Goal: Information Seeking & Learning: Compare options

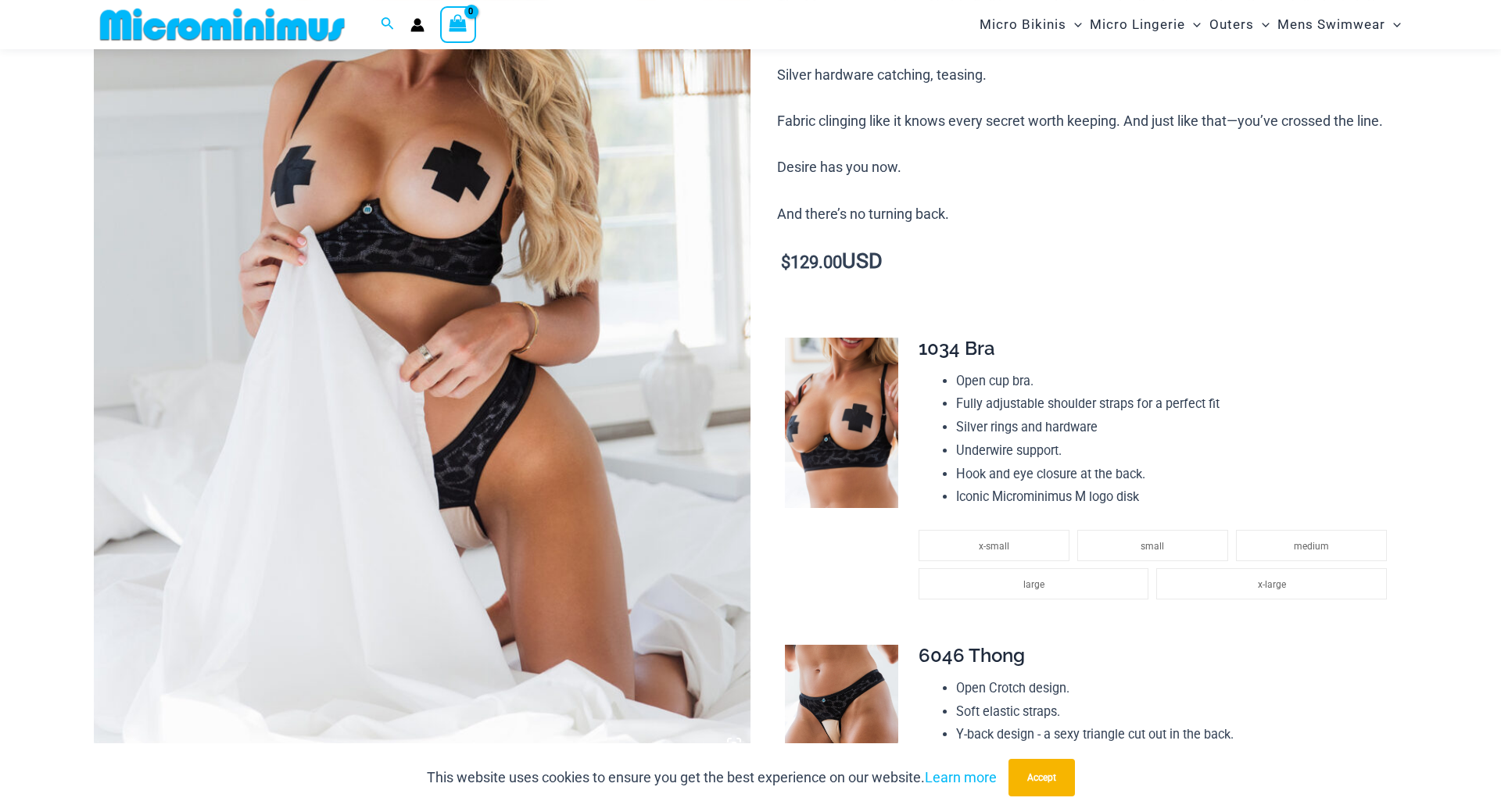
scroll to position [467, 0]
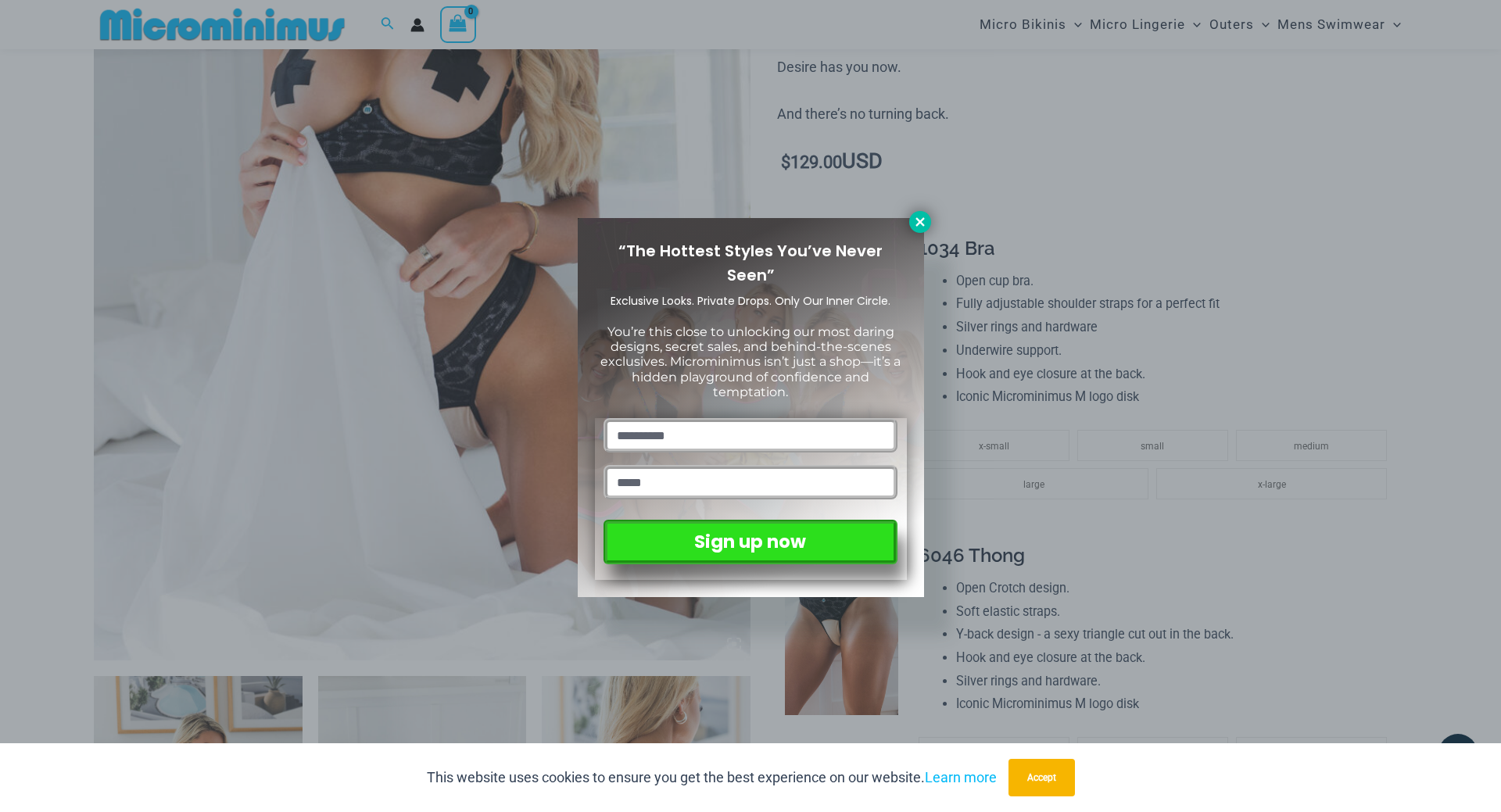
click at [918, 223] on icon at bounding box center [920, 222] width 14 height 14
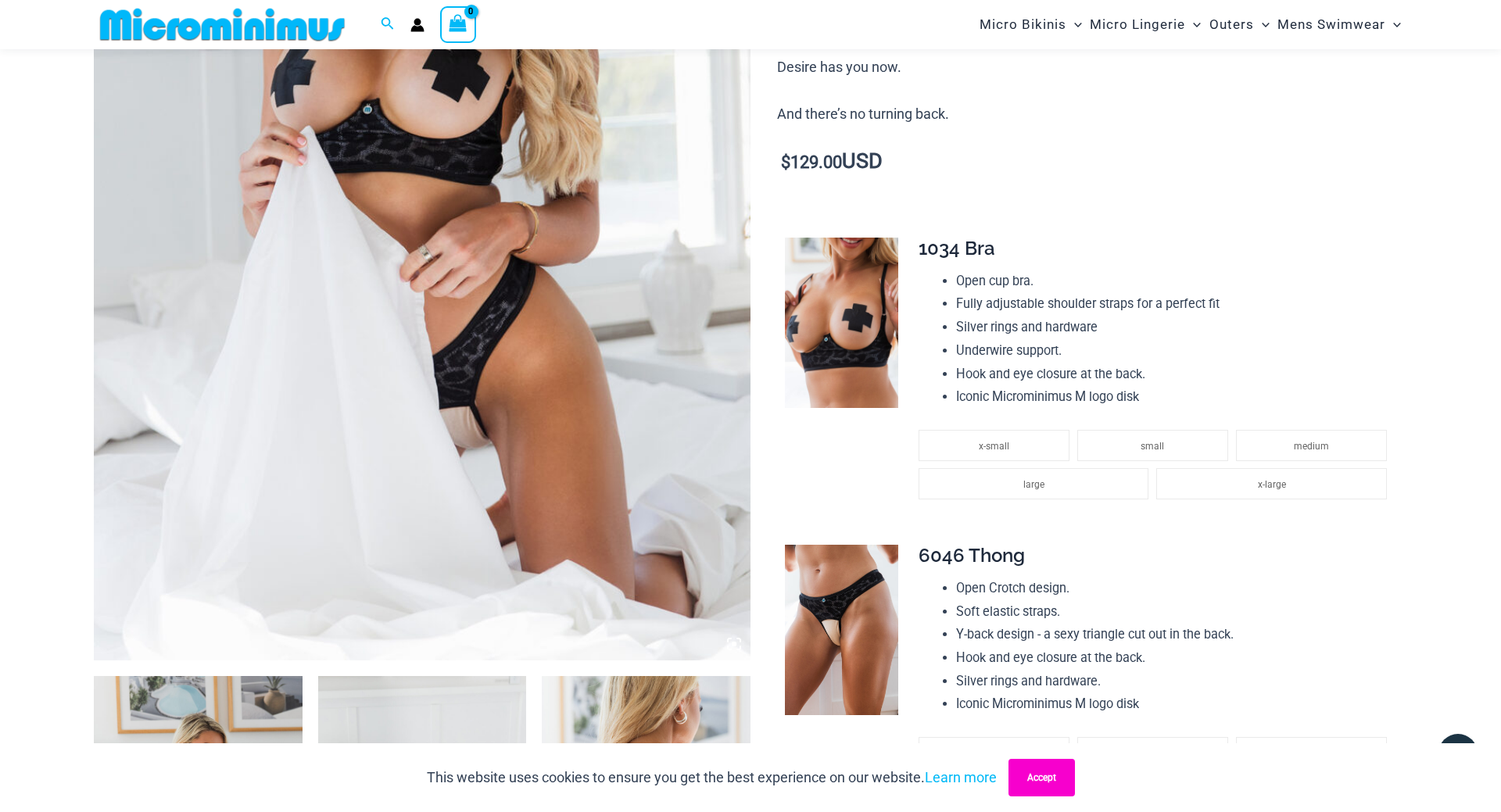
click at [1051, 782] on button "Accept" at bounding box center [1042, 778] width 66 height 38
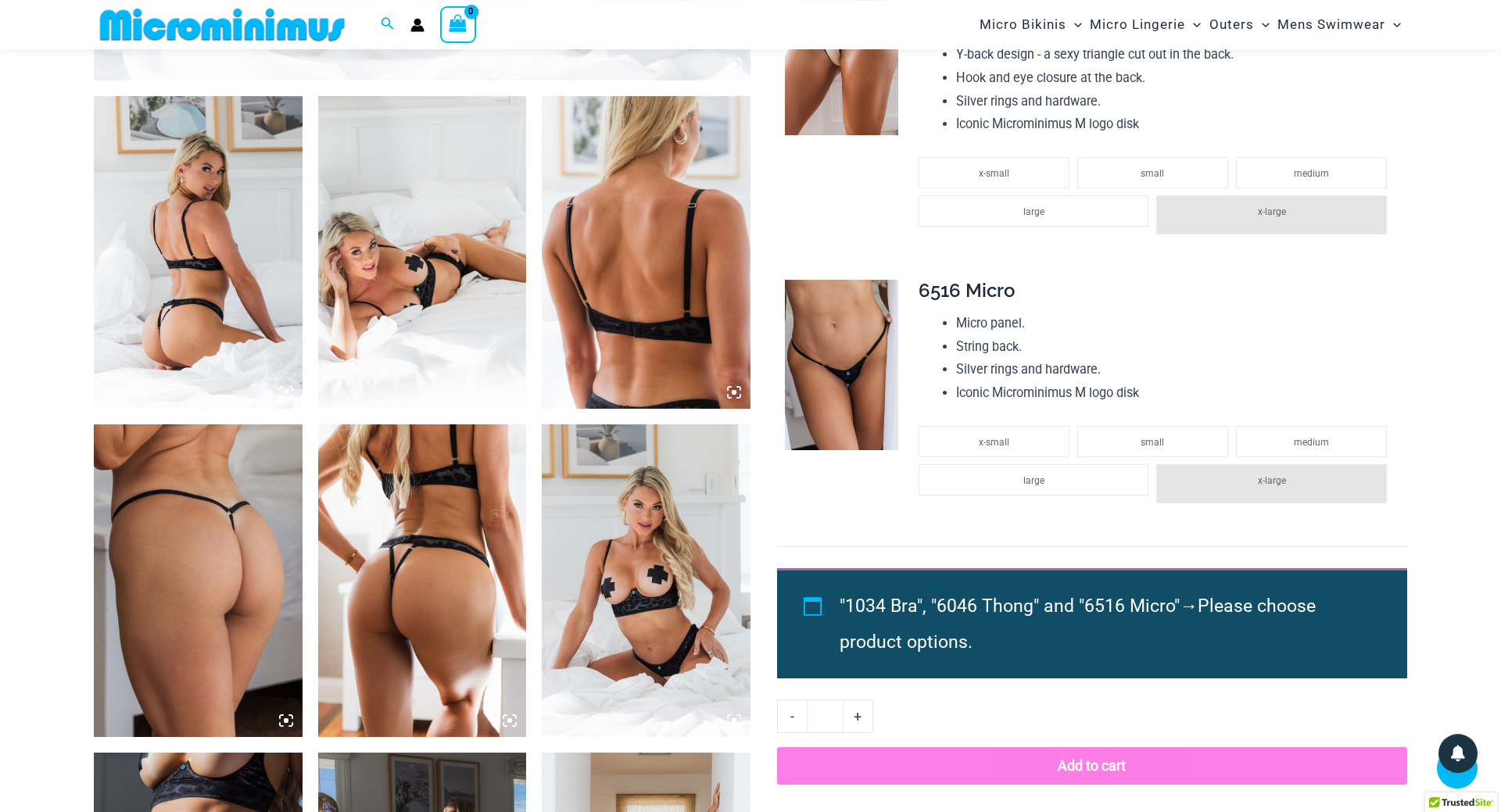
scroll to position [1025, 0]
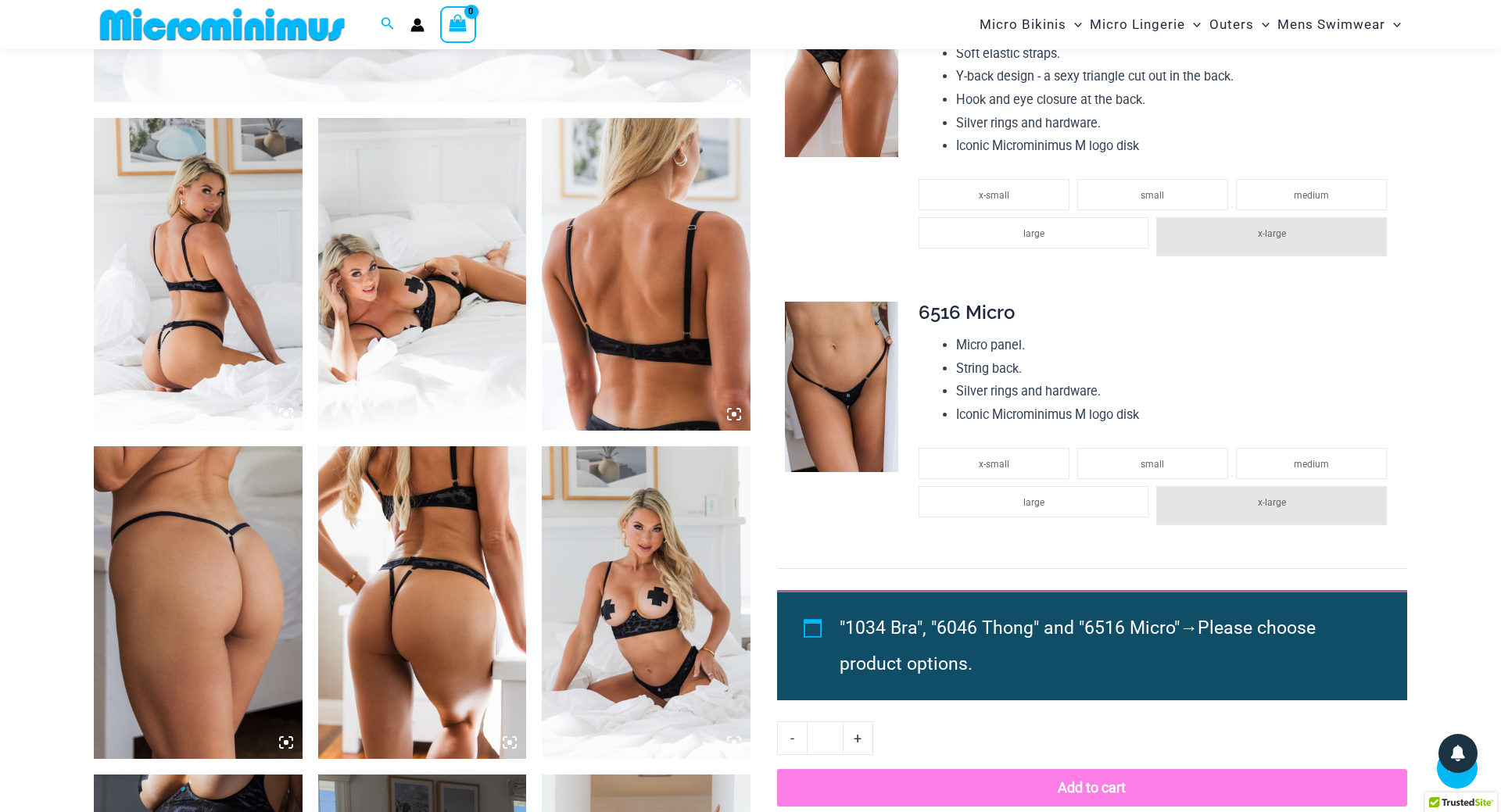
click at [838, 384] on img at bounding box center [842, 386] width 114 height 171
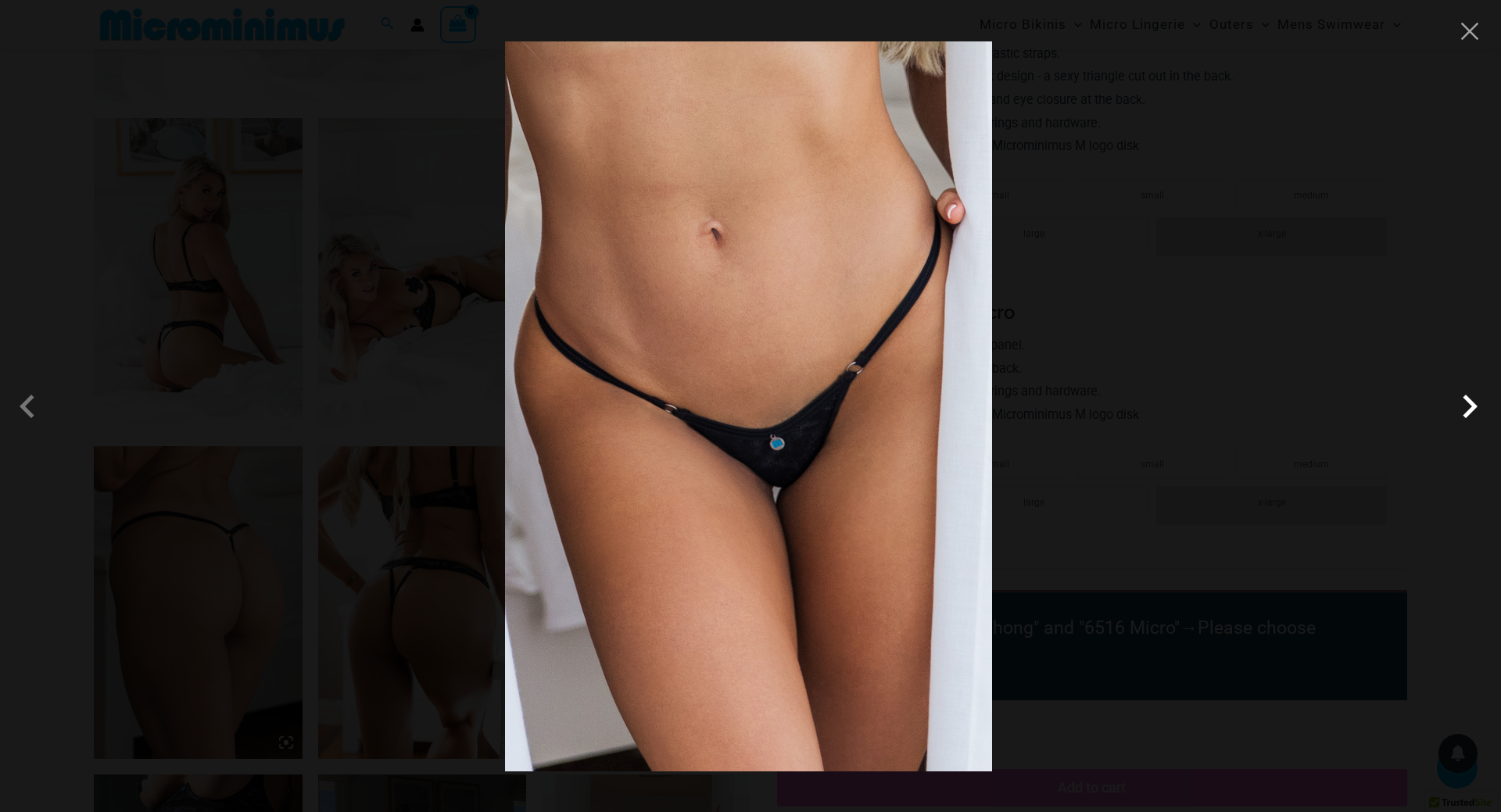
click at [1473, 408] on span at bounding box center [1470, 406] width 47 height 47
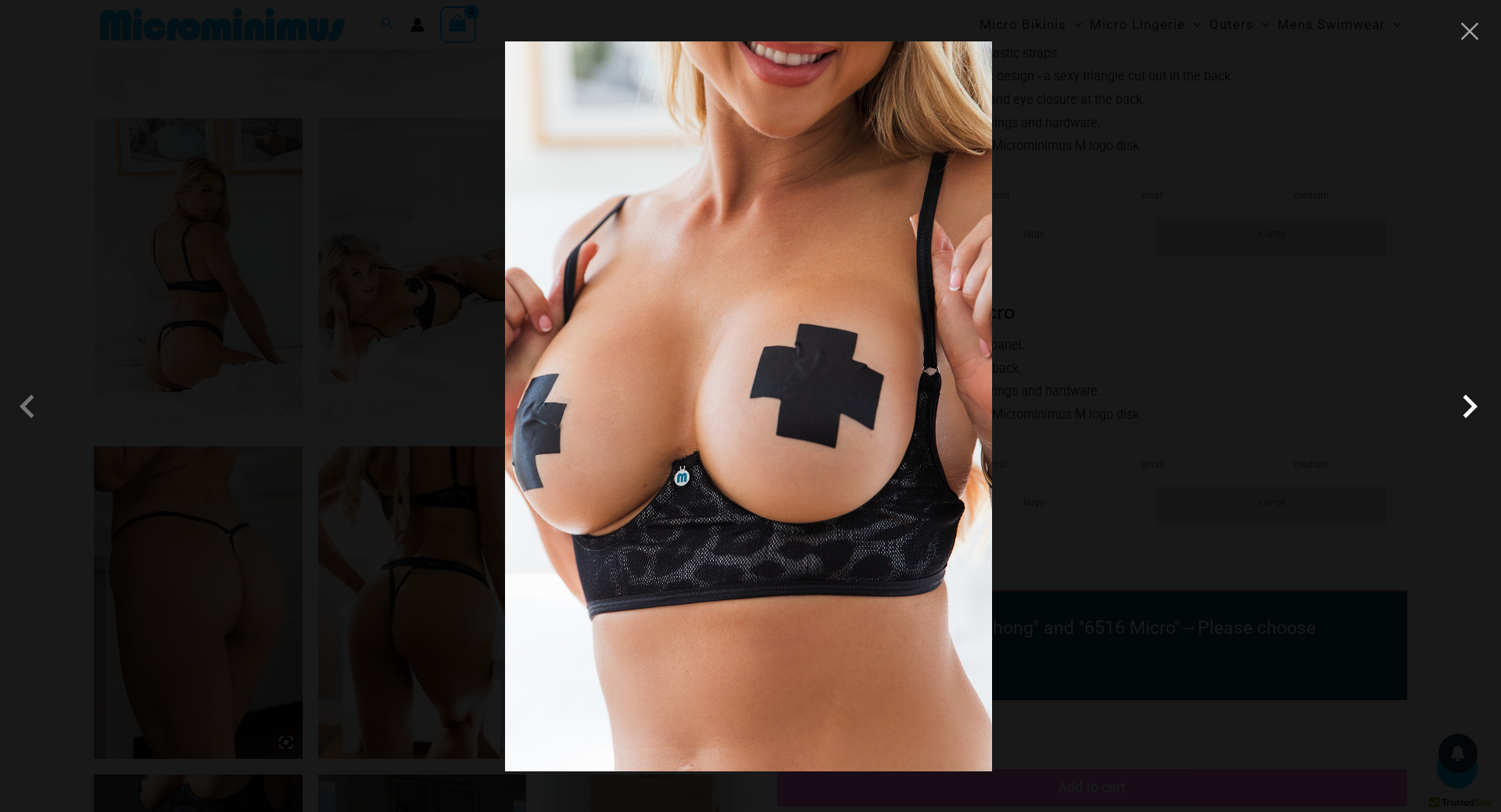
click at [1473, 408] on span at bounding box center [1470, 406] width 47 height 47
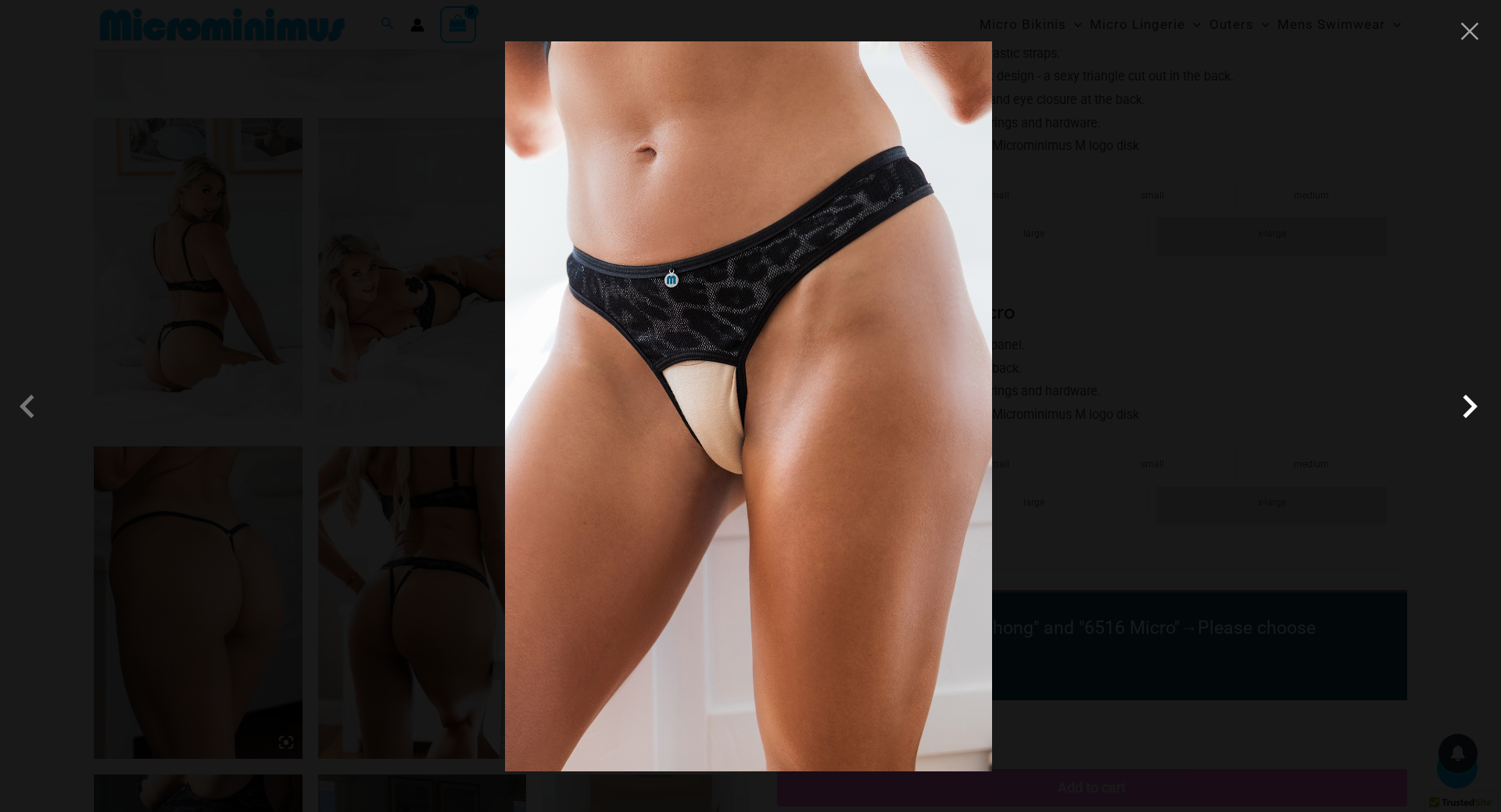
click at [1473, 408] on span at bounding box center [1470, 406] width 47 height 47
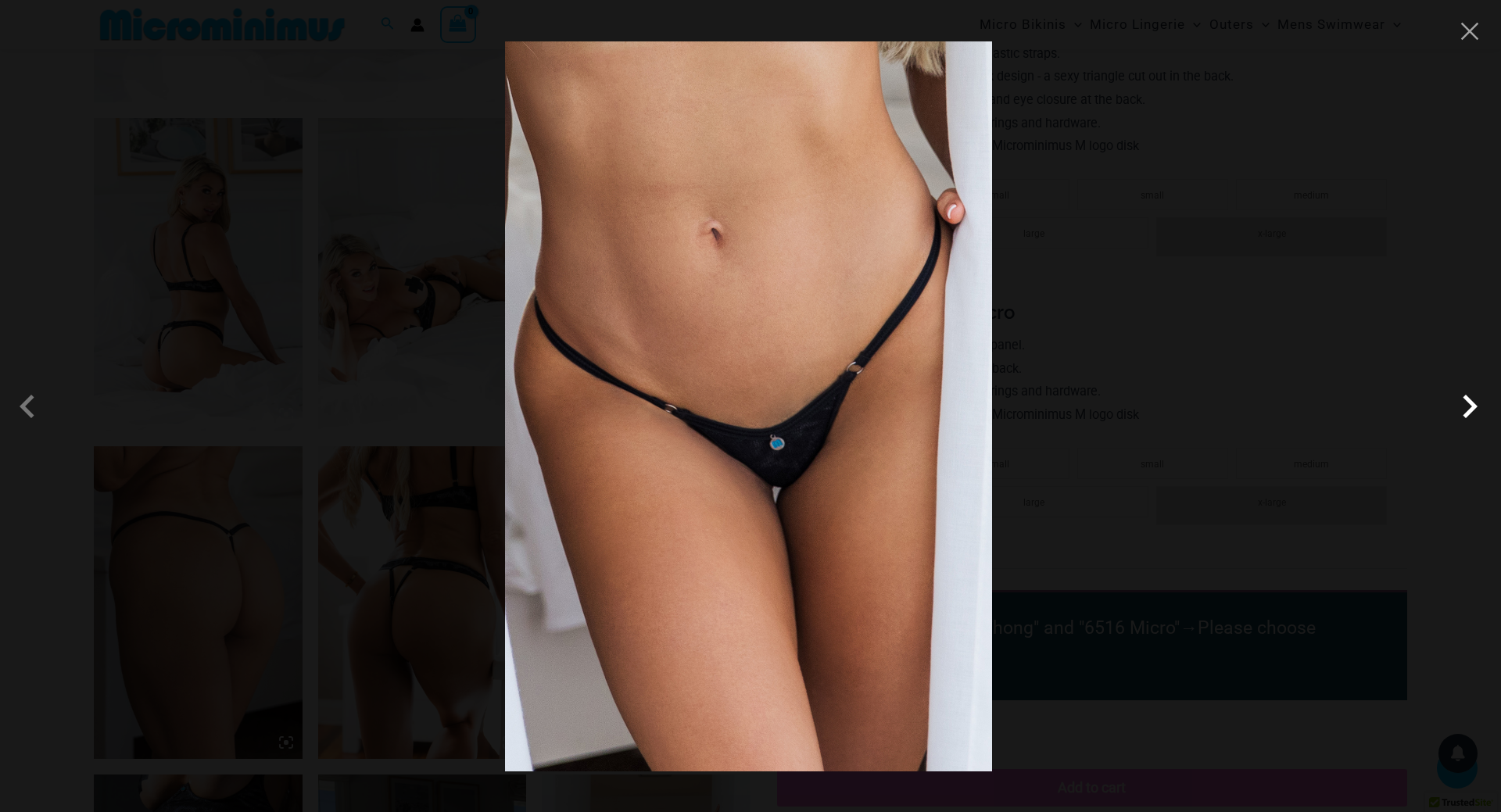
click at [1473, 408] on span at bounding box center [1470, 406] width 47 height 47
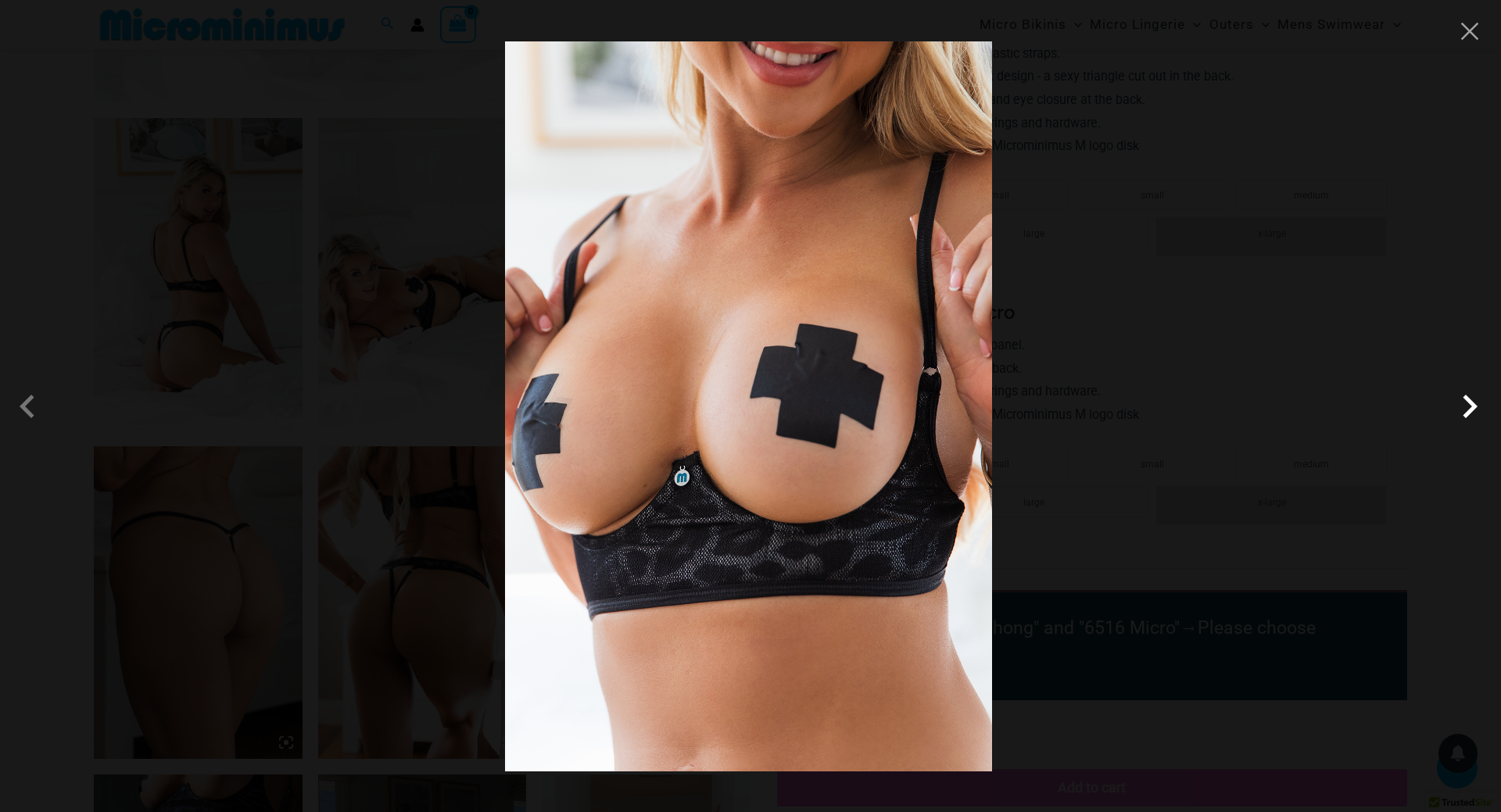
click at [1473, 408] on span at bounding box center [1470, 406] width 47 height 47
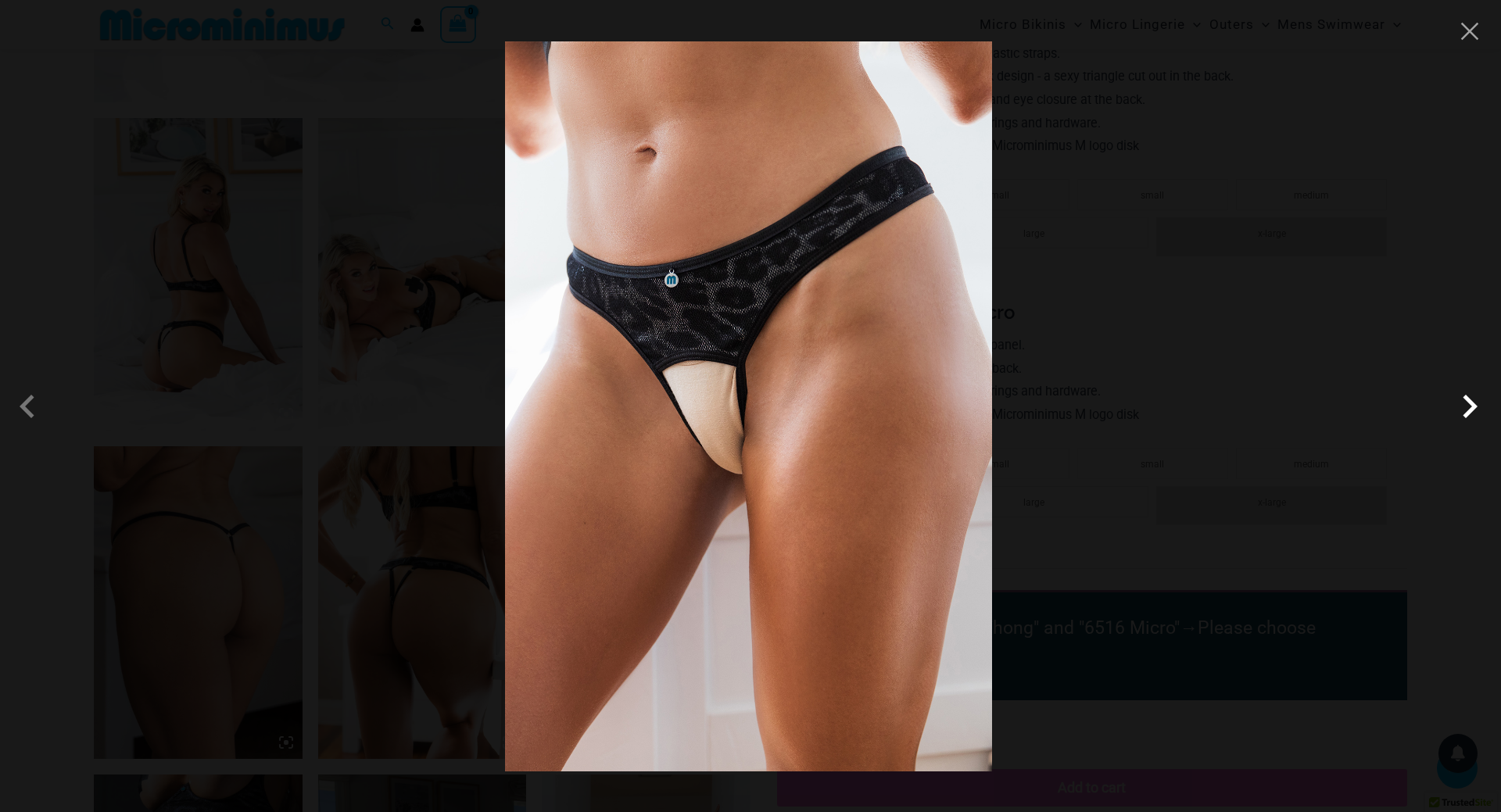
click at [1473, 408] on span at bounding box center [1470, 406] width 47 height 47
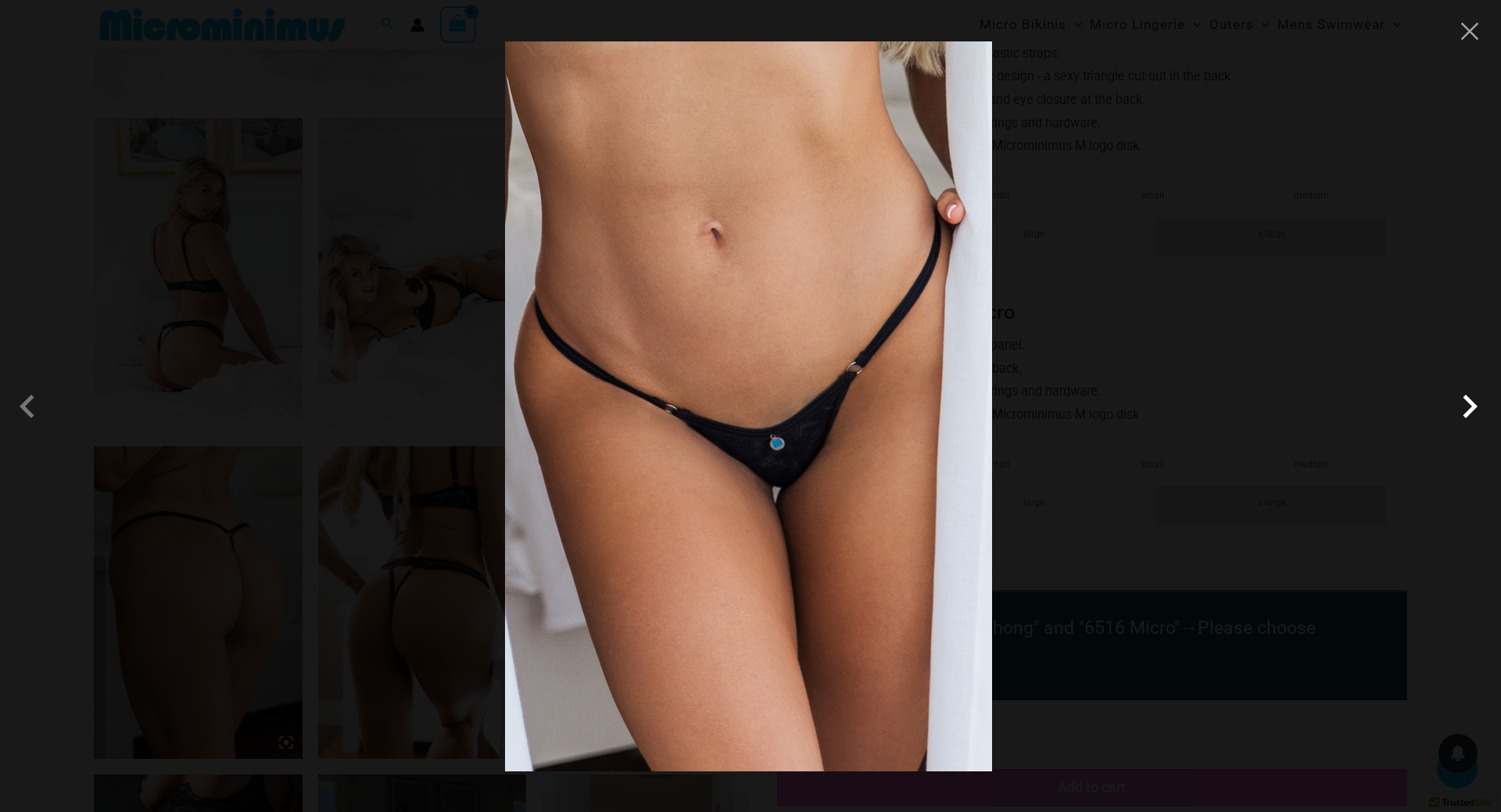
click at [1473, 408] on span at bounding box center [1470, 406] width 47 height 47
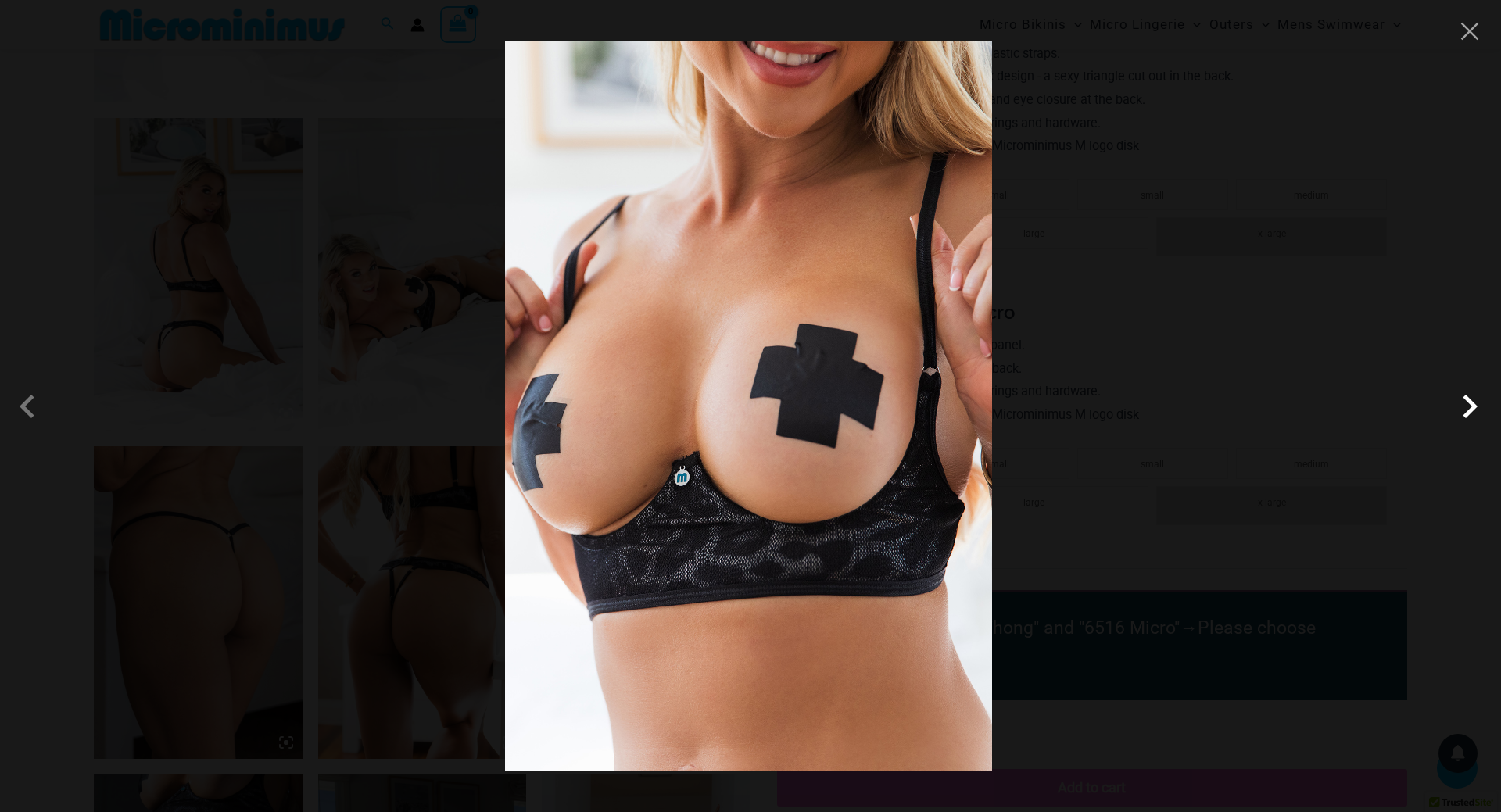
click at [1473, 408] on span at bounding box center [1470, 406] width 47 height 47
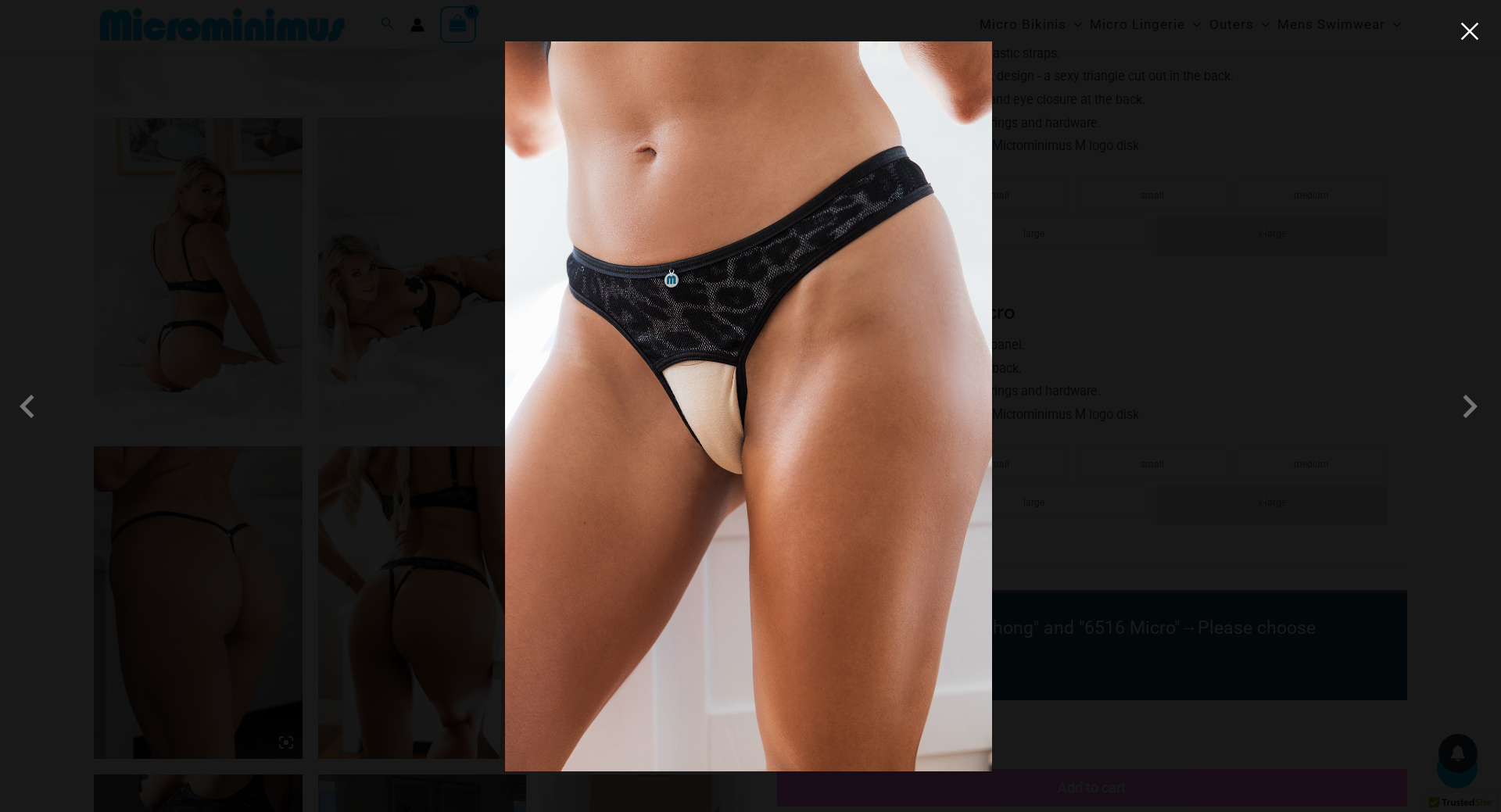
click at [1470, 29] on button "Close" at bounding box center [1470, 31] width 23 height 23
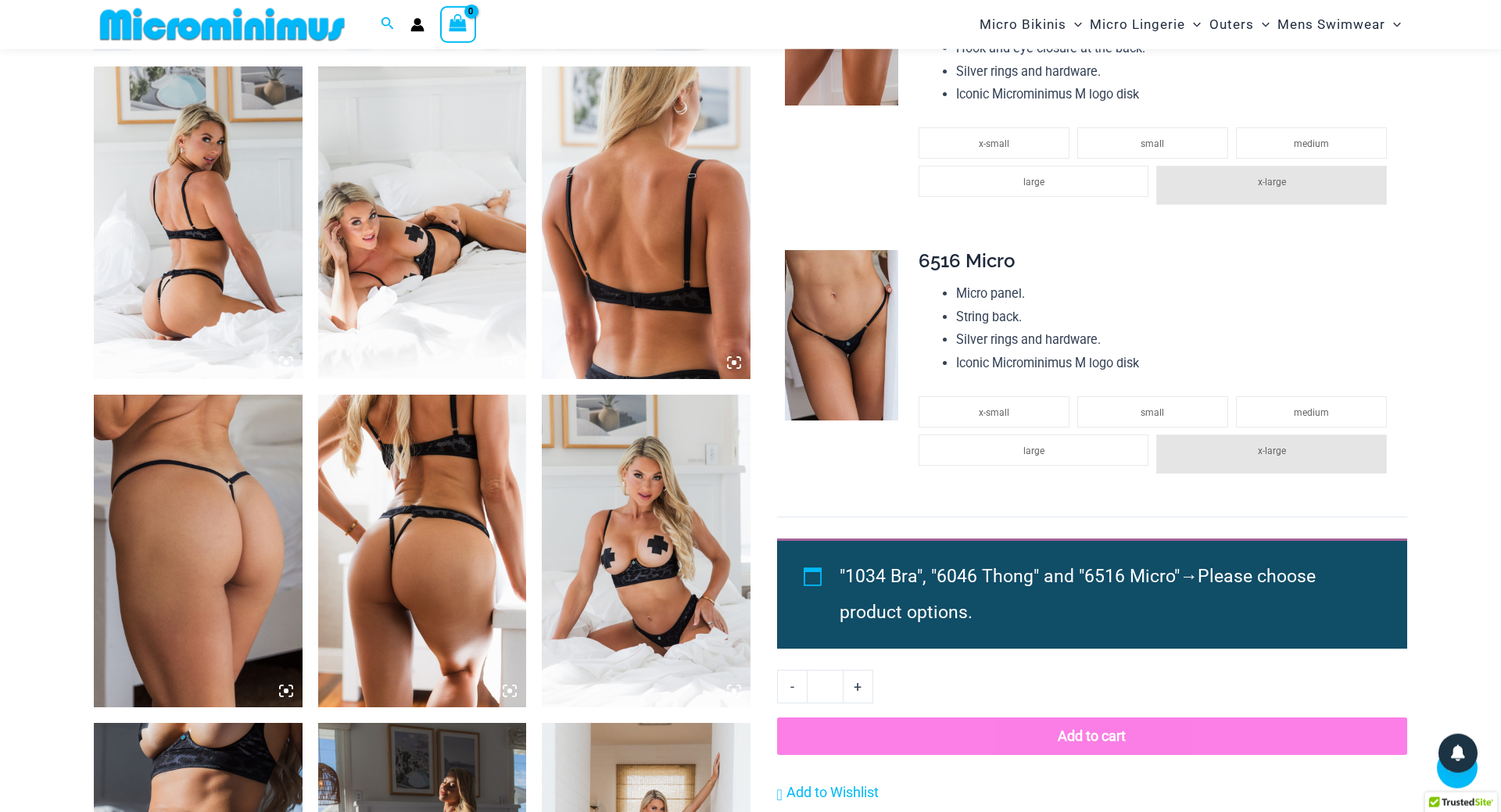
scroll to position [1104, 0]
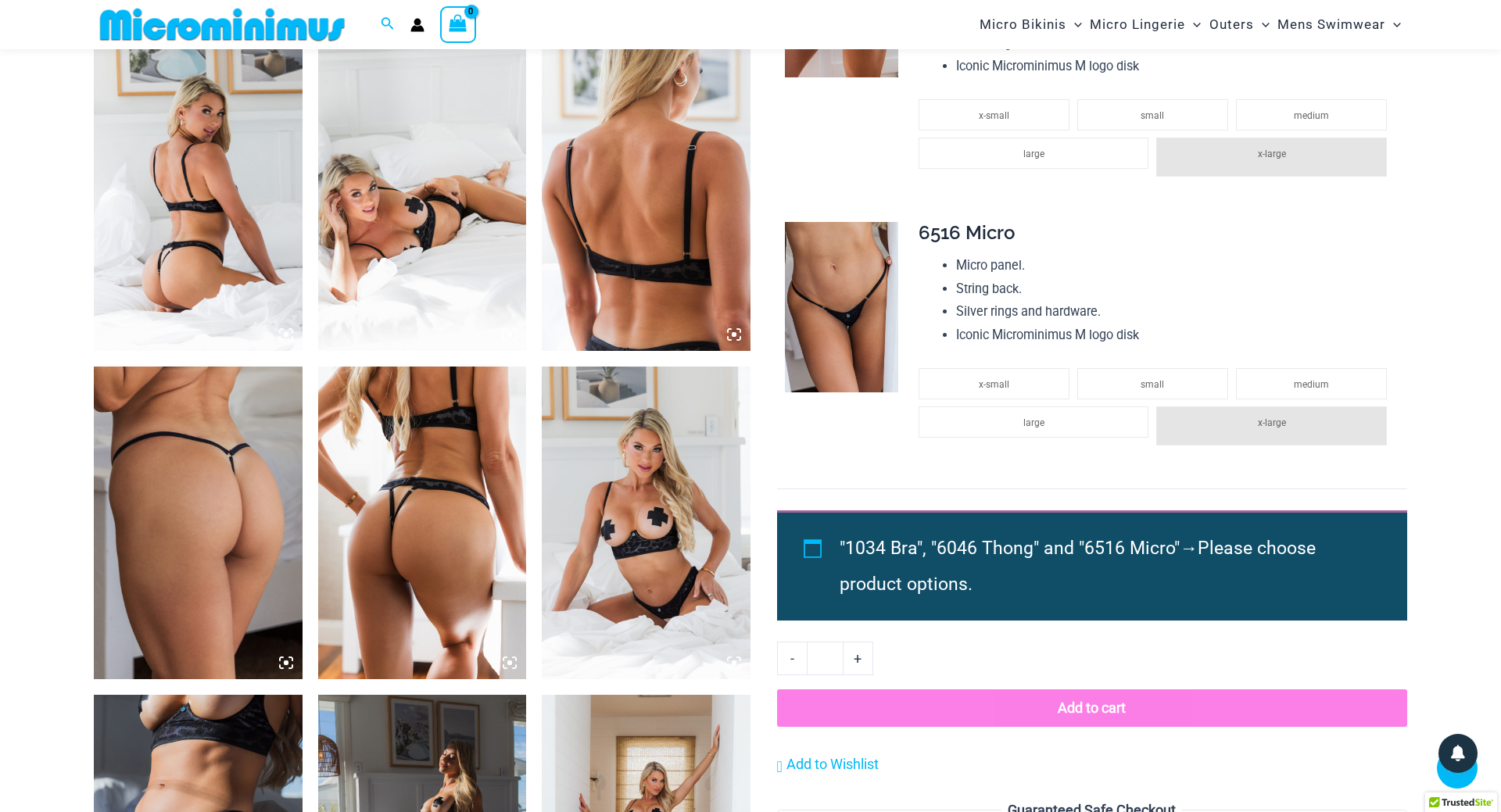
click at [459, 558] on img at bounding box center [422, 523] width 208 height 313
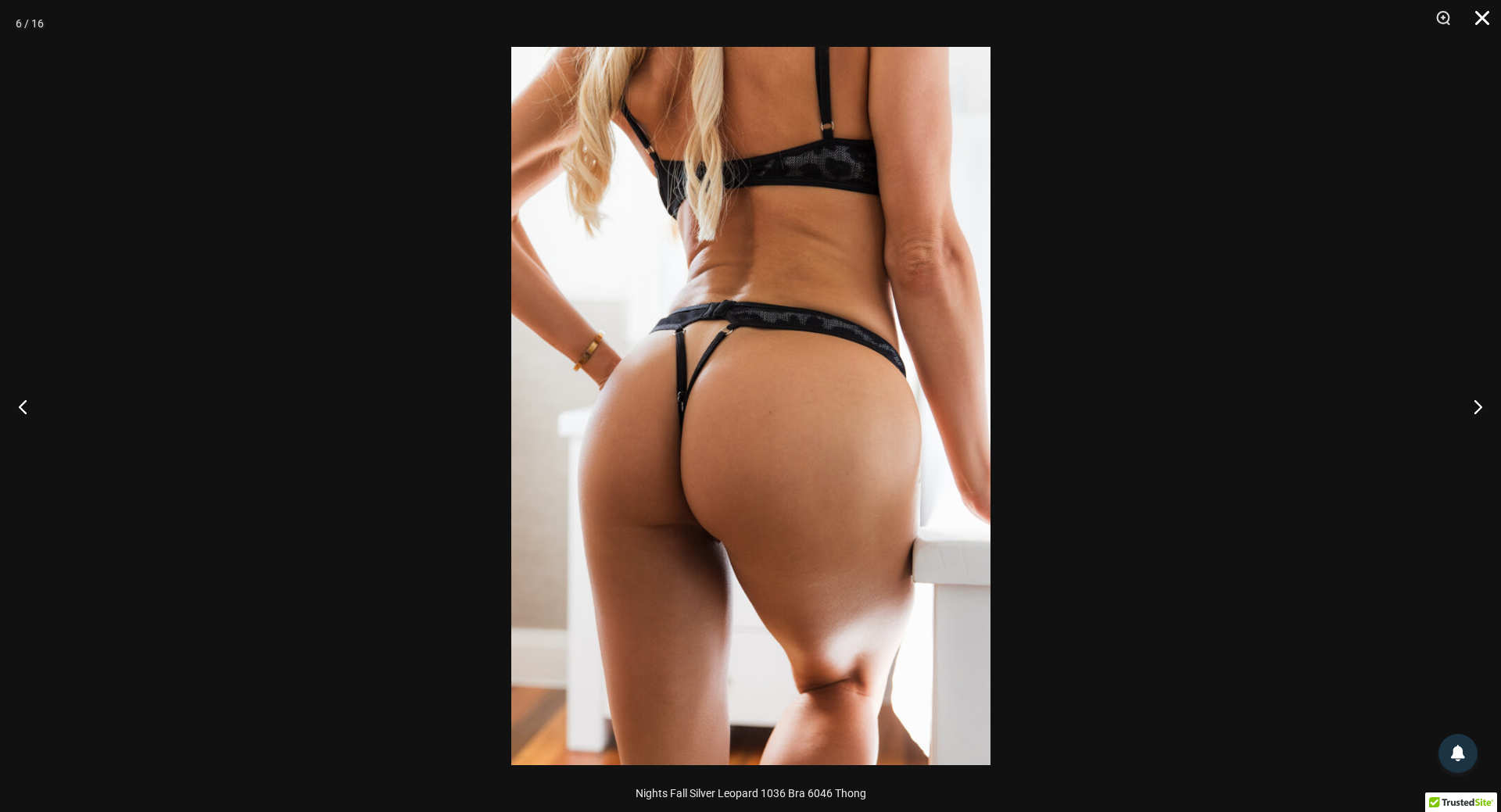
click at [1482, 18] on button "Close" at bounding box center [1477, 23] width 39 height 47
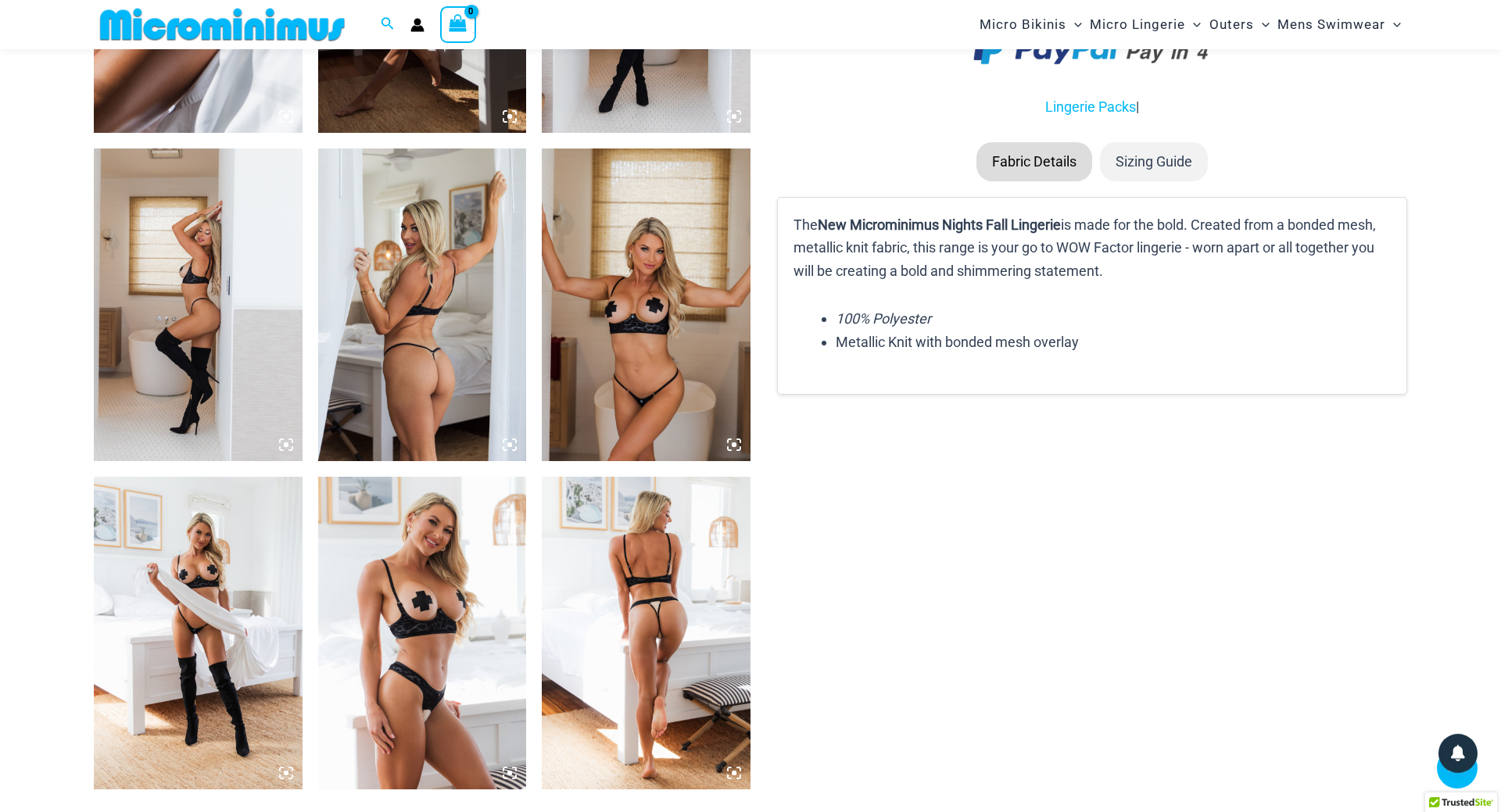
scroll to position [2061, 0]
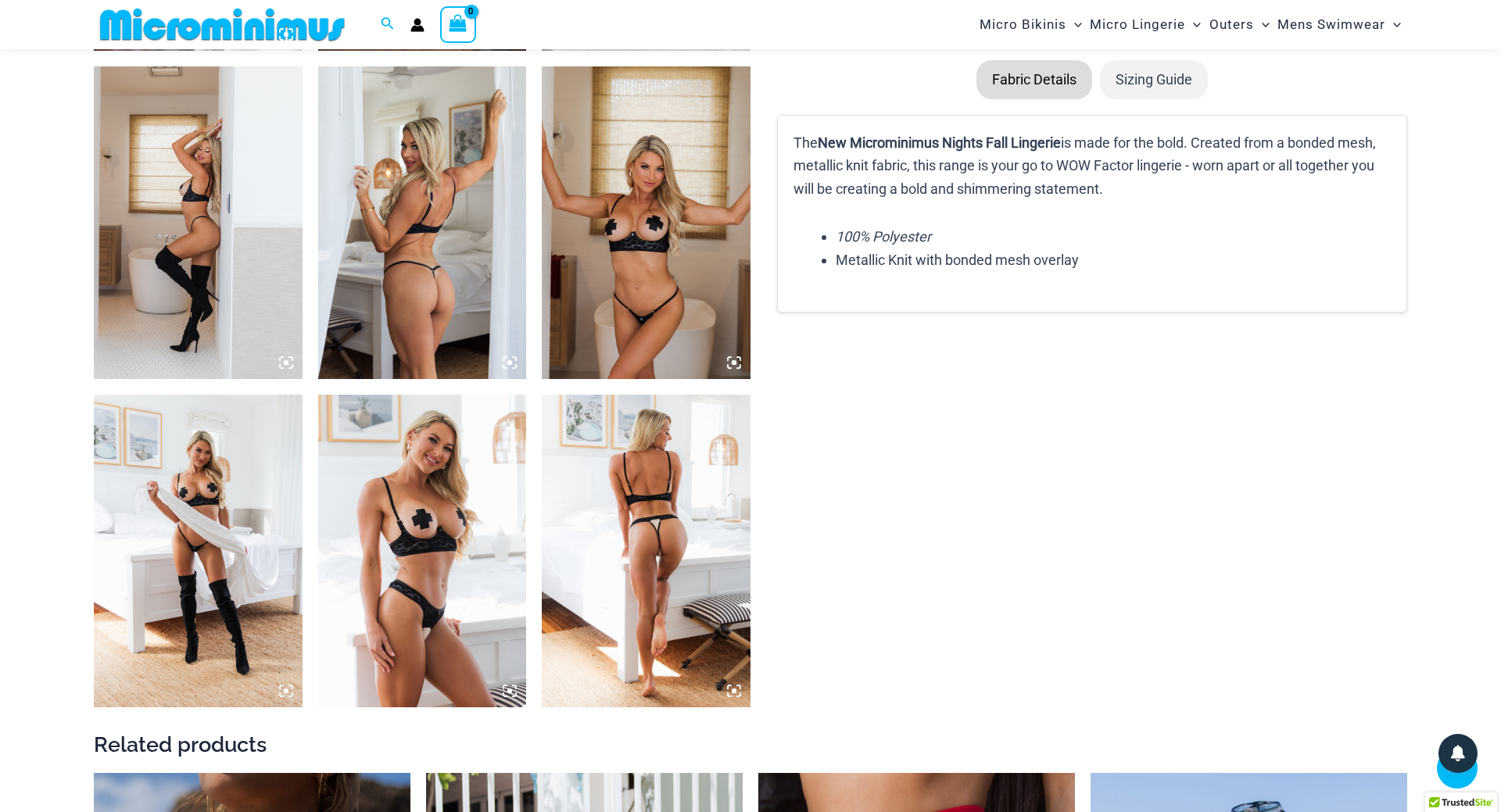
click at [656, 530] on img at bounding box center [646, 551] width 208 height 313
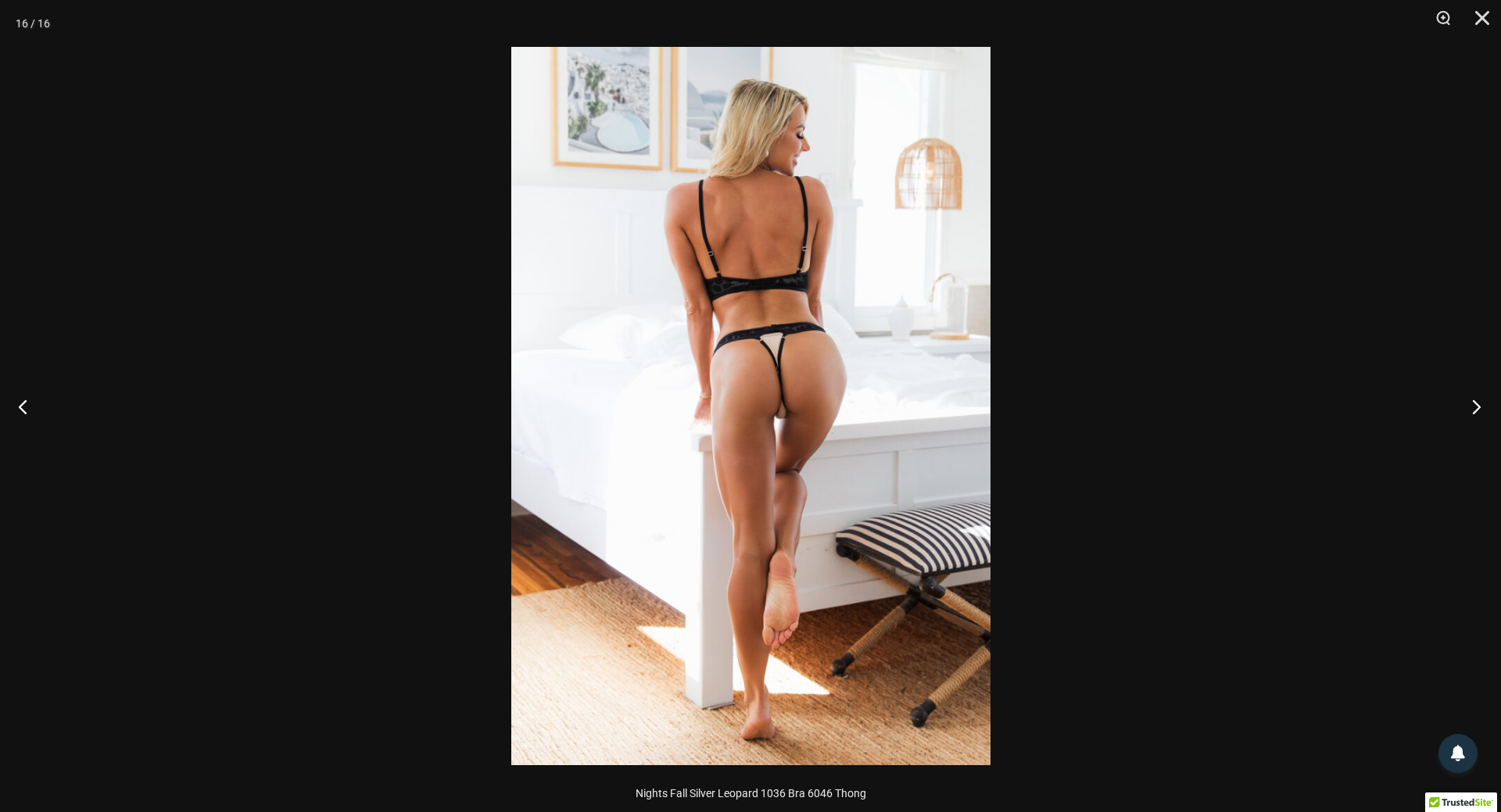
click at [1478, 405] on button "Next" at bounding box center [1472, 406] width 59 height 78
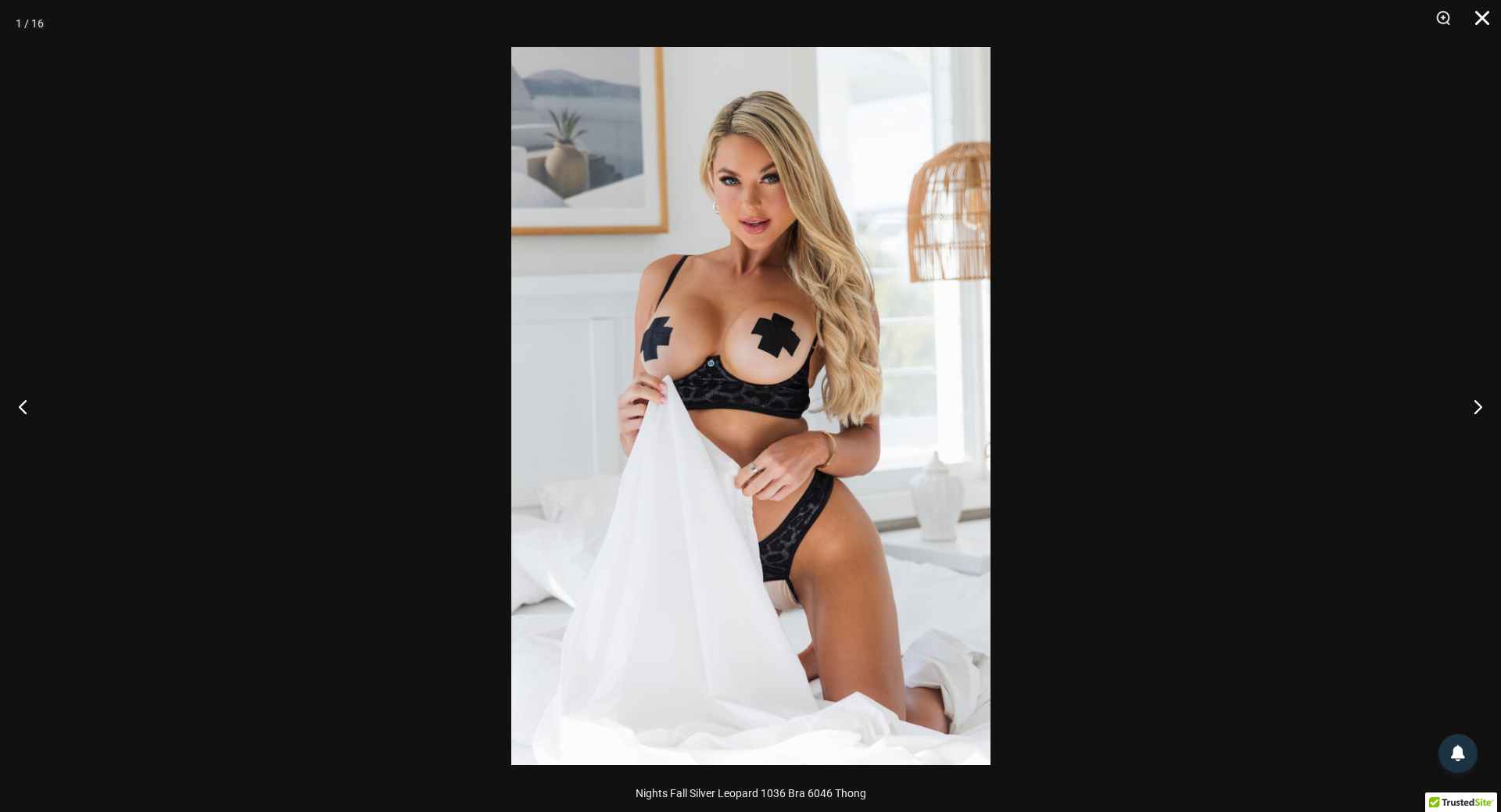
click at [1486, 17] on button "Close" at bounding box center [1477, 23] width 39 height 47
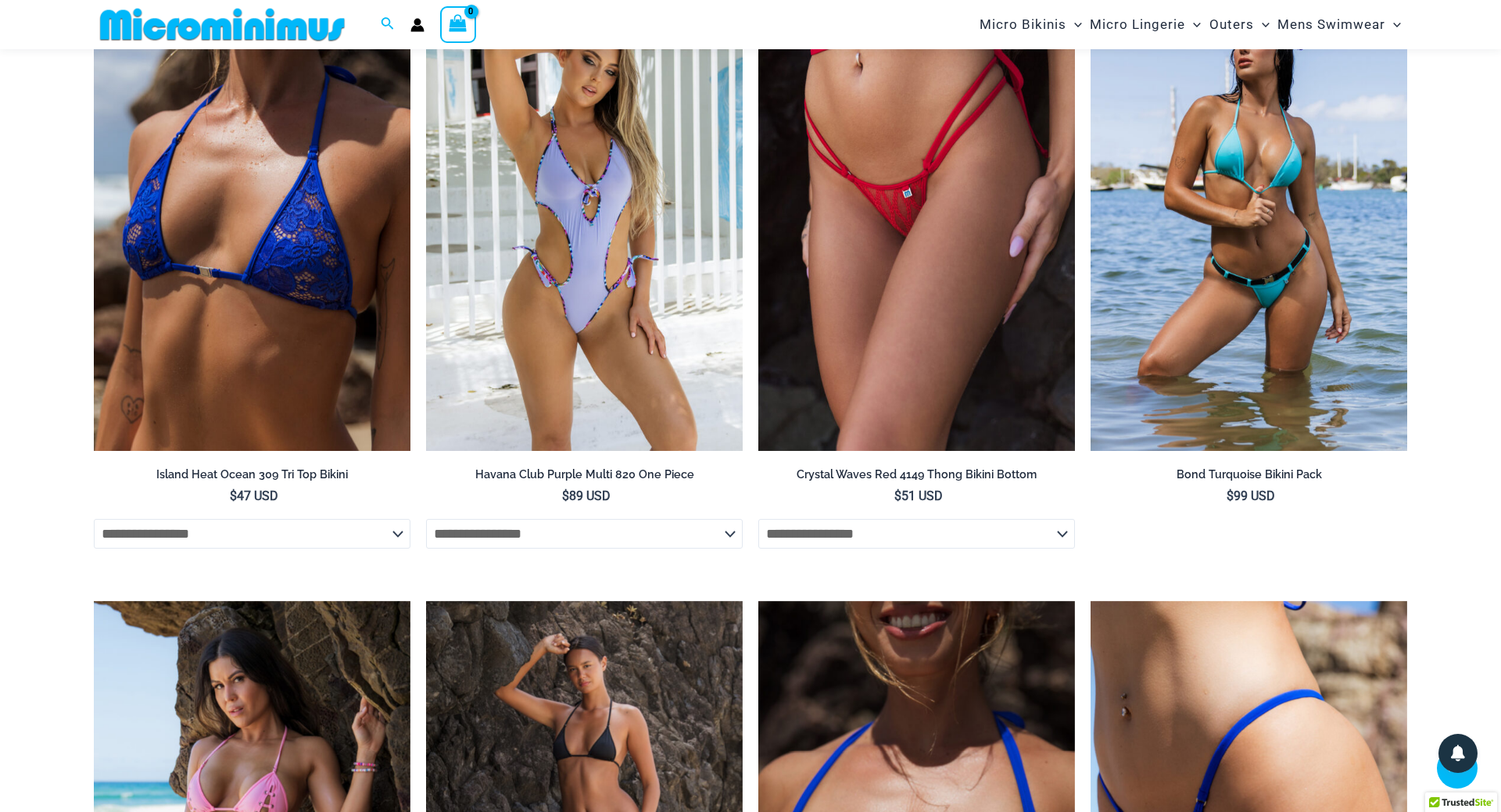
scroll to position [2619, 0]
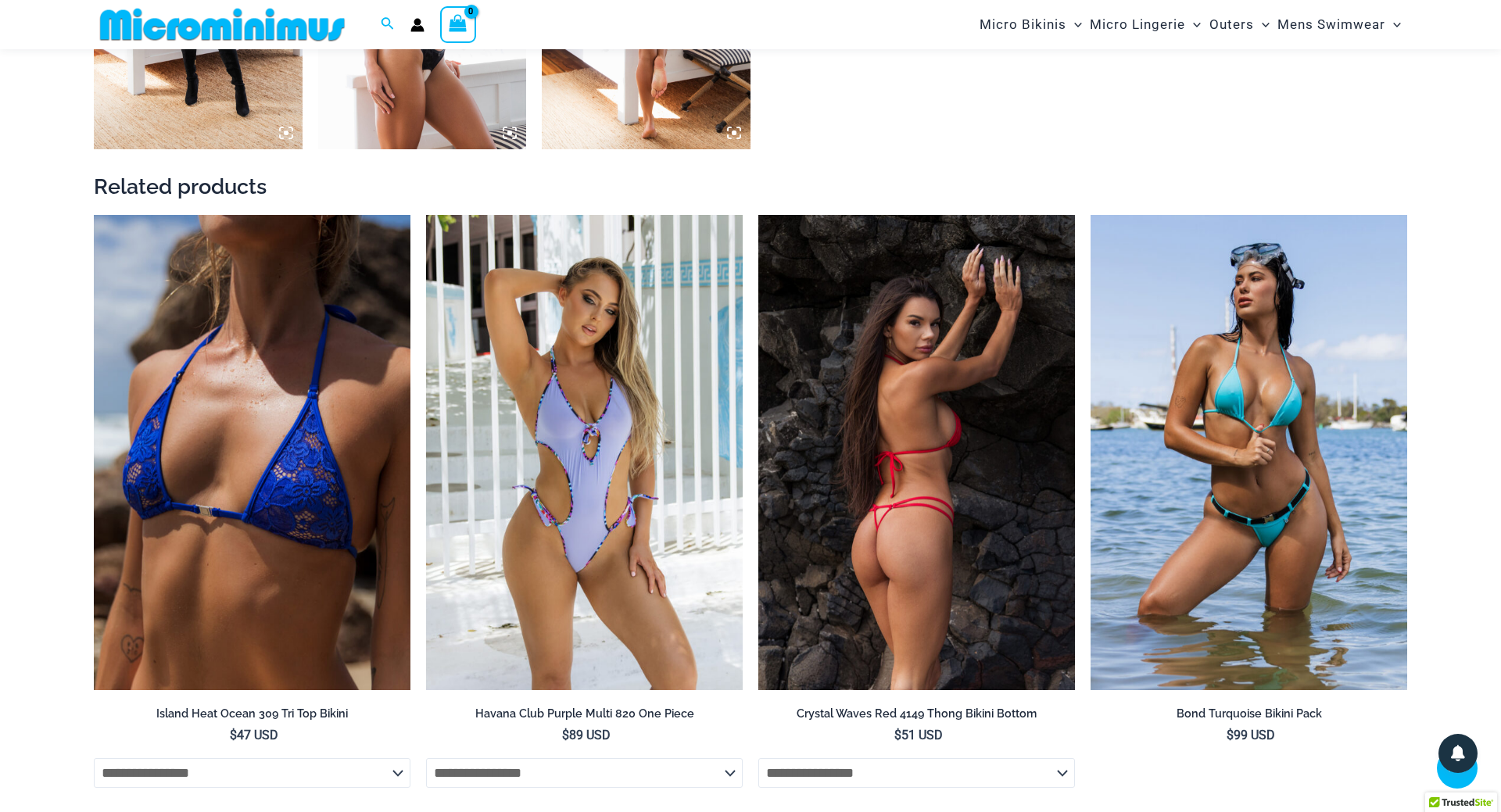
click at [949, 401] on img at bounding box center [917, 452] width 317 height 475
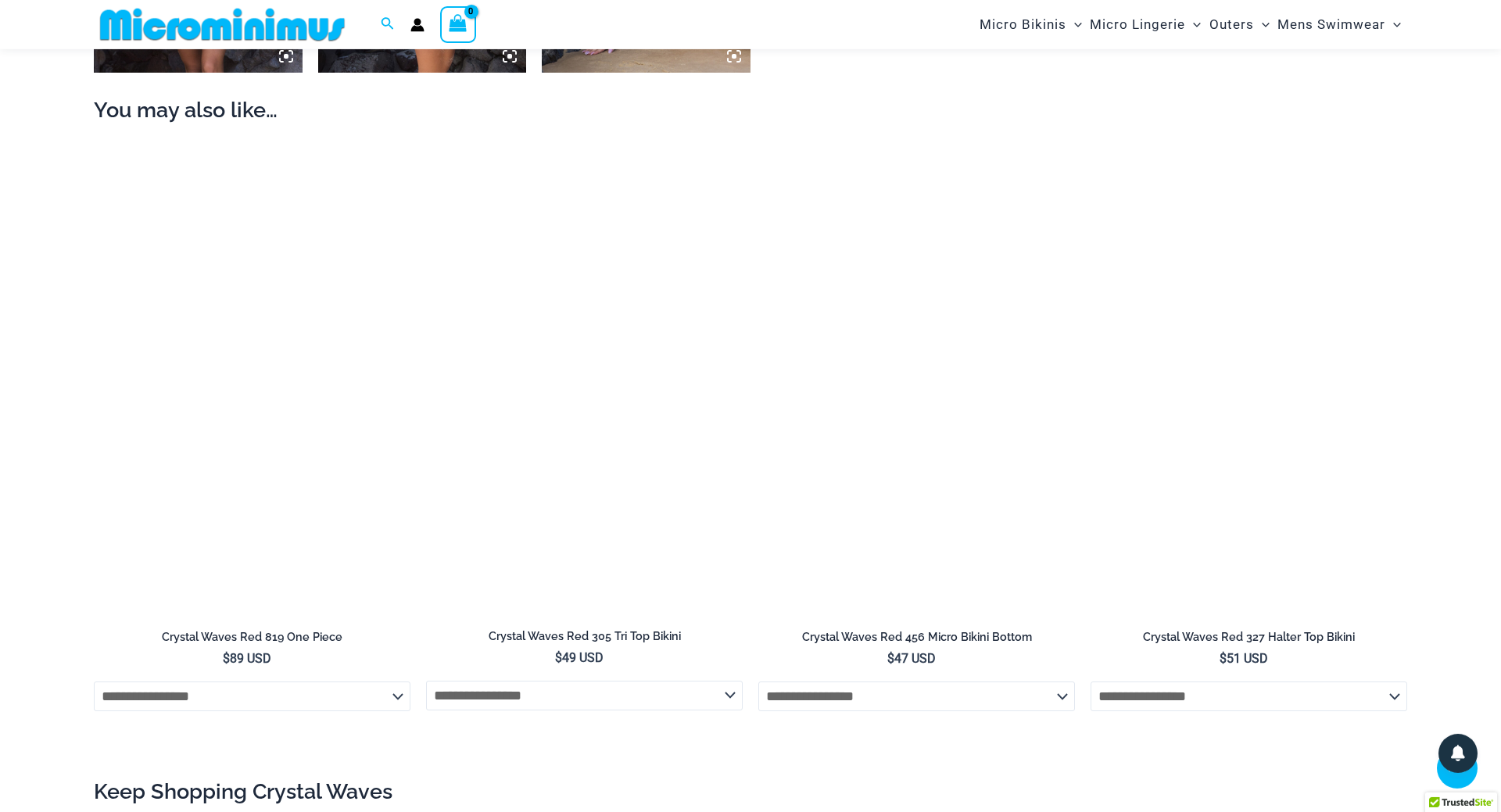
scroll to position [1741, 0]
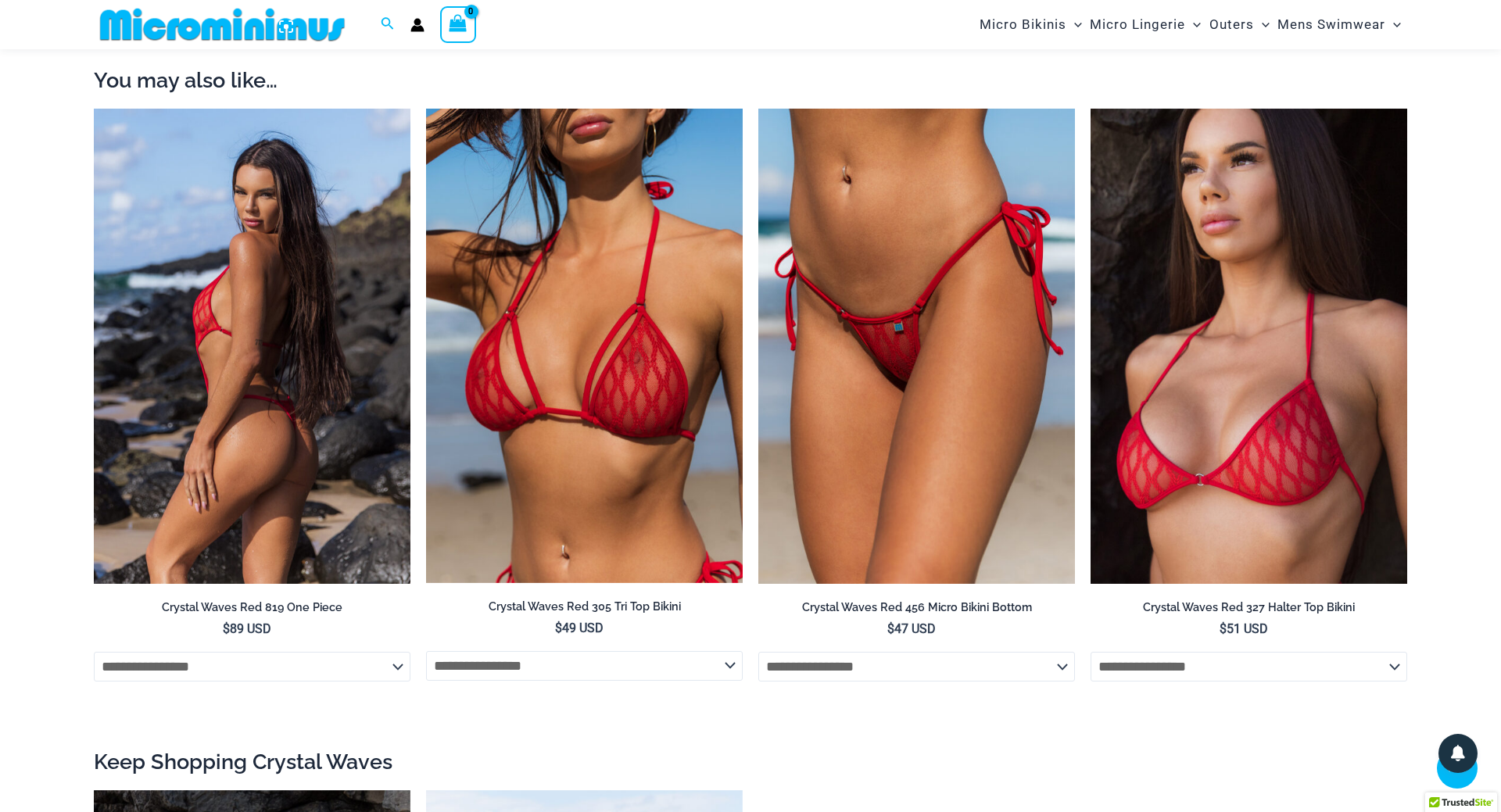
click at [242, 401] on img at bounding box center [252, 346] width 317 height 475
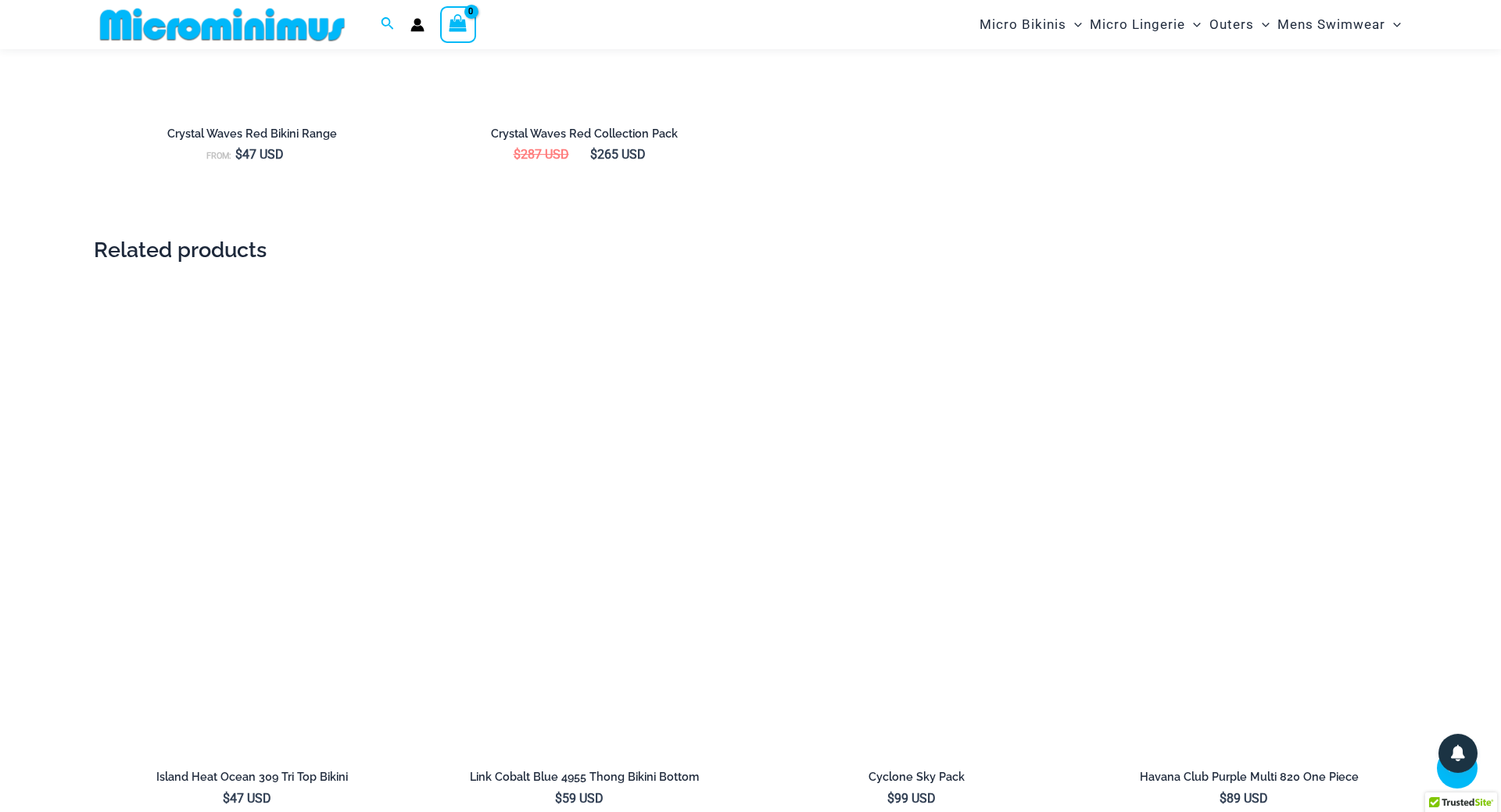
scroll to position [2937, 0]
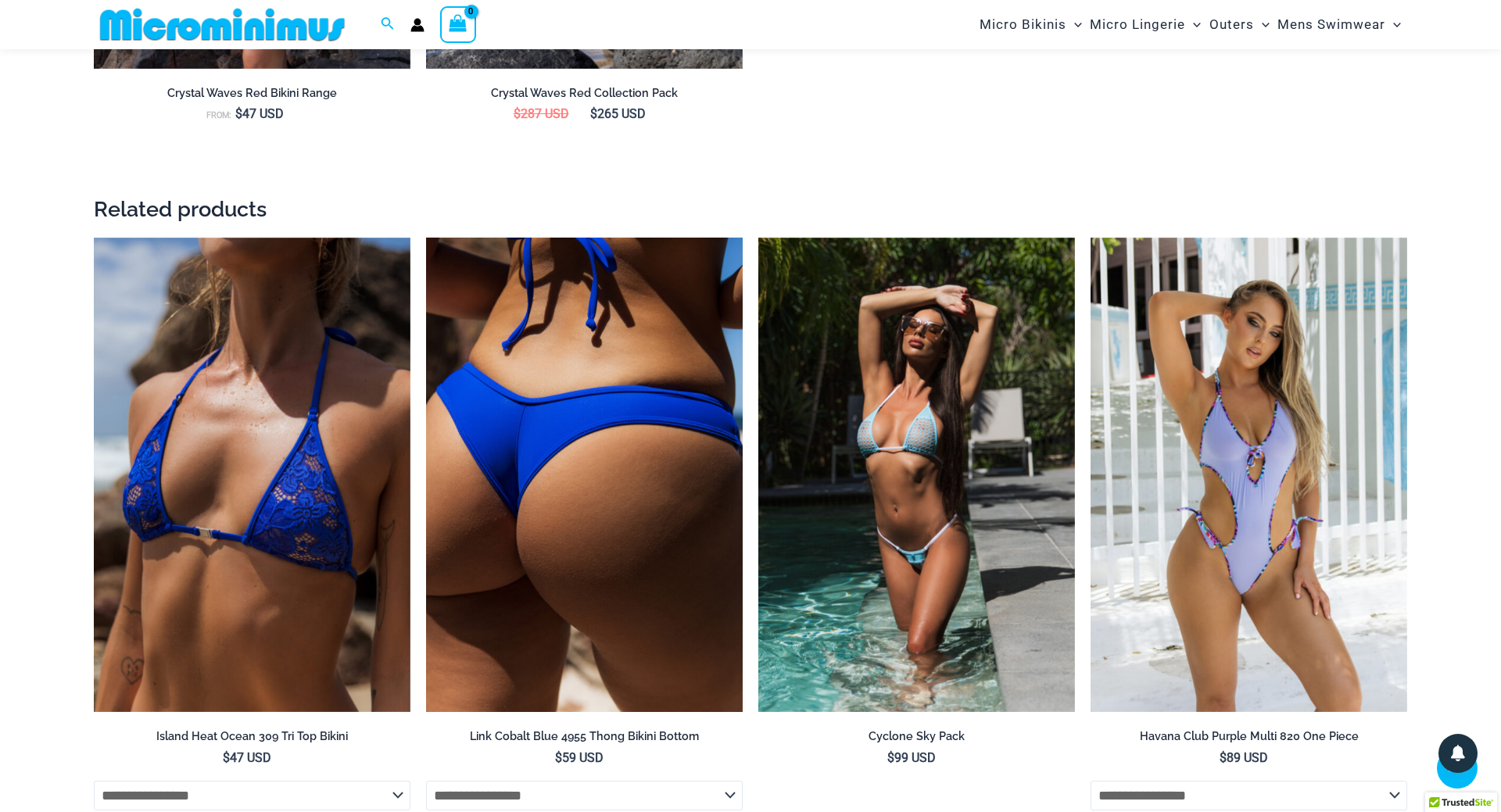
click at [544, 512] on img at bounding box center [584, 475] width 317 height 475
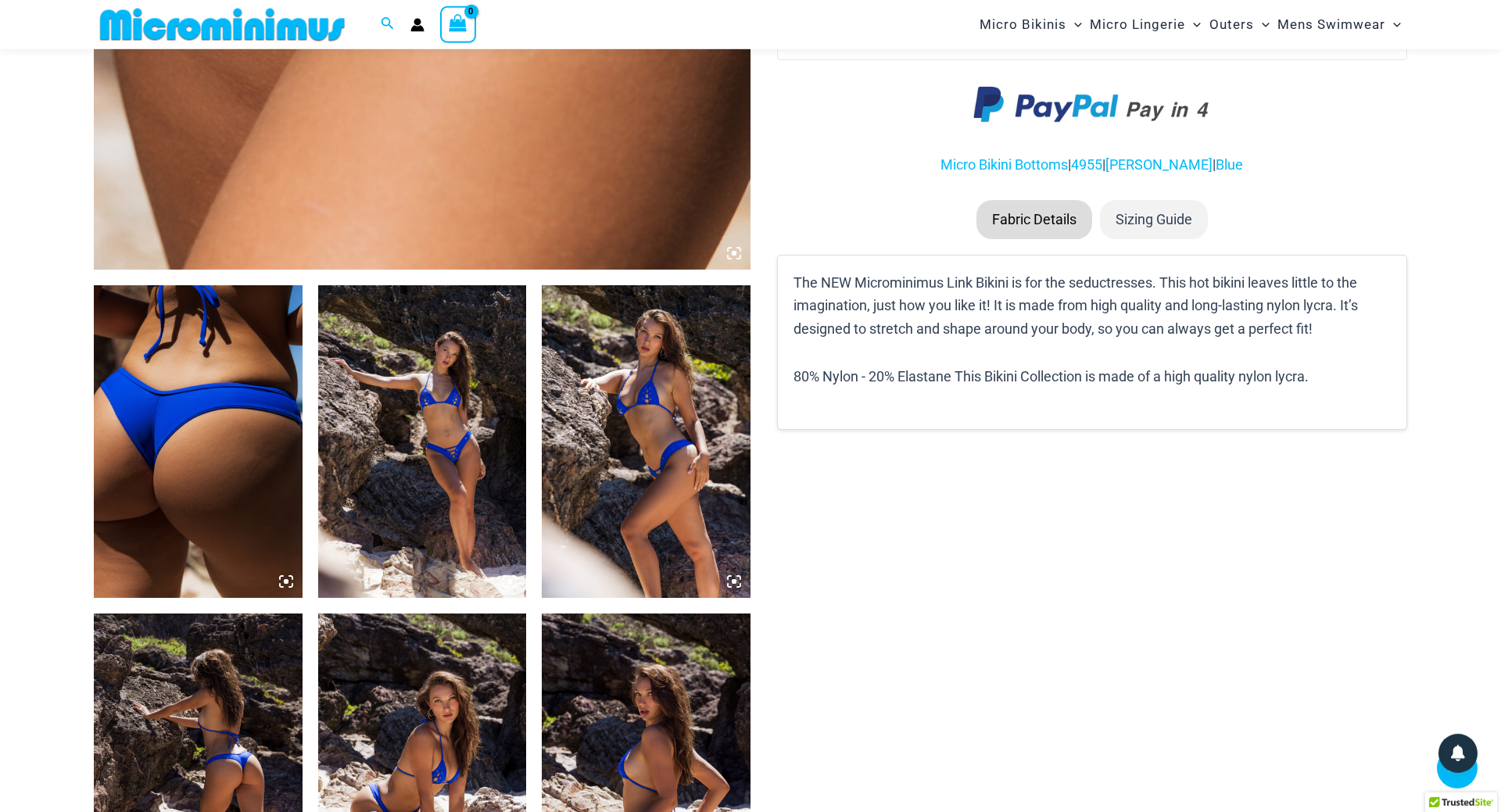
scroll to position [863, 0]
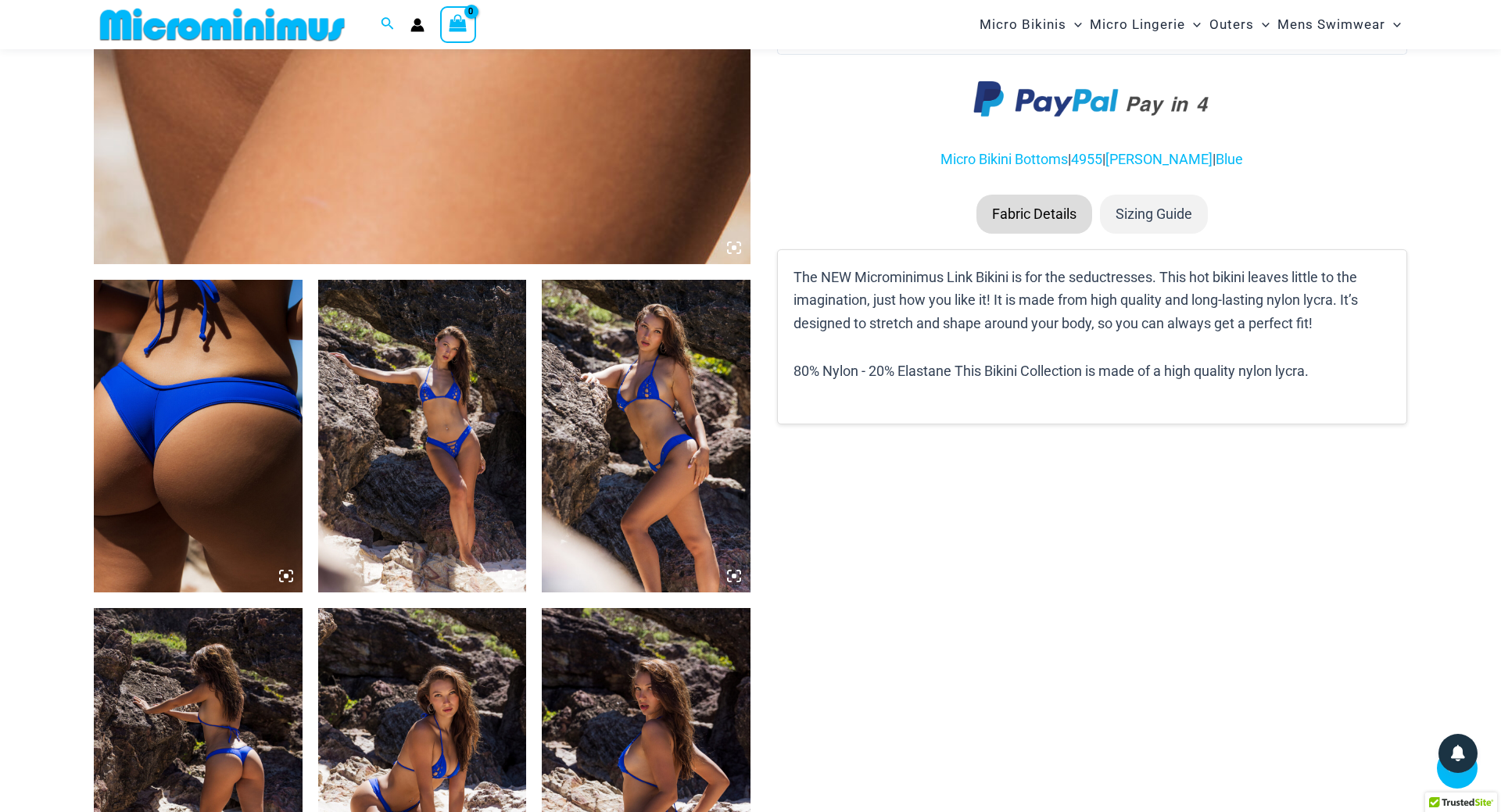
click at [444, 419] on img at bounding box center [422, 436] width 208 height 313
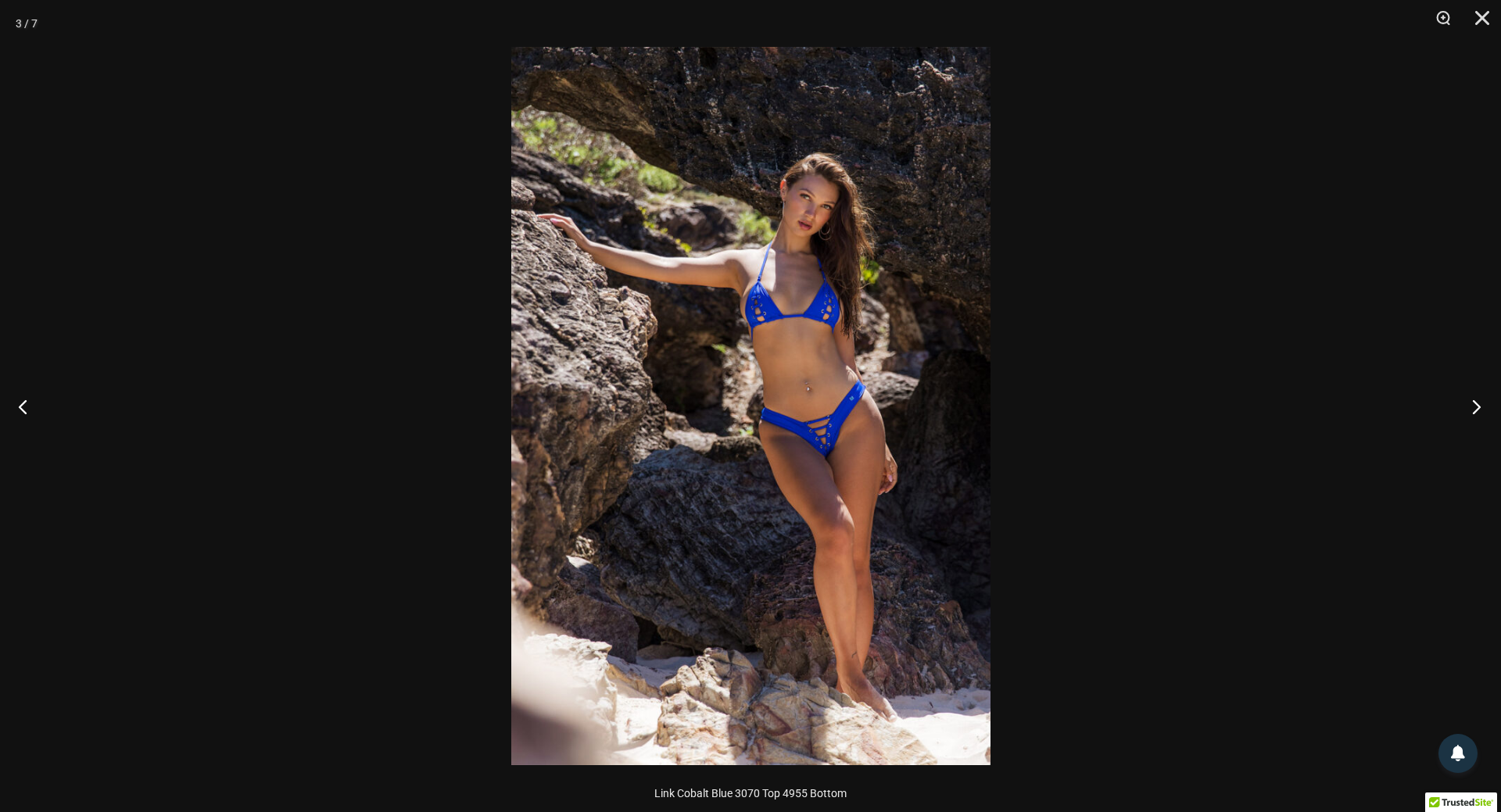
click at [1472, 406] on button "Next" at bounding box center [1472, 406] width 59 height 78
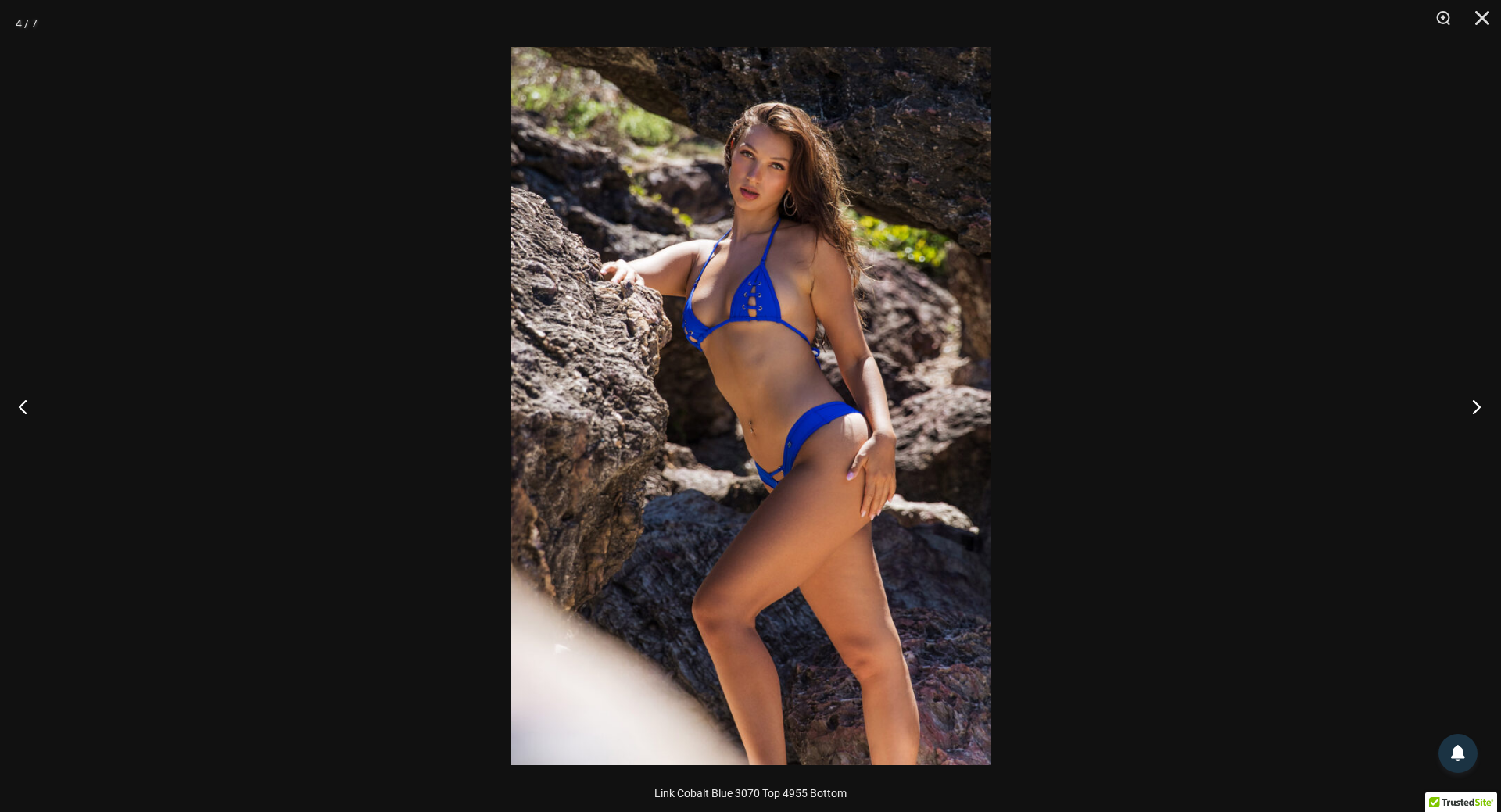
click at [1472, 406] on button "Next" at bounding box center [1472, 406] width 59 height 78
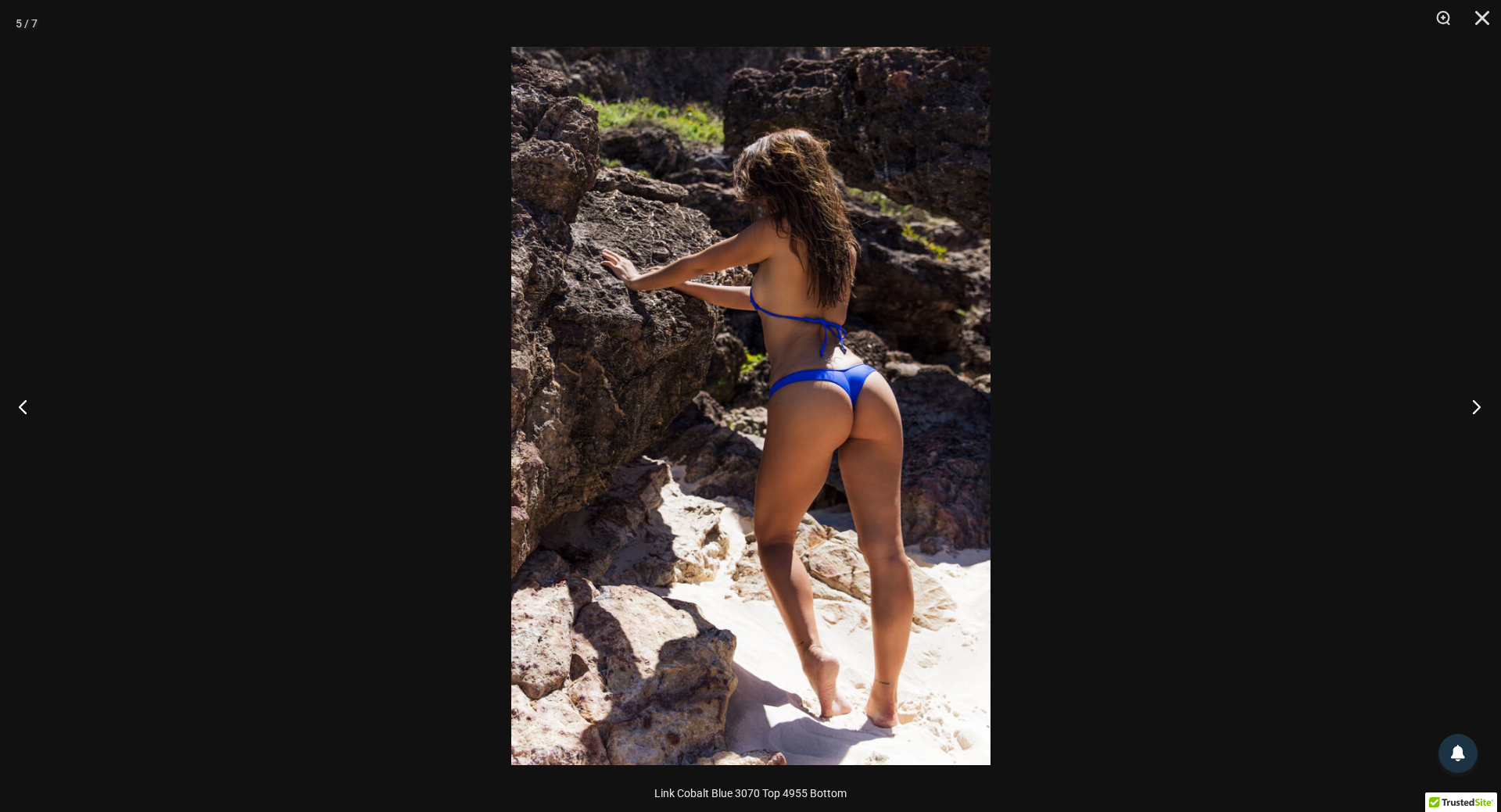
click at [1471, 406] on button "Next" at bounding box center [1472, 406] width 59 height 78
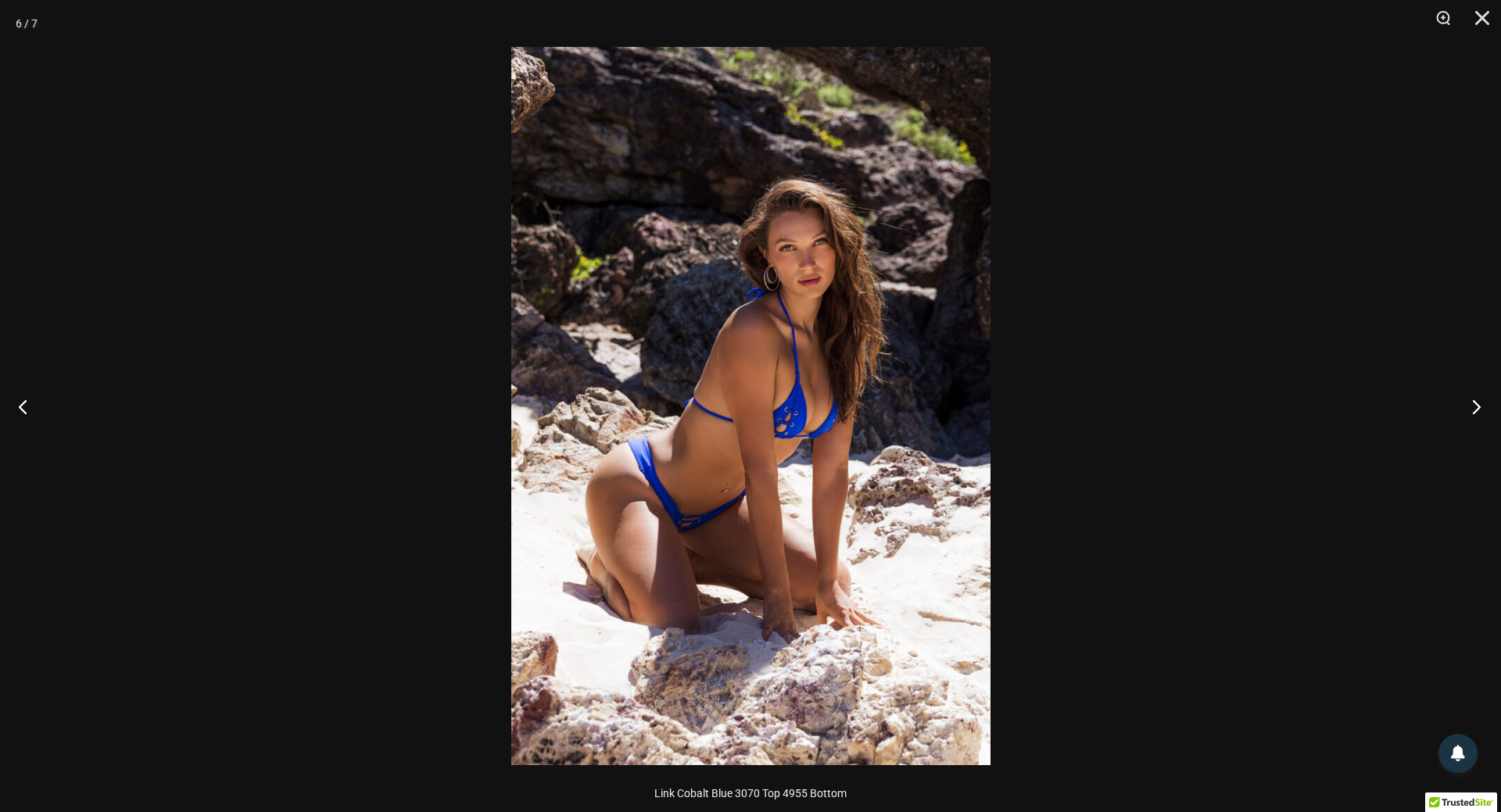
click at [1471, 406] on button "Next" at bounding box center [1472, 406] width 59 height 78
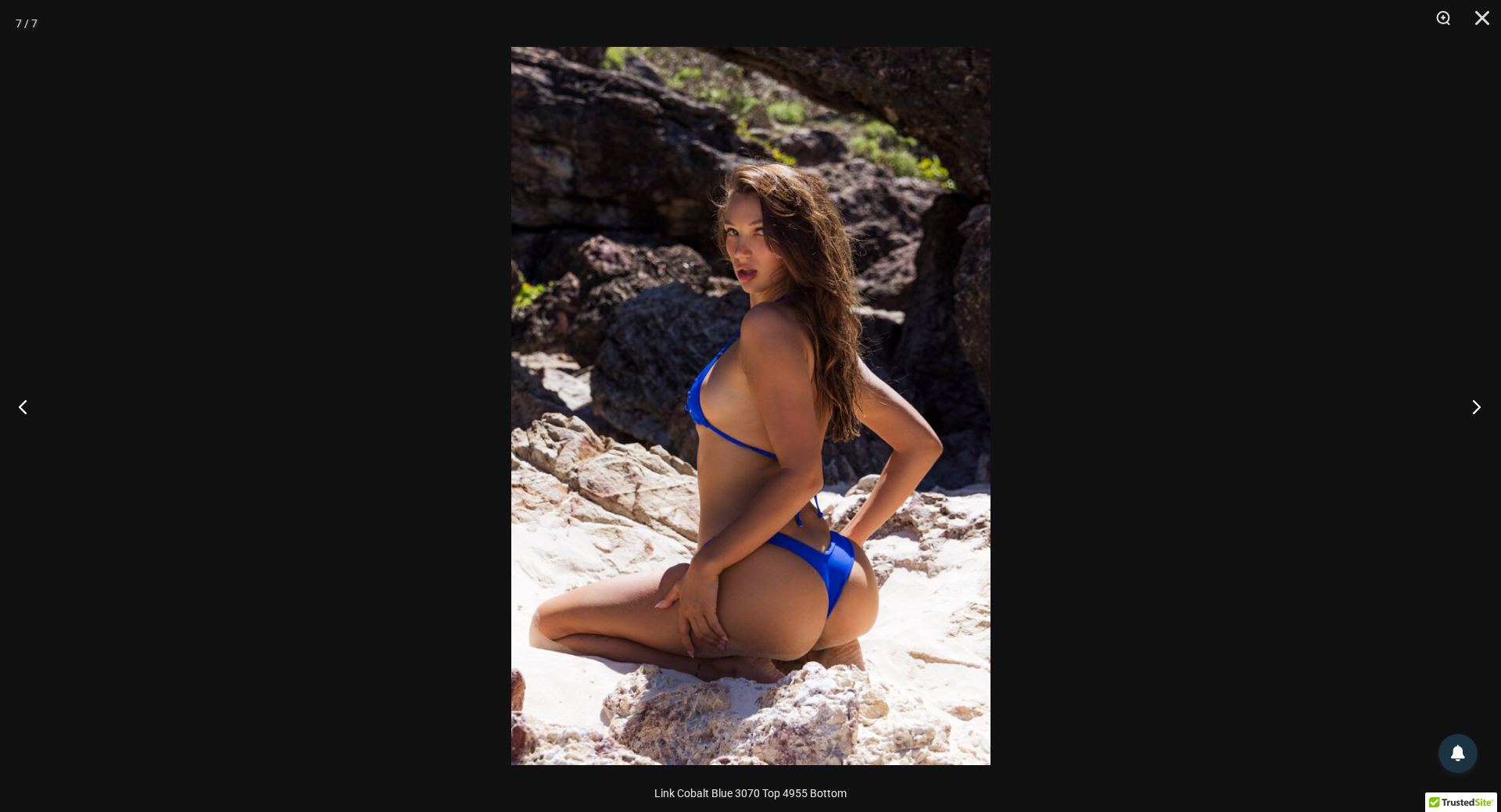
click at [1471, 406] on button "Next" at bounding box center [1472, 406] width 59 height 78
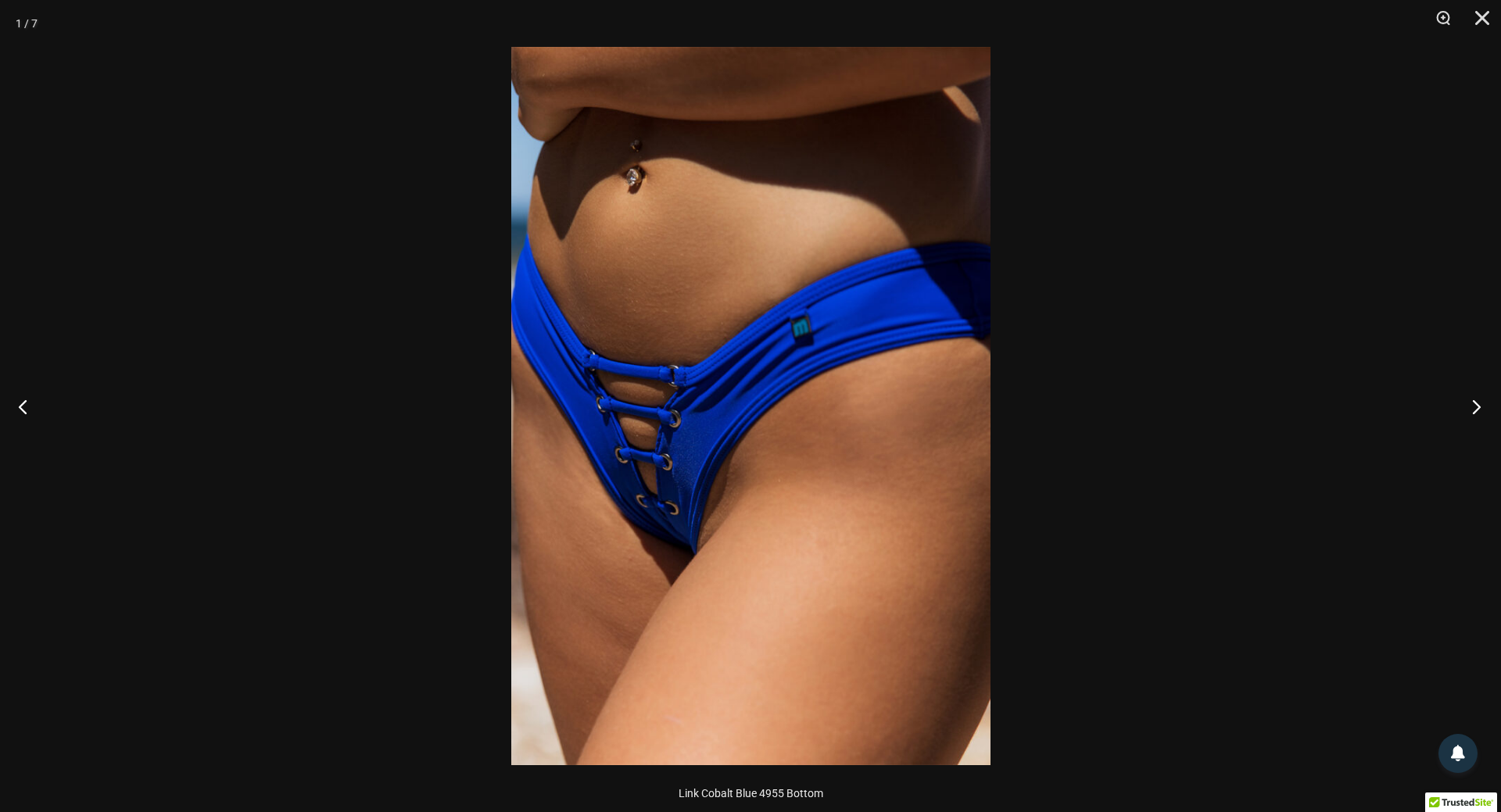
click at [1471, 406] on button "Next" at bounding box center [1472, 406] width 59 height 78
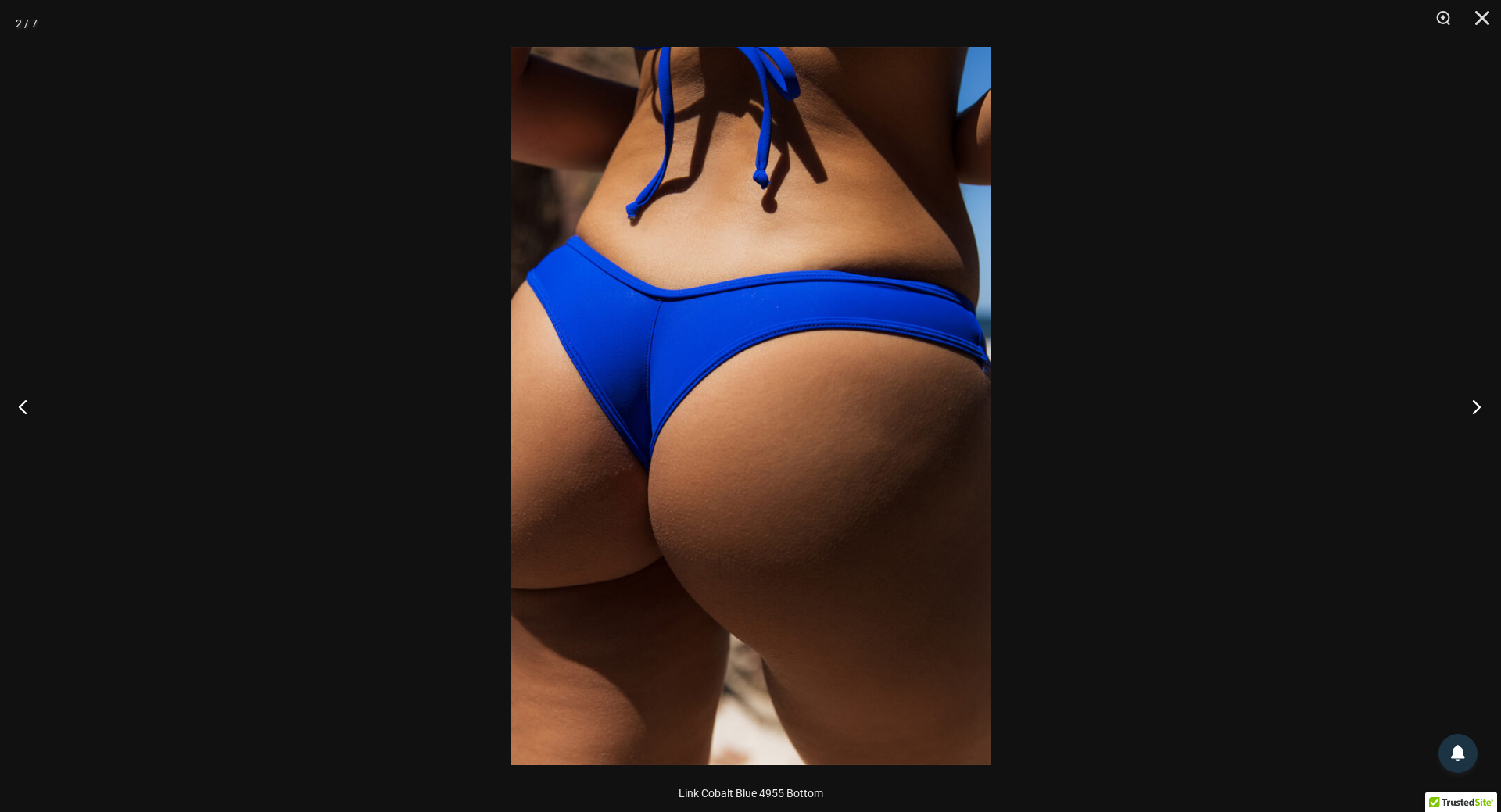
click at [1471, 406] on button "Next" at bounding box center [1472, 406] width 59 height 78
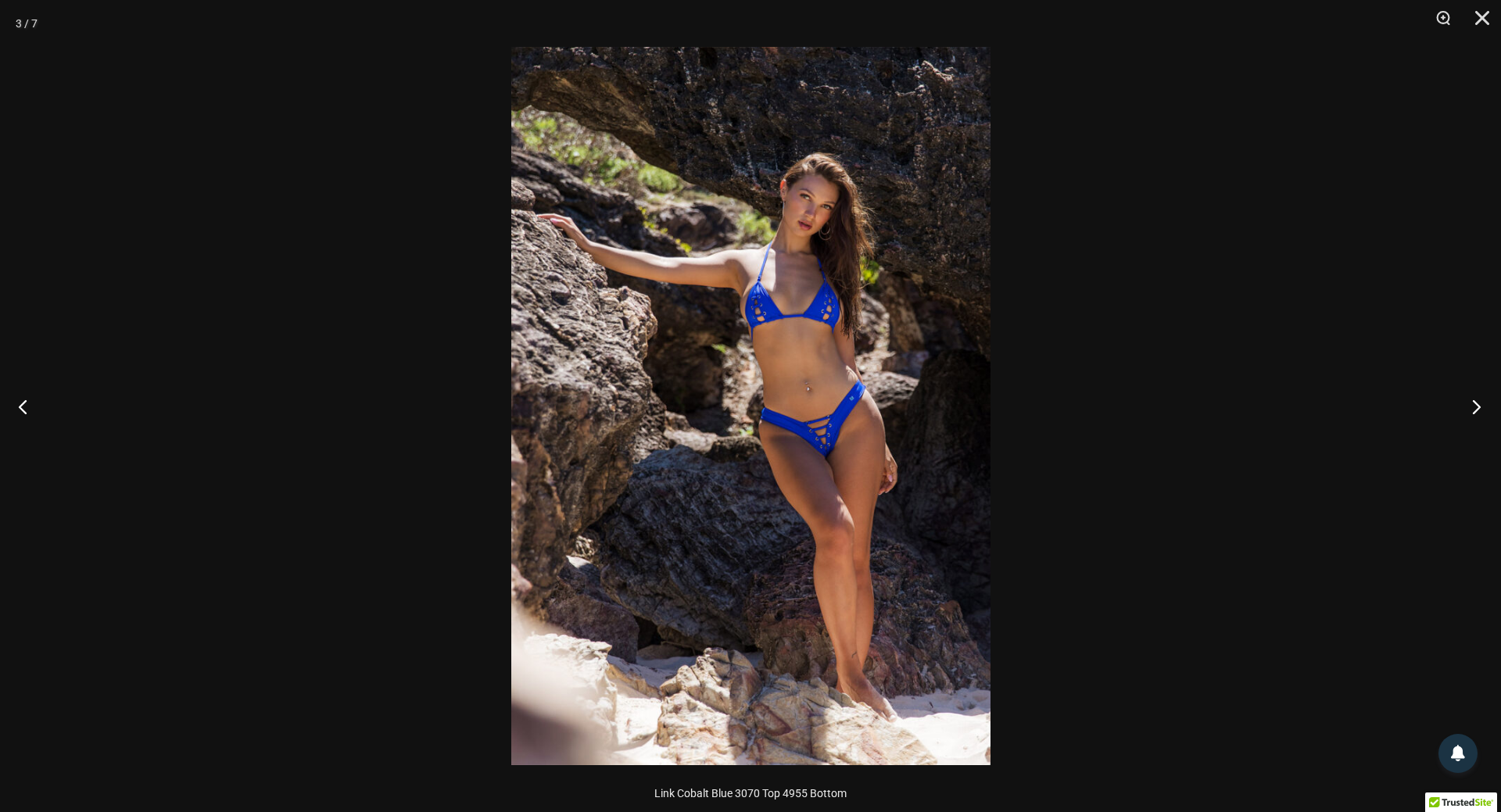
click at [1471, 406] on button "Next" at bounding box center [1472, 406] width 59 height 78
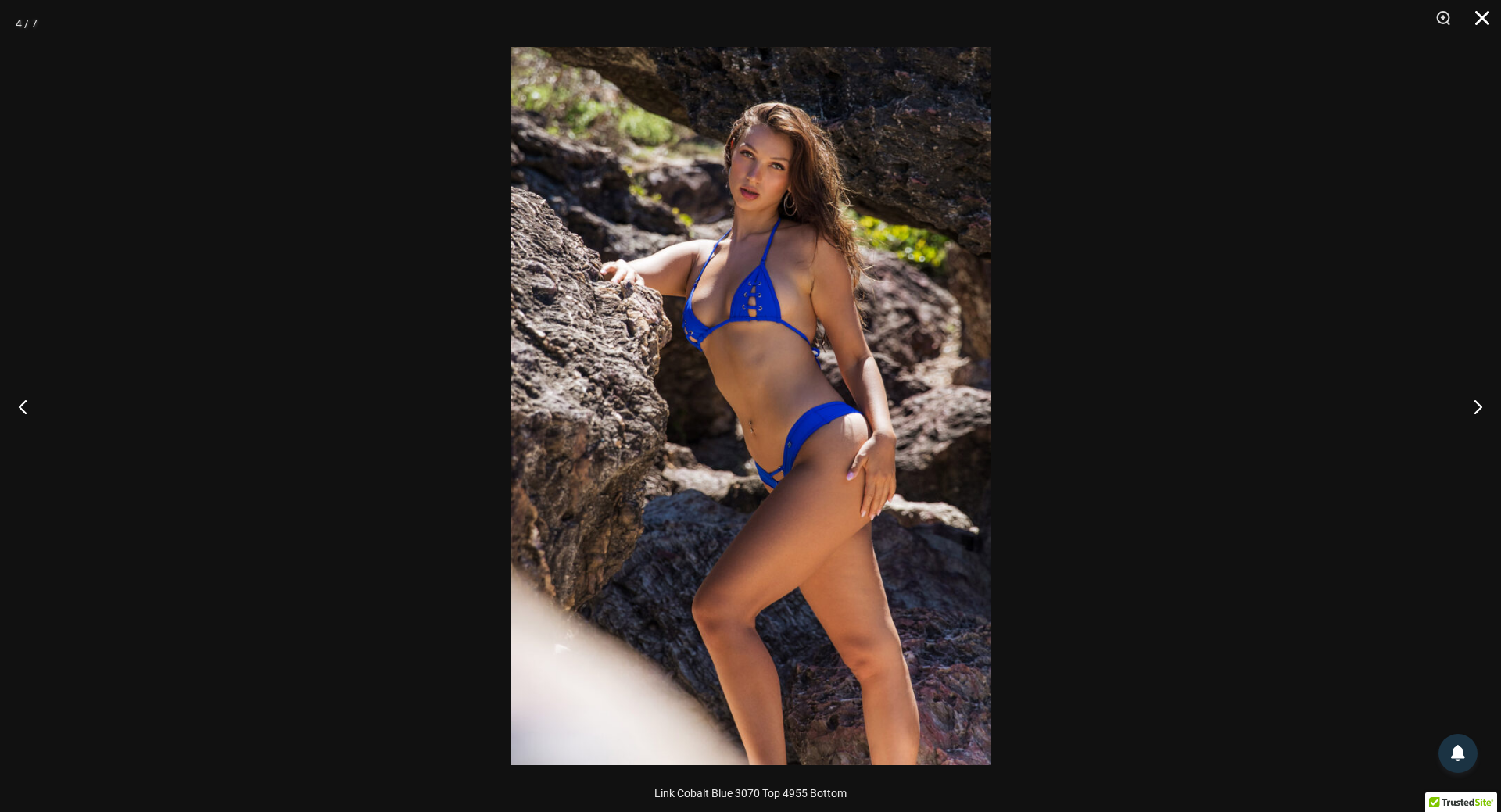
click at [1482, 13] on button "Close" at bounding box center [1477, 23] width 39 height 47
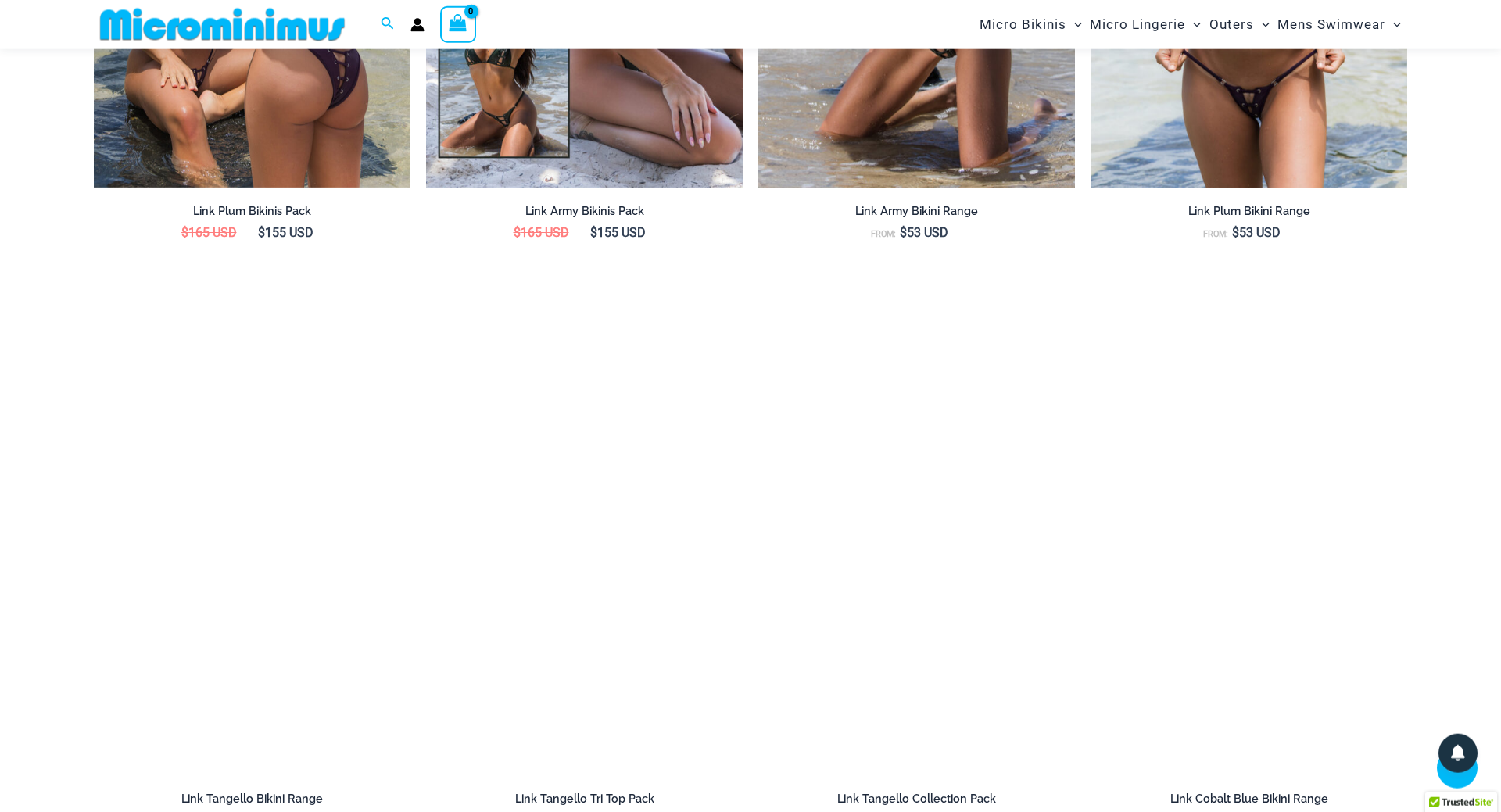
scroll to position [2139, 0]
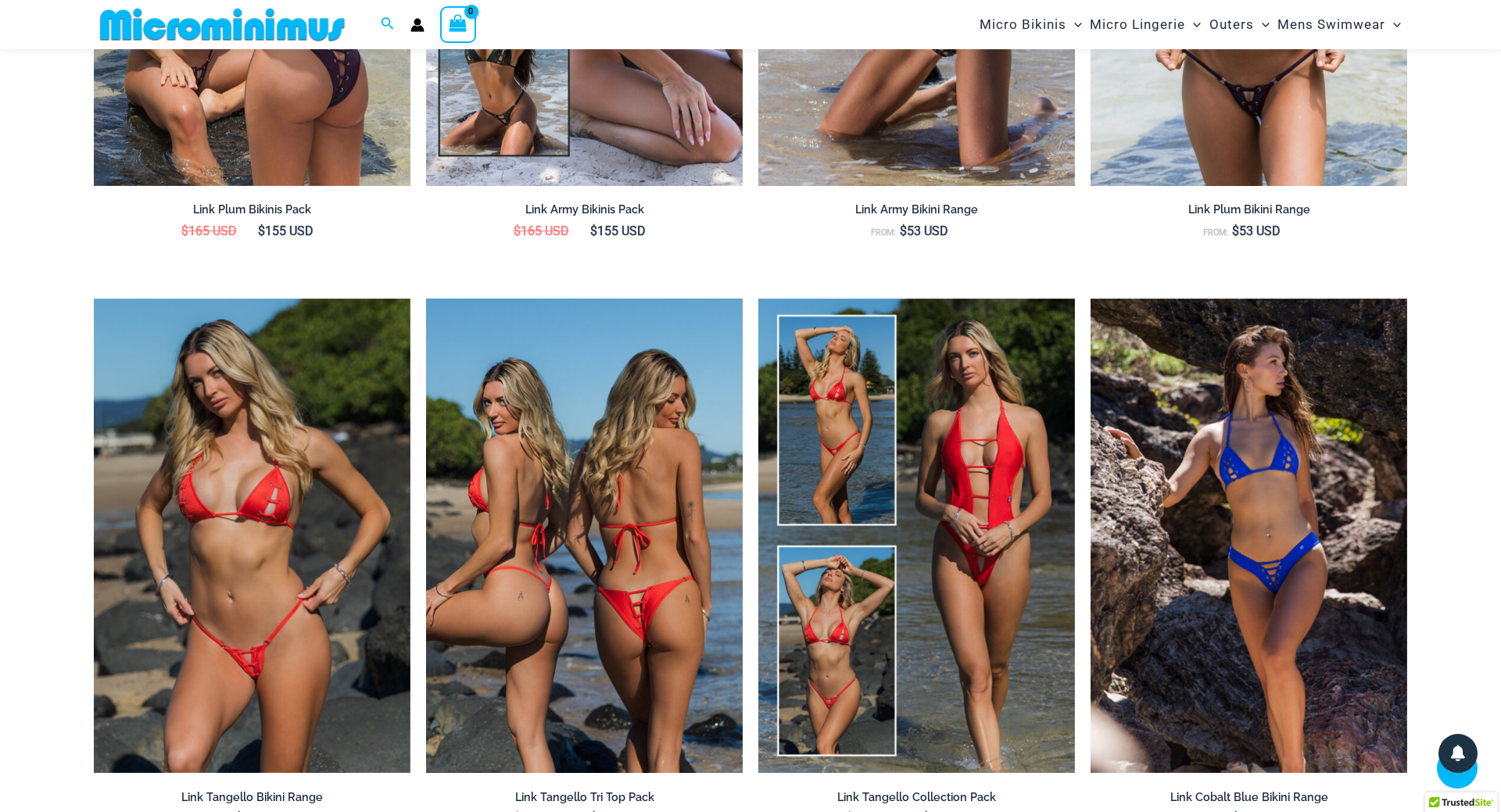
click at [642, 569] on img at bounding box center [584, 536] width 317 height 475
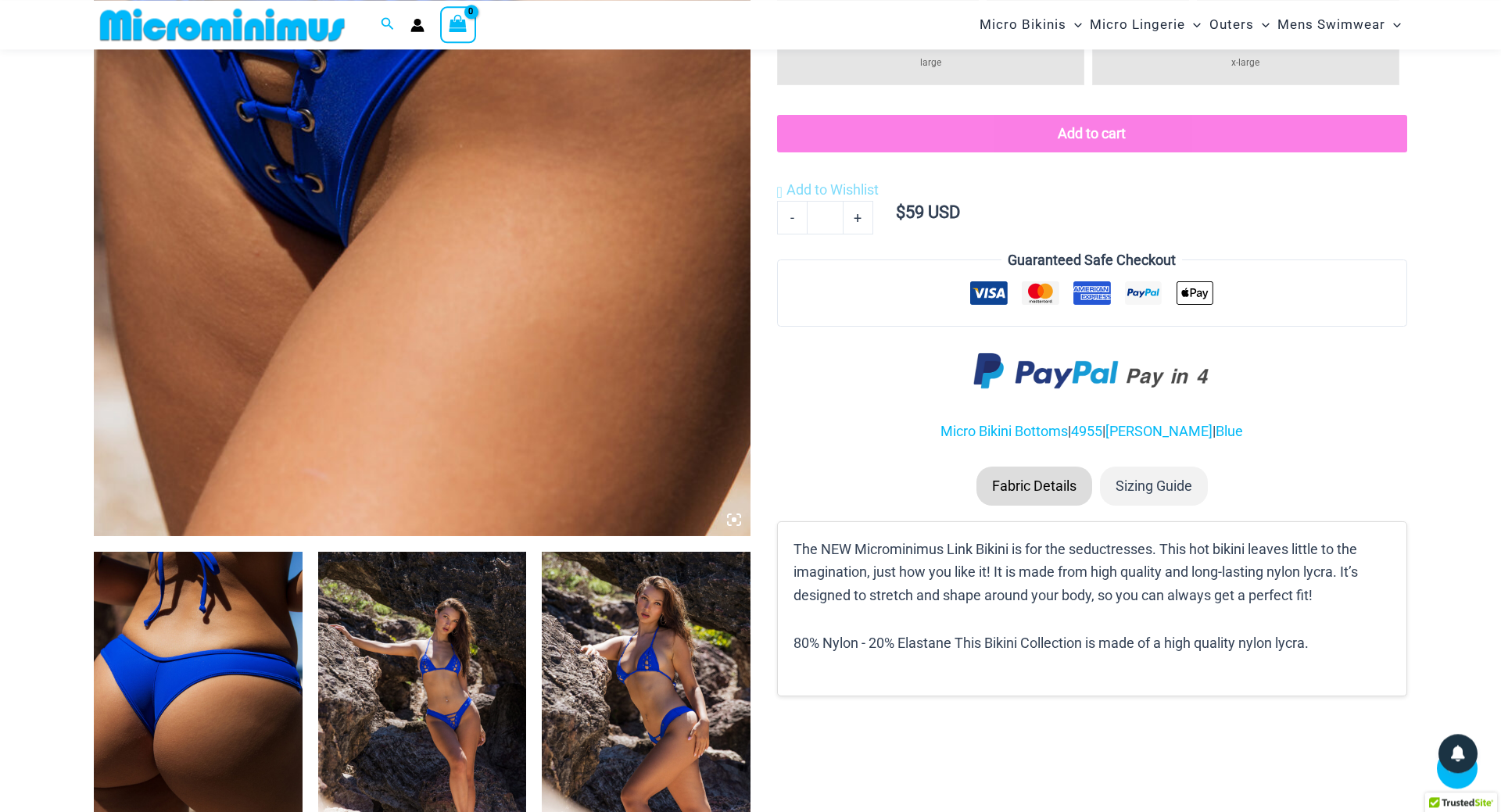
scroll to position [544, 0]
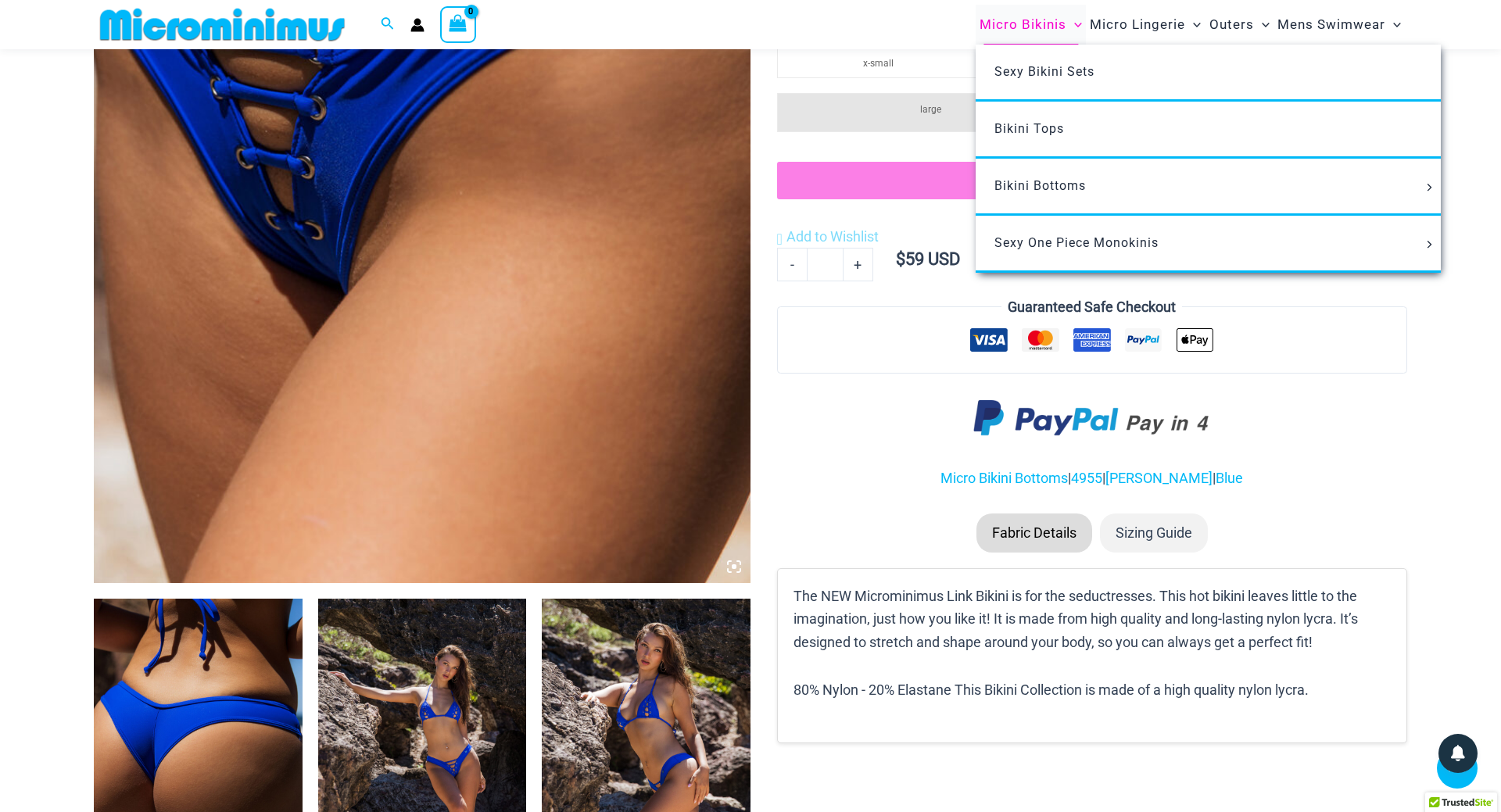
click at [1017, 25] on span "Micro Bikinis" at bounding box center [1022, 24] width 87 height 40
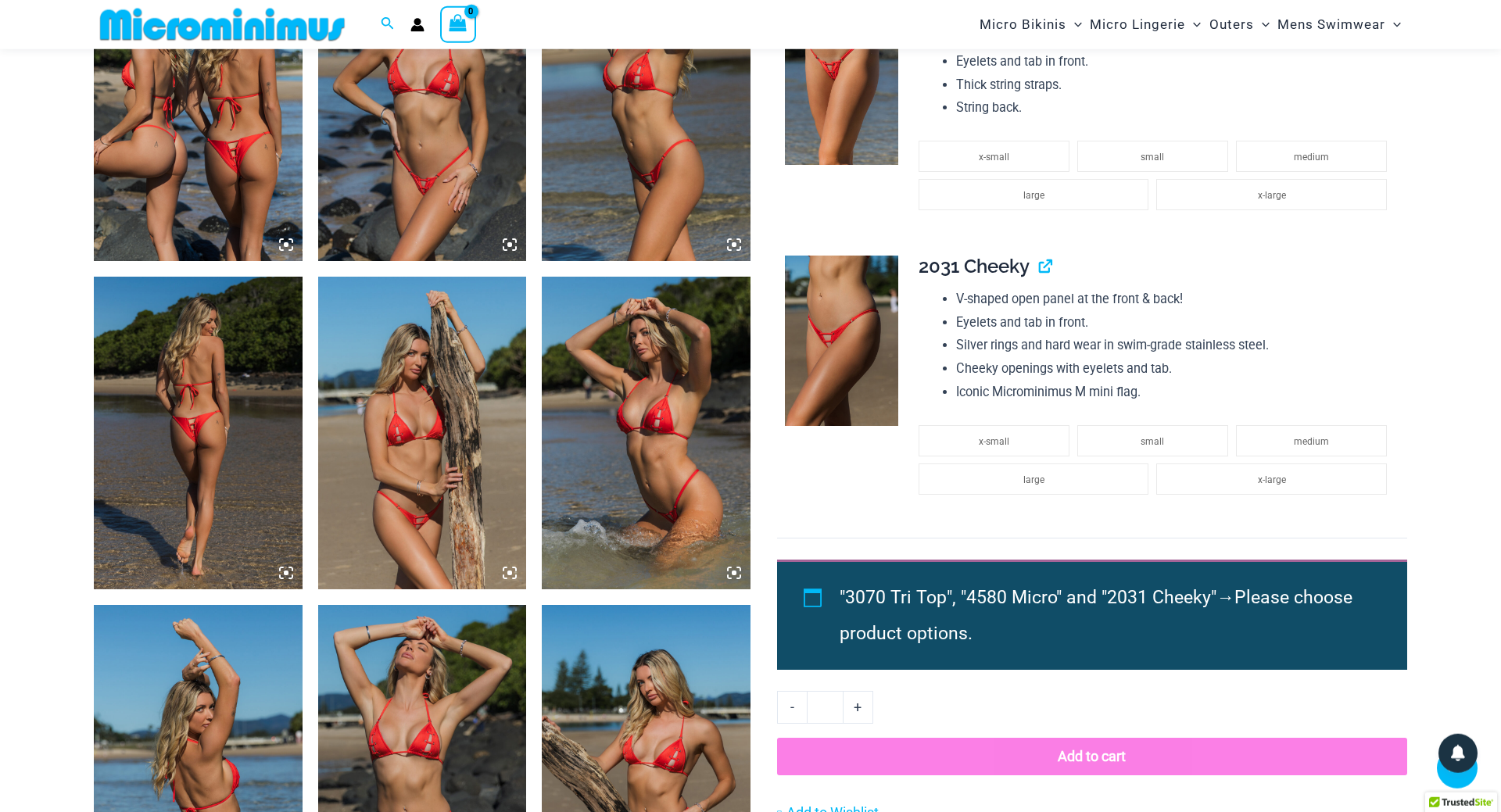
scroll to position [943, 0]
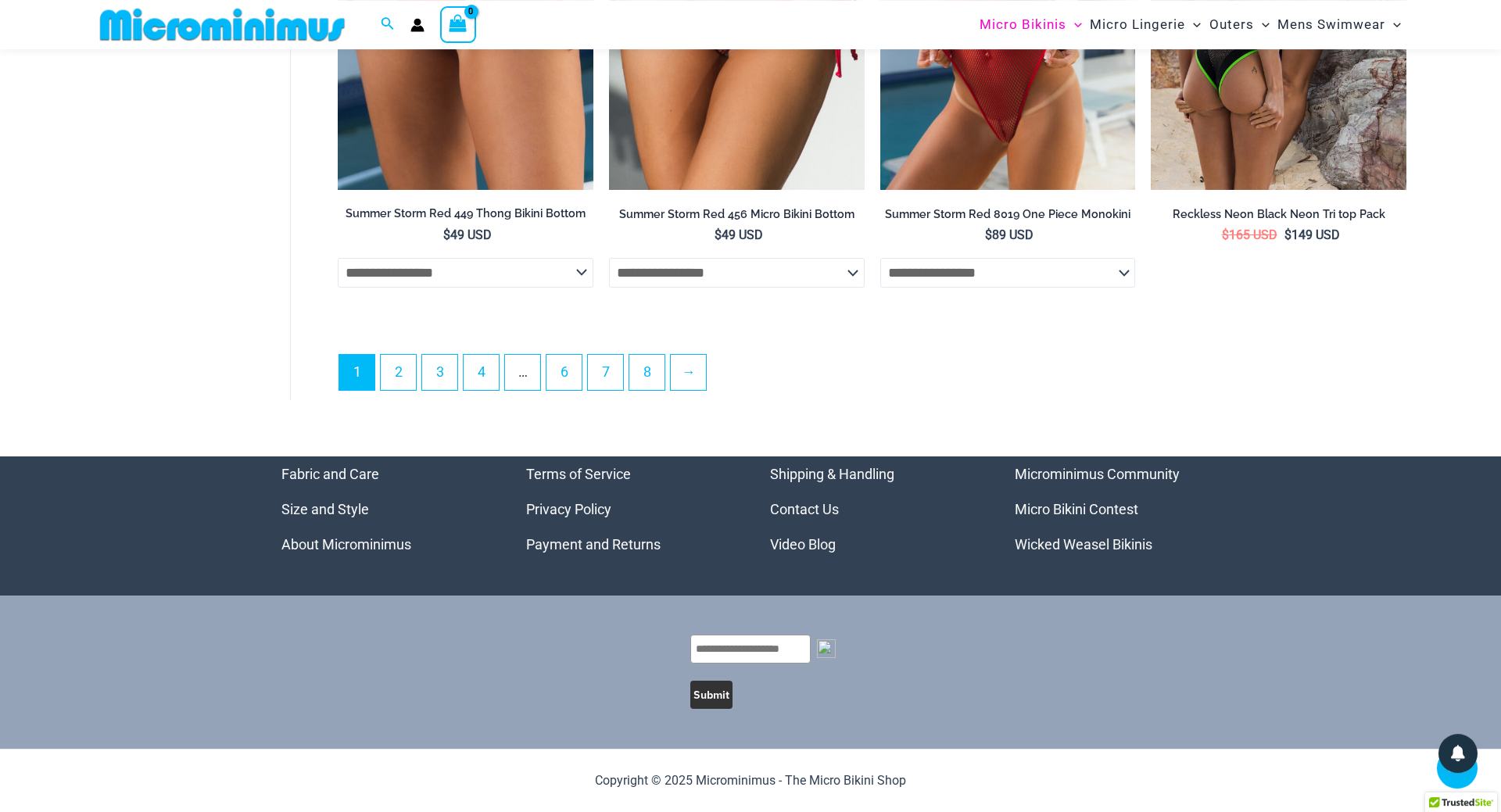
scroll to position [4429, 0]
click at [693, 374] on link "→" at bounding box center [689, 371] width 37 height 37
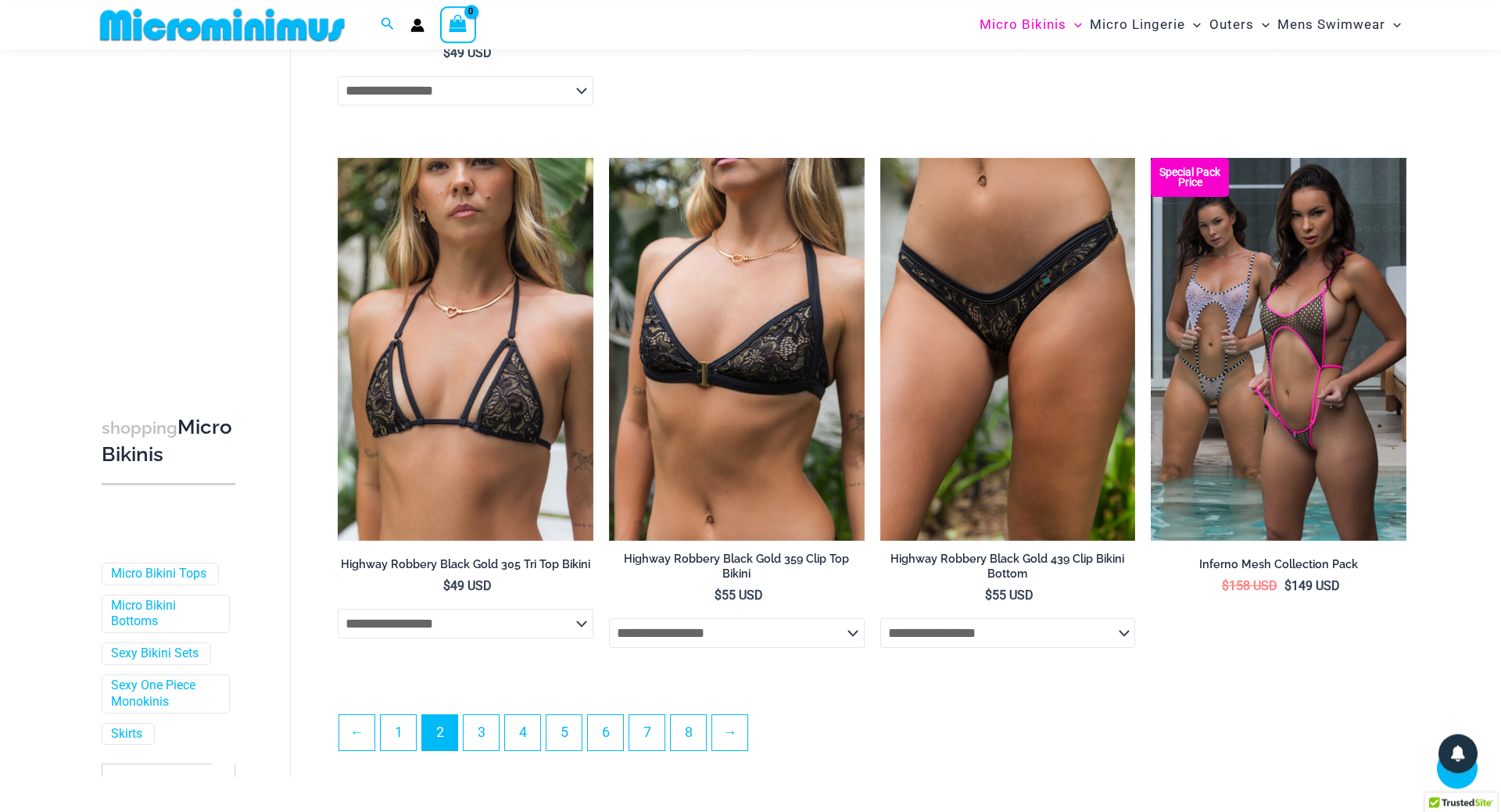
scroll to position [3813, 0]
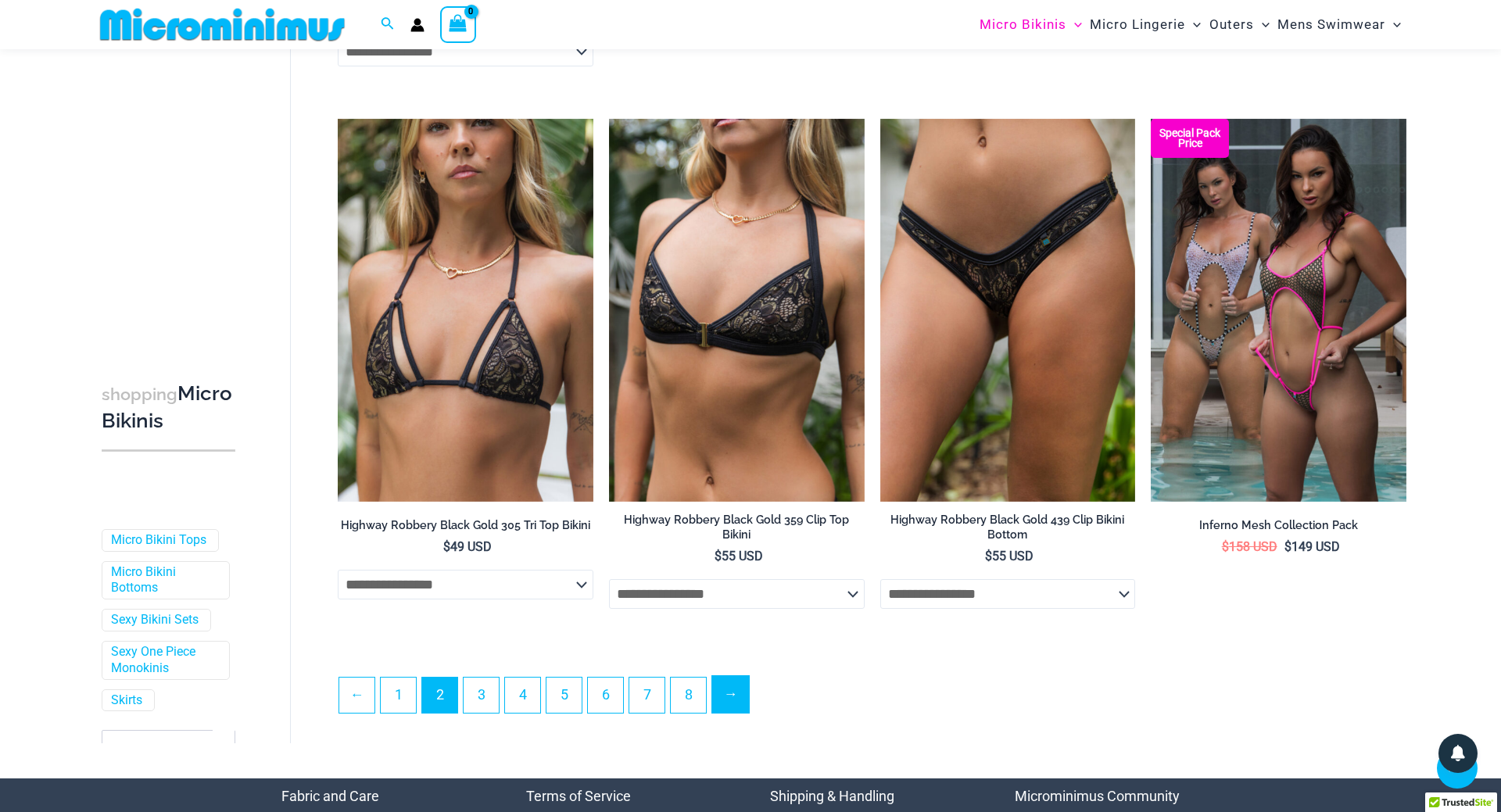
click at [745, 711] on link "→" at bounding box center [730, 694] width 37 height 37
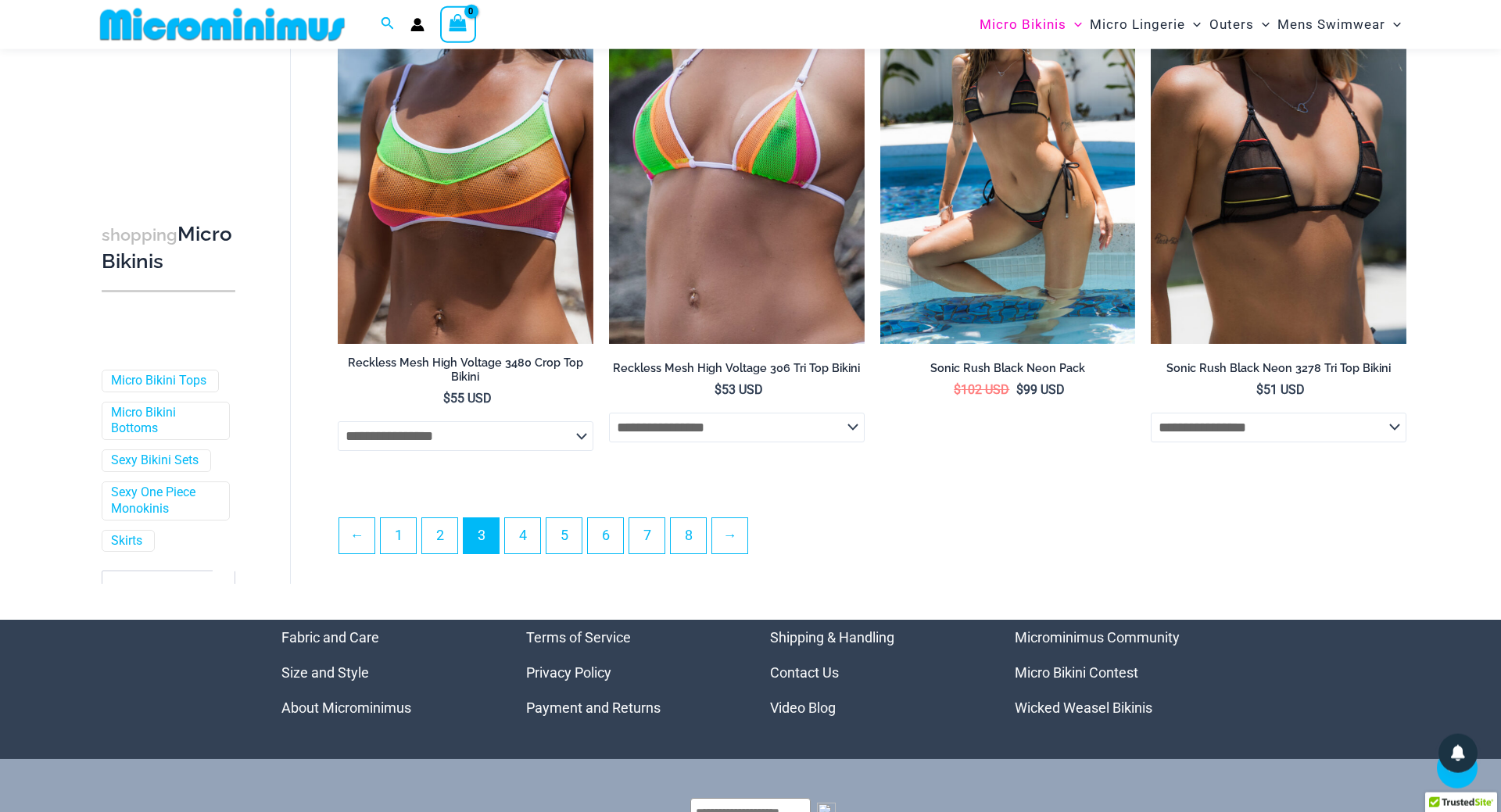
scroll to position [4128, 0]
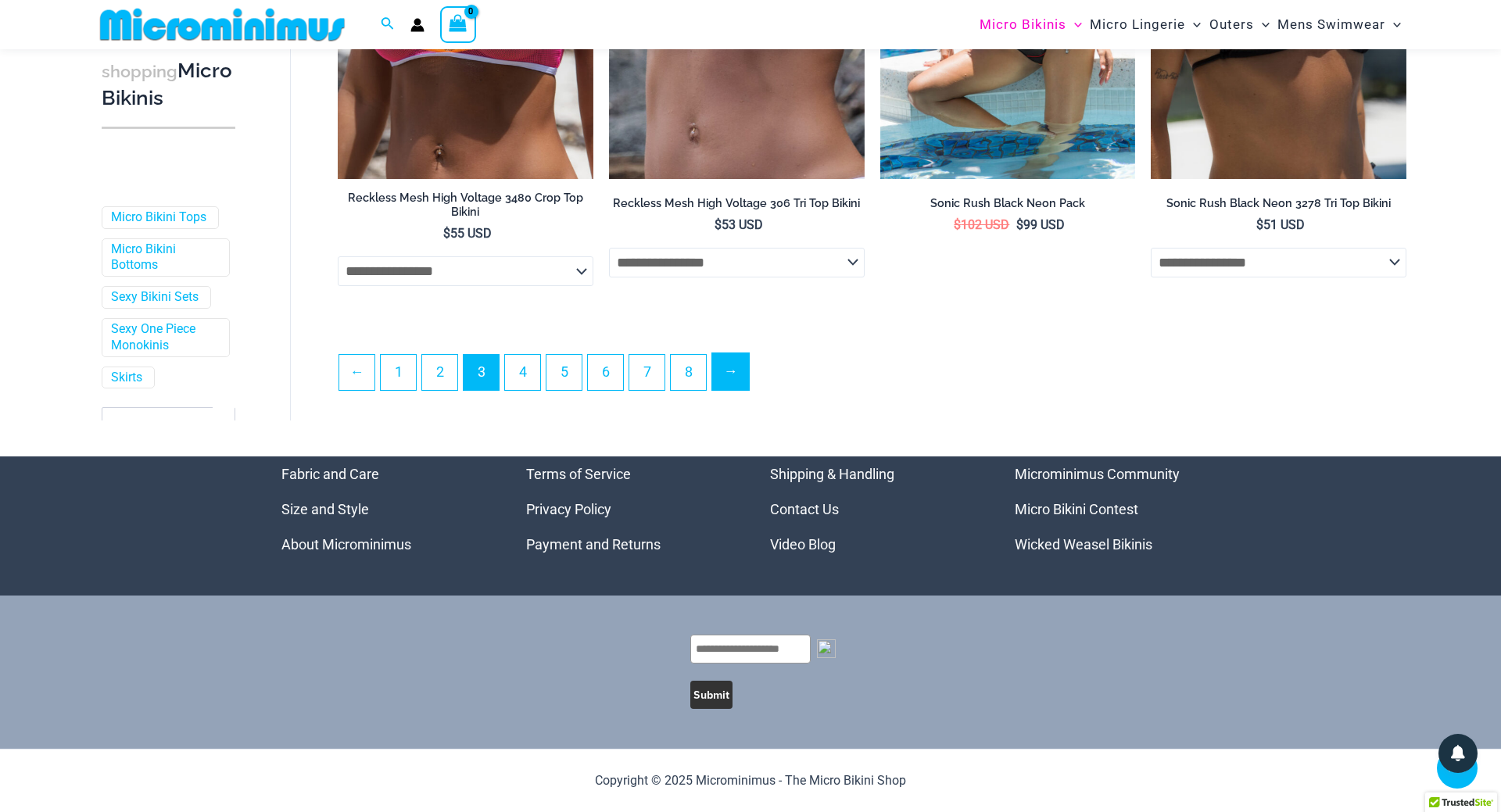
click at [737, 376] on link "→" at bounding box center [730, 371] width 37 height 37
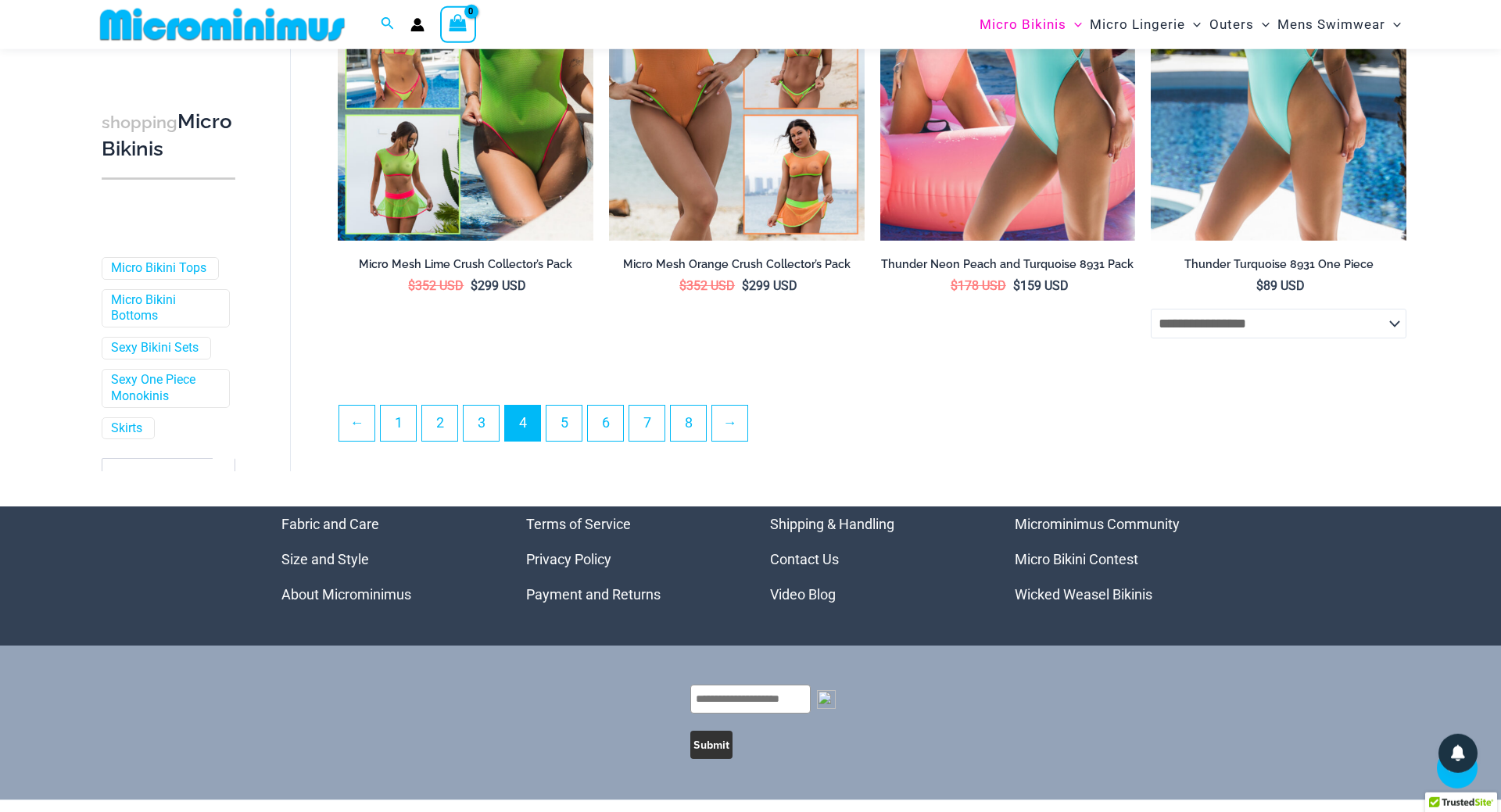
scroll to position [4054, 0]
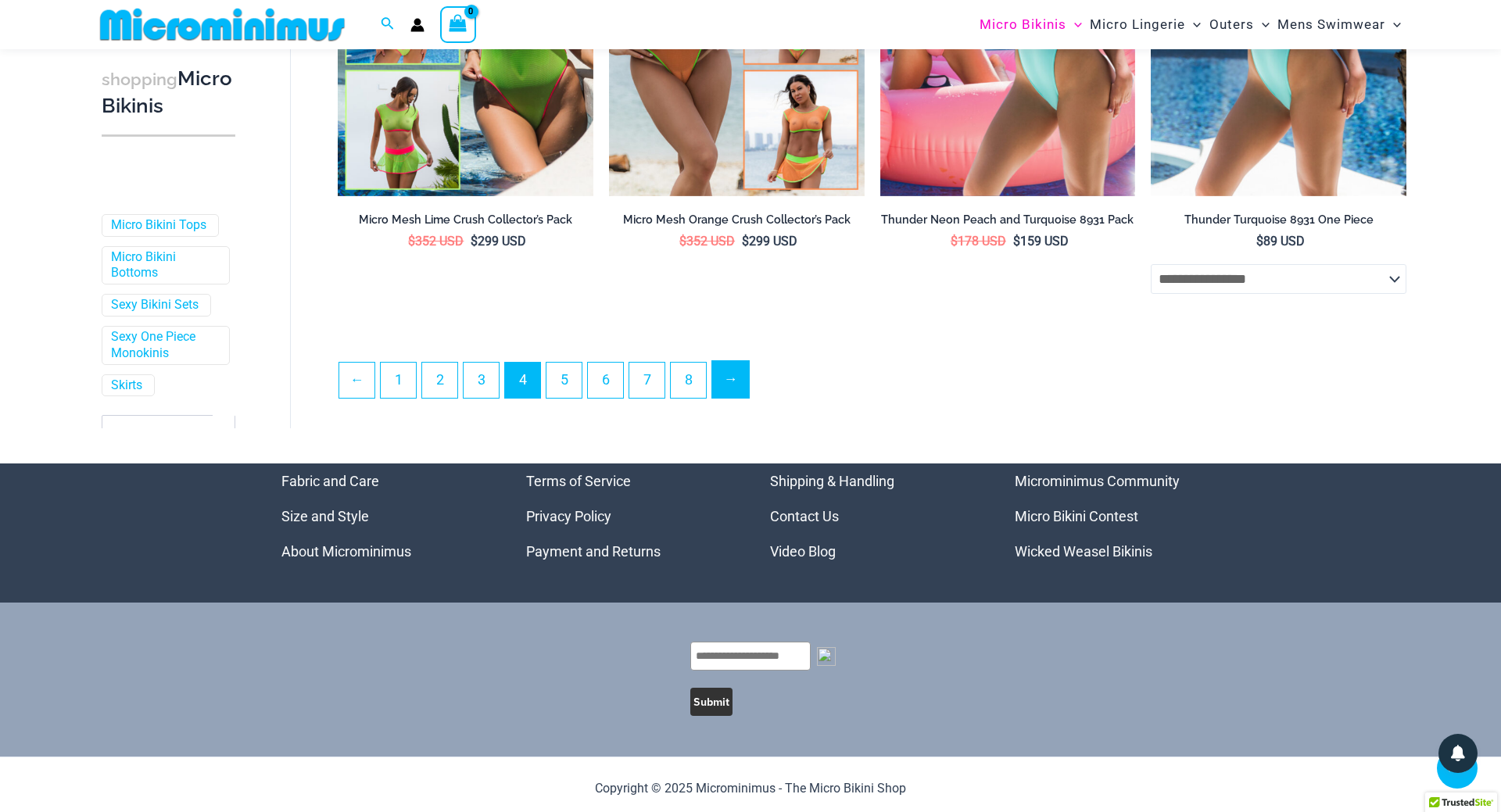
click at [740, 389] on link "→" at bounding box center [730, 379] width 37 height 37
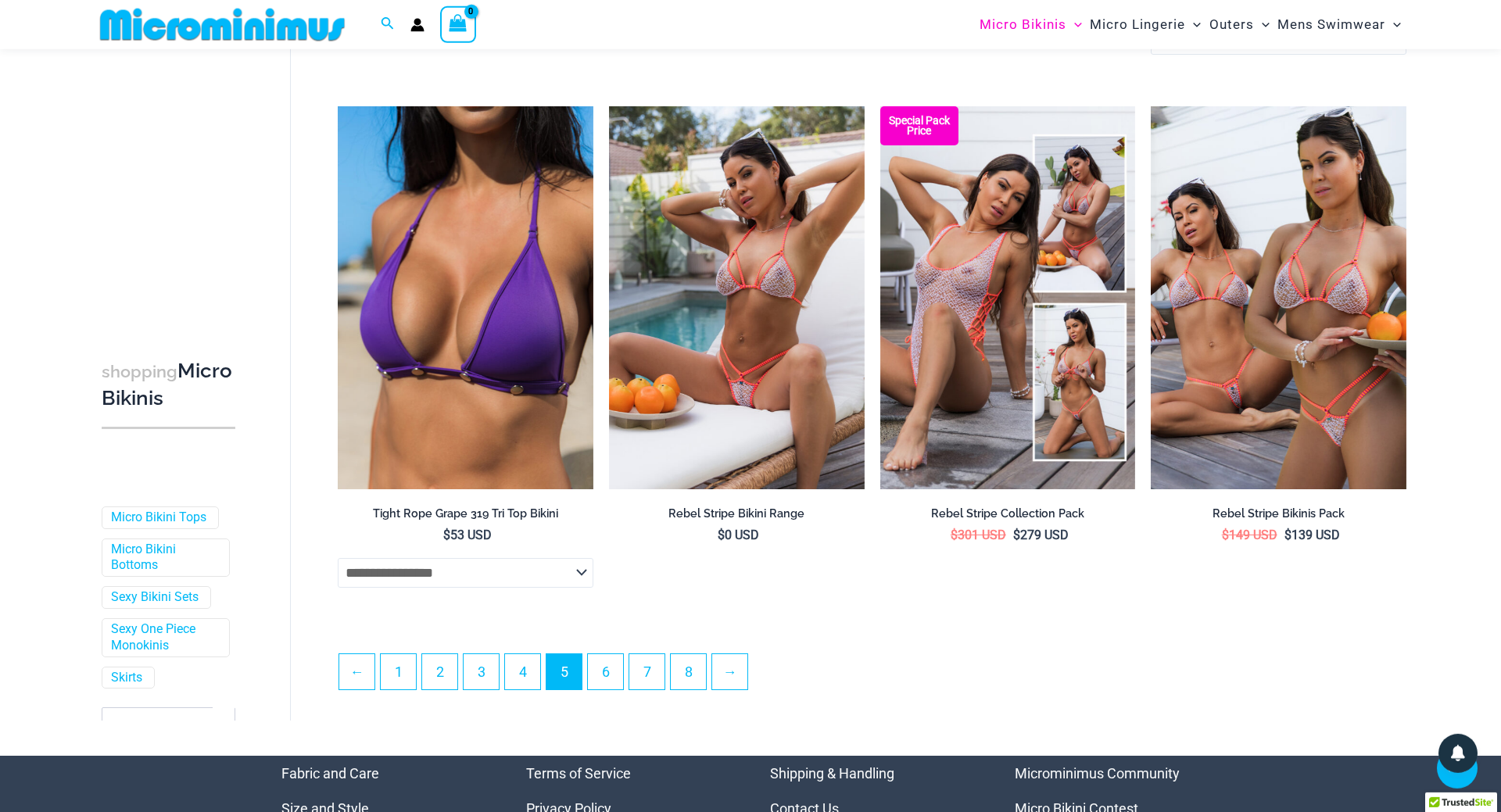
scroll to position [3895, 0]
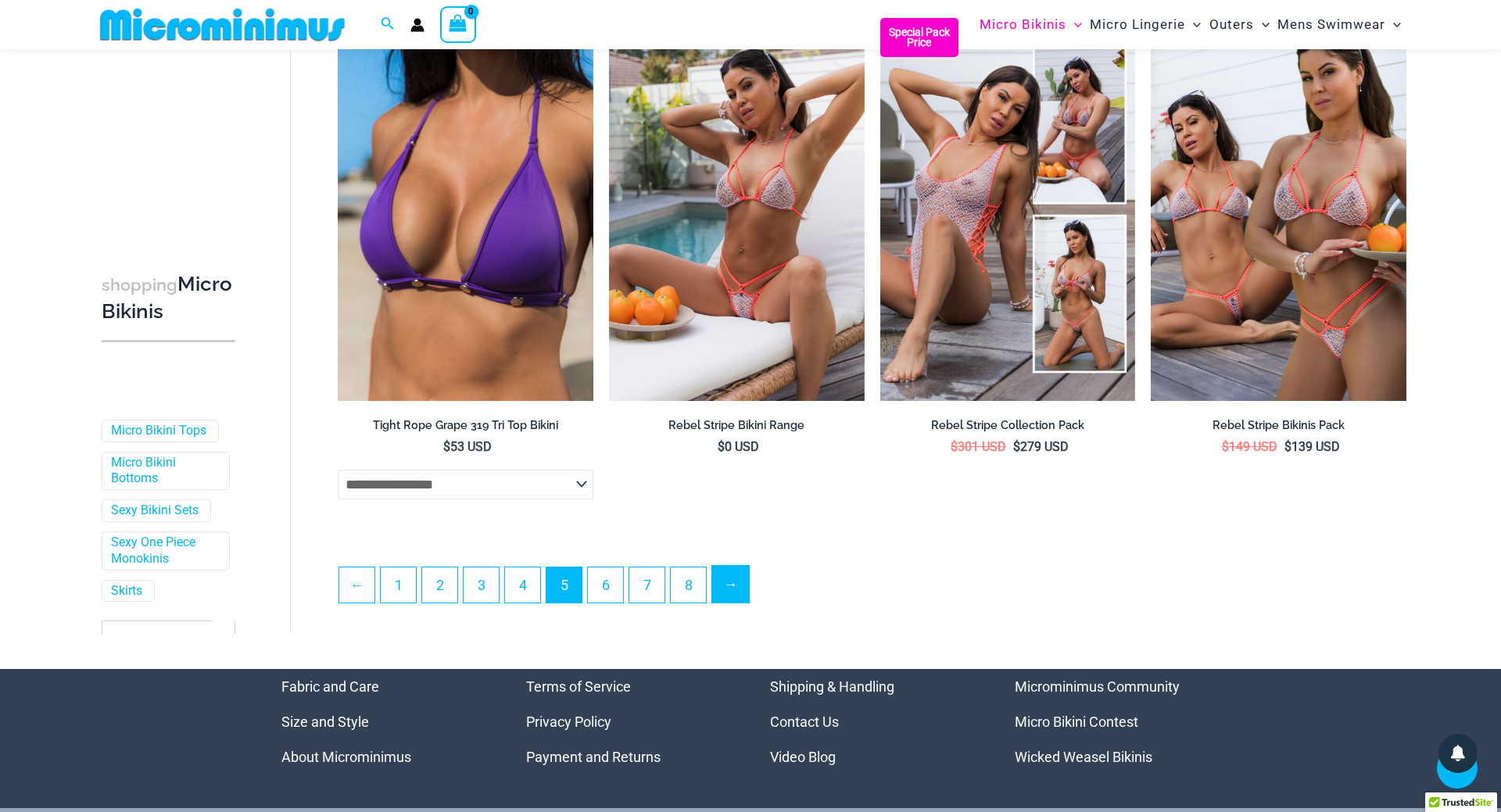
click at [741, 584] on link "→" at bounding box center [730, 584] width 37 height 37
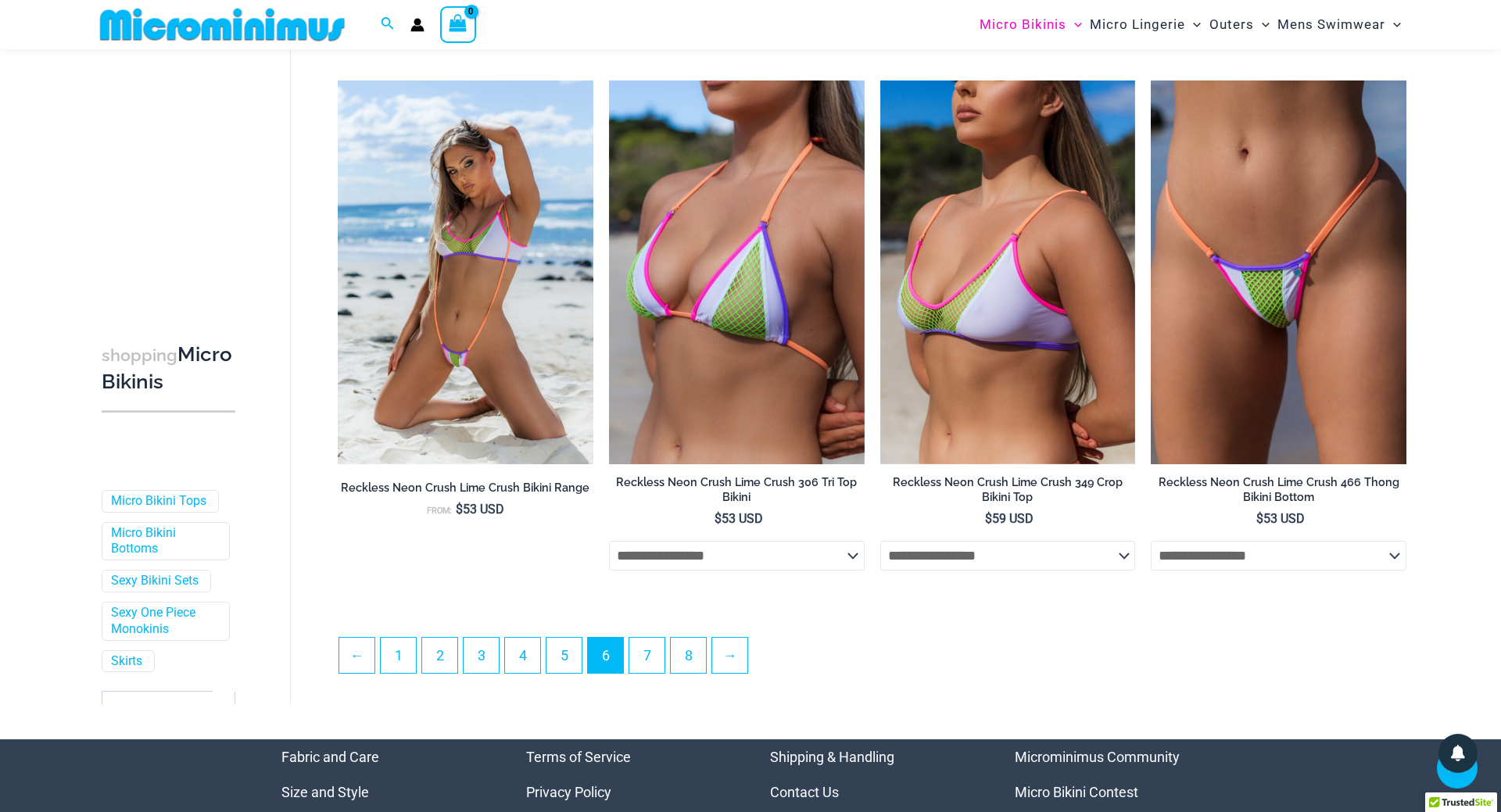
scroll to position [3815, 0]
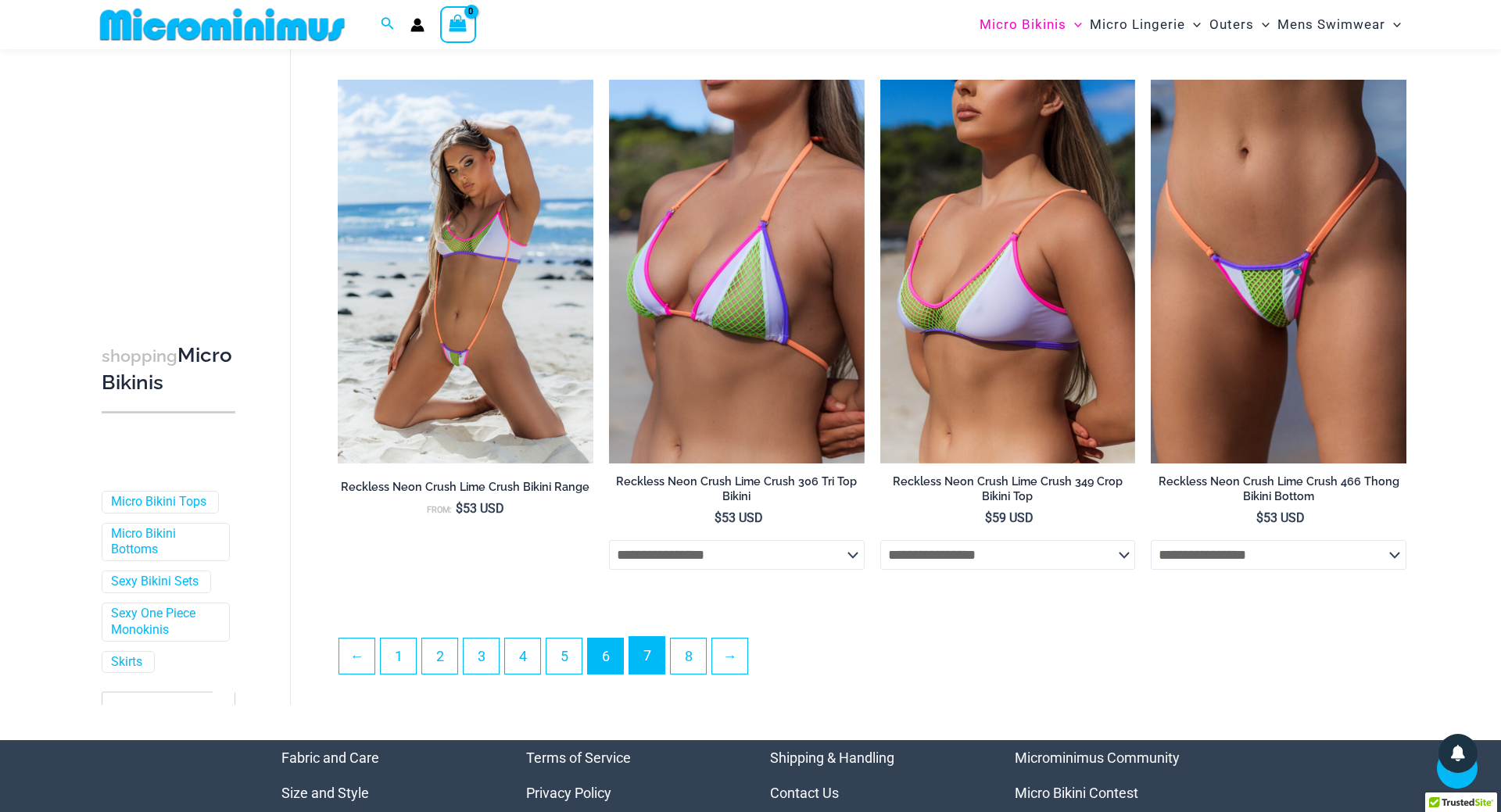
click at [649, 668] on link "7" at bounding box center [647, 655] width 35 height 37
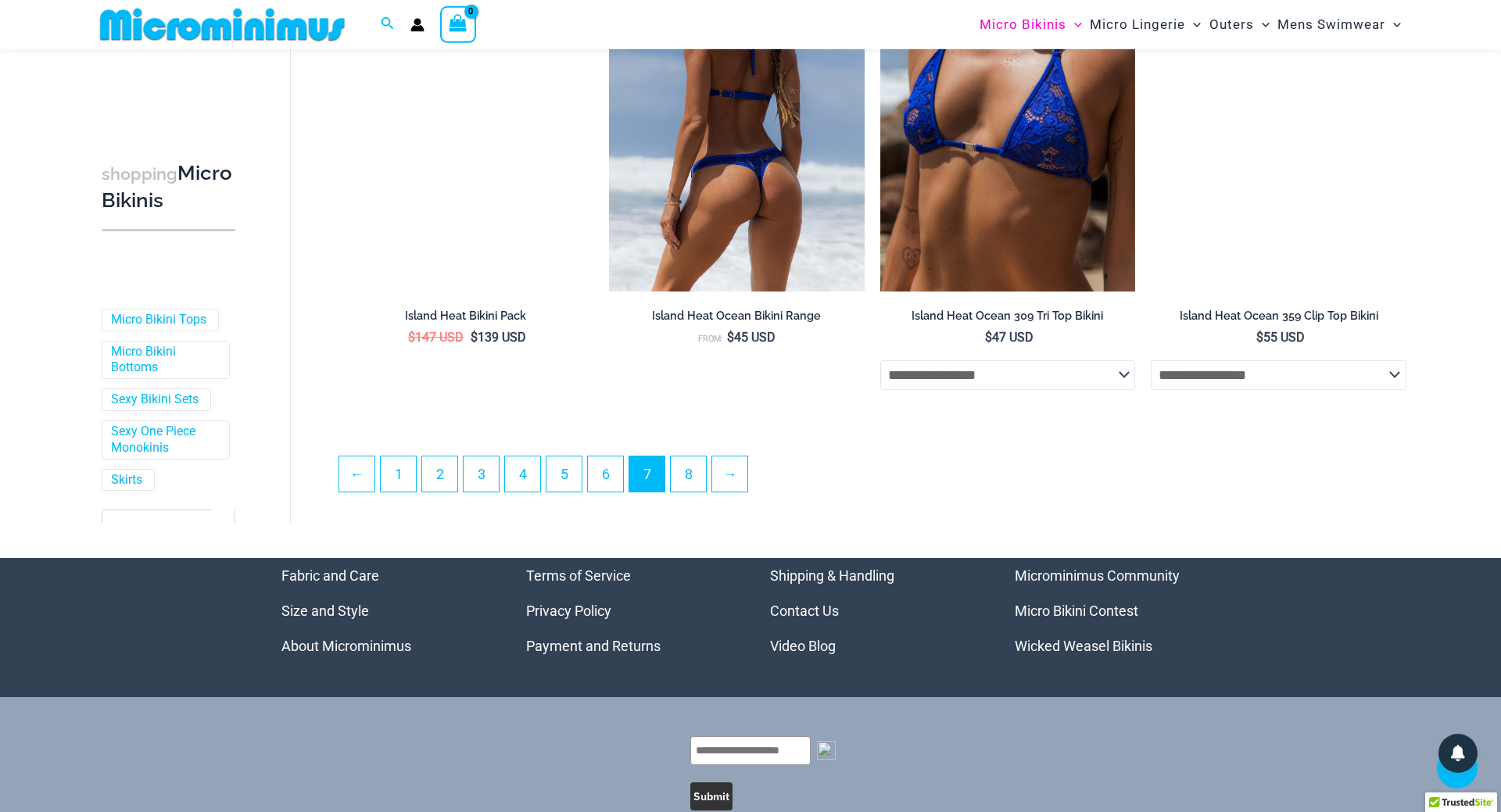
scroll to position [4157, 0]
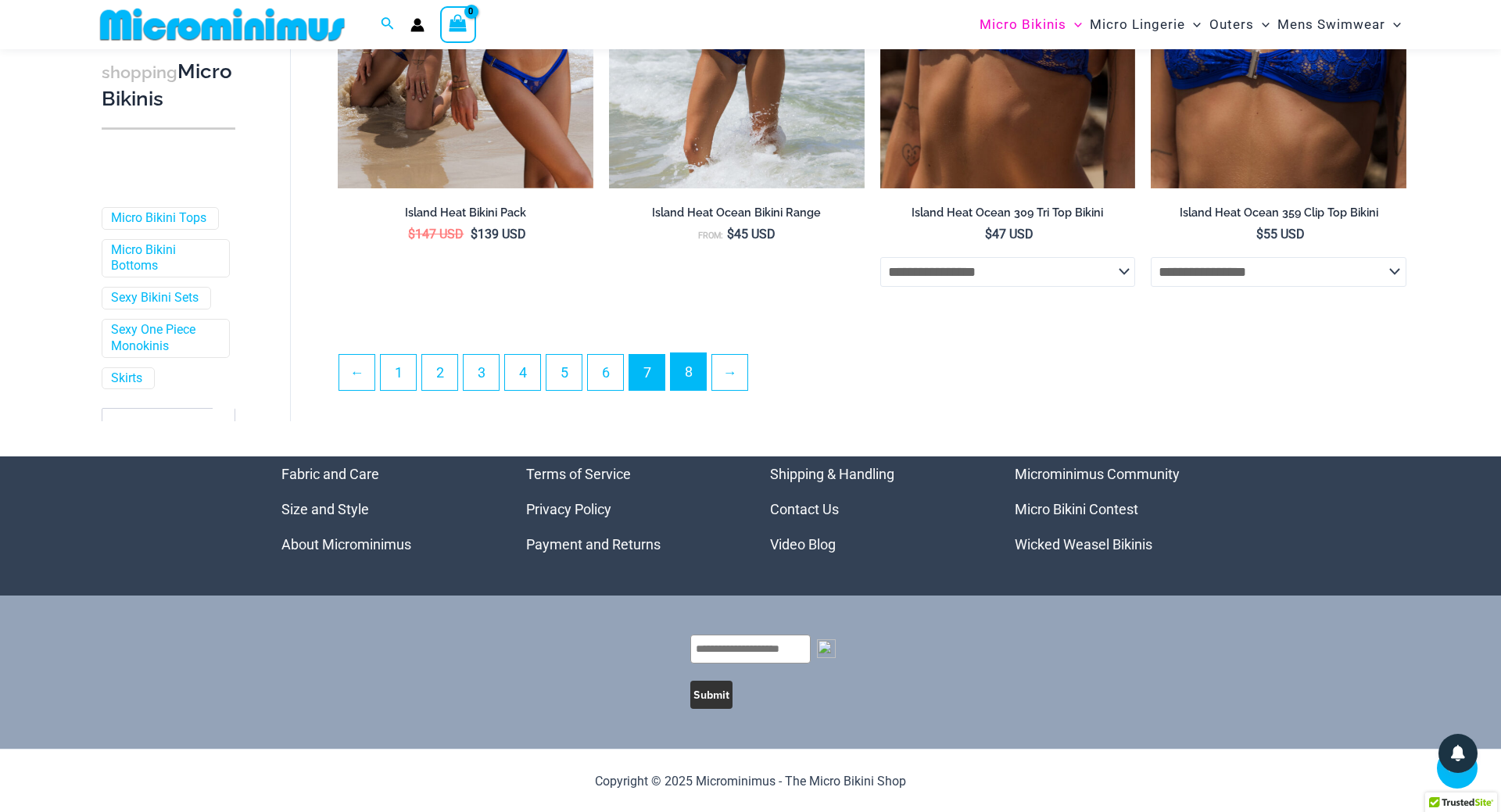
click at [702, 369] on link "8" at bounding box center [688, 371] width 35 height 37
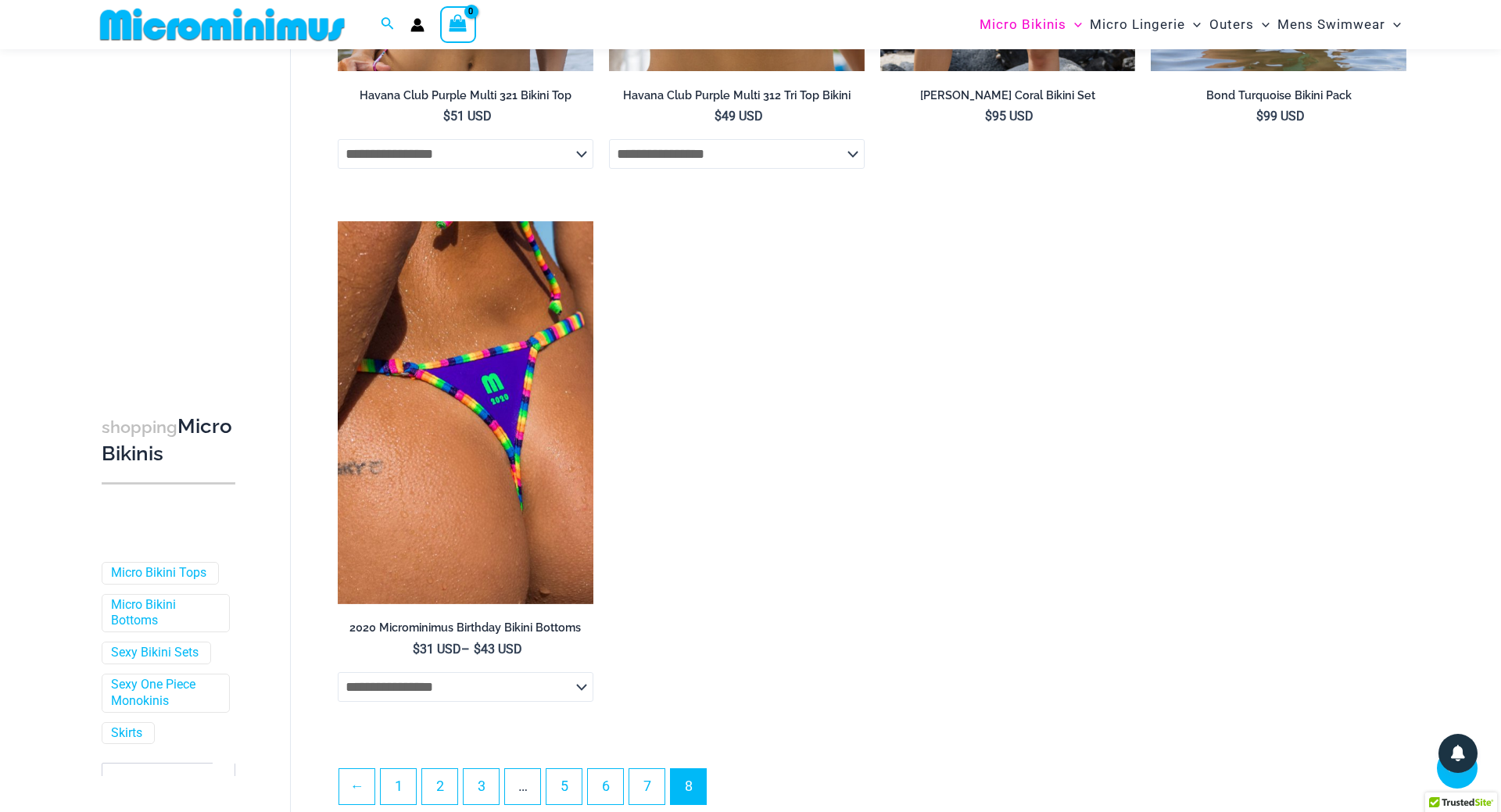
scroll to position [3016, 0]
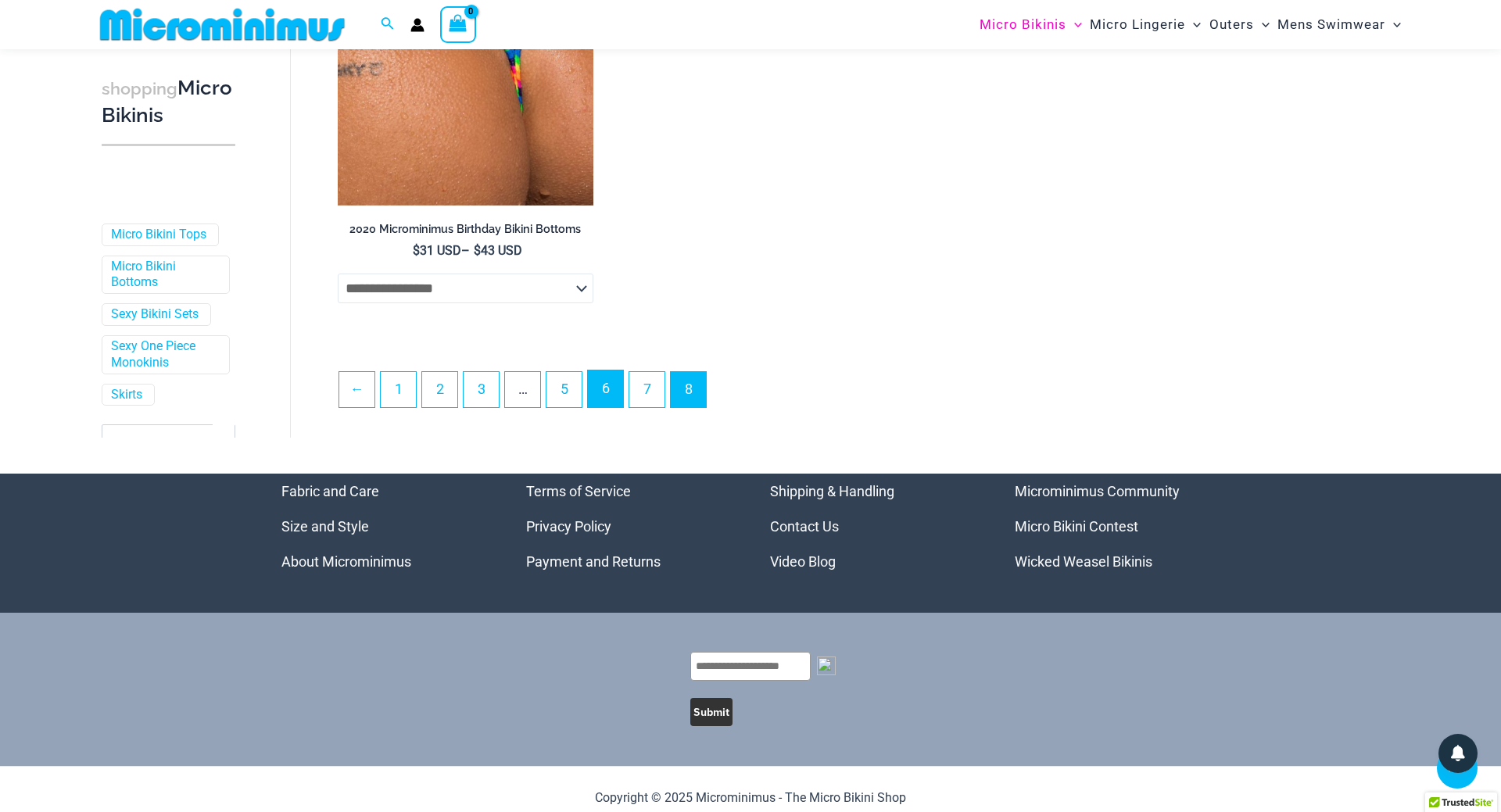
click at [613, 393] on link "6" at bounding box center [605, 388] width 35 height 37
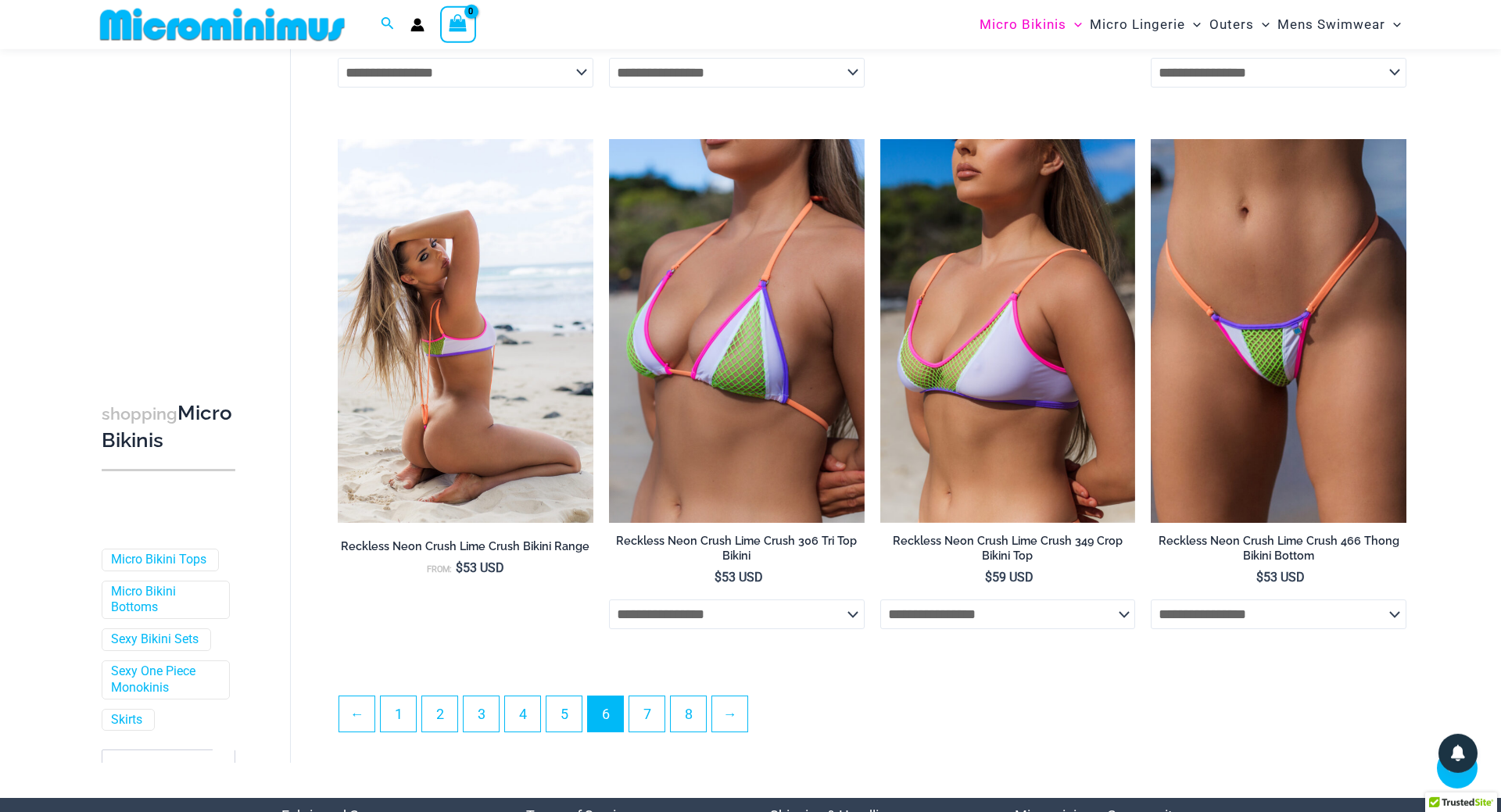
scroll to position [3815, 0]
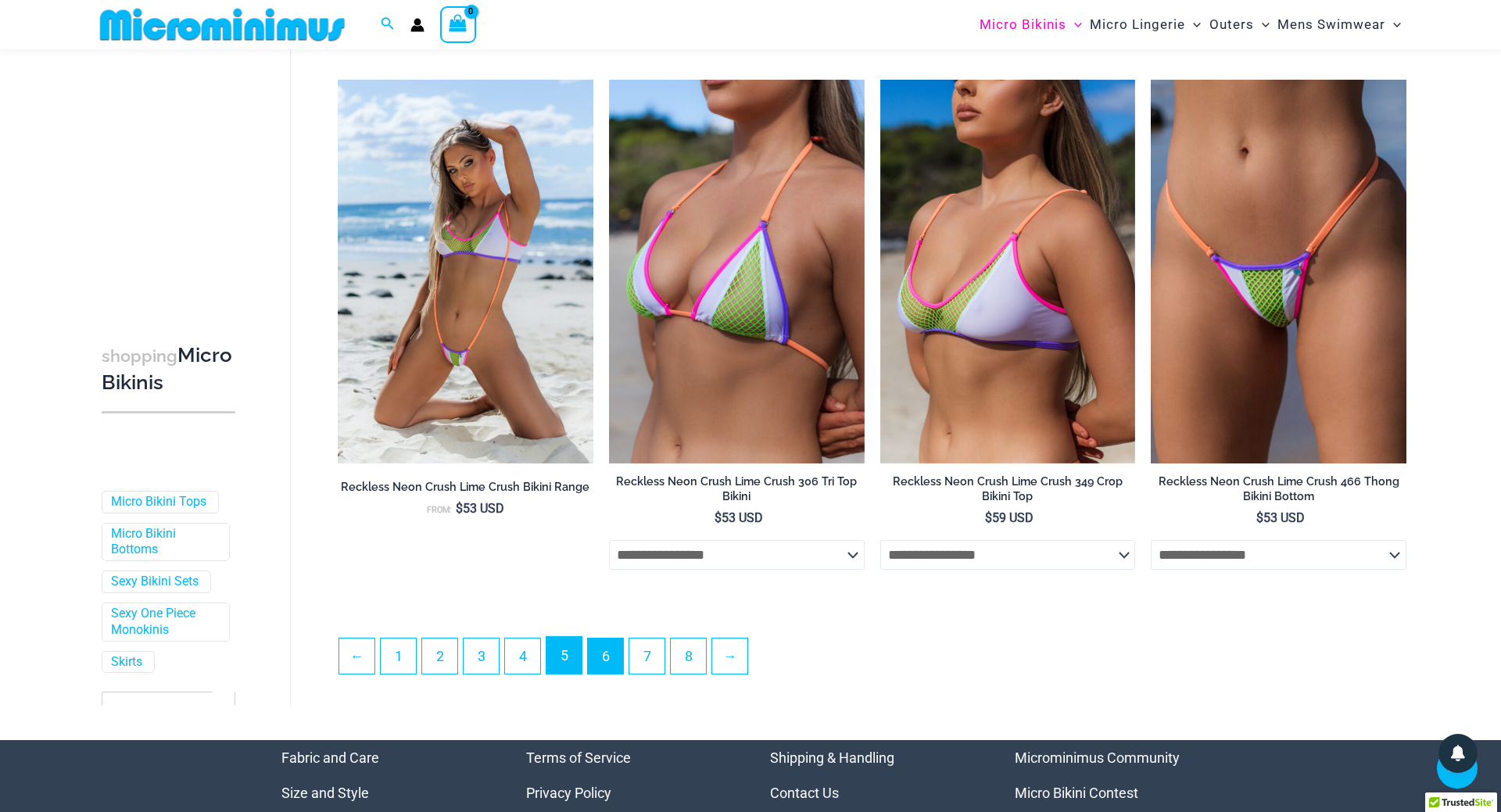
click at [566, 669] on link "5" at bounding box center [564, 655] width 35 height 37
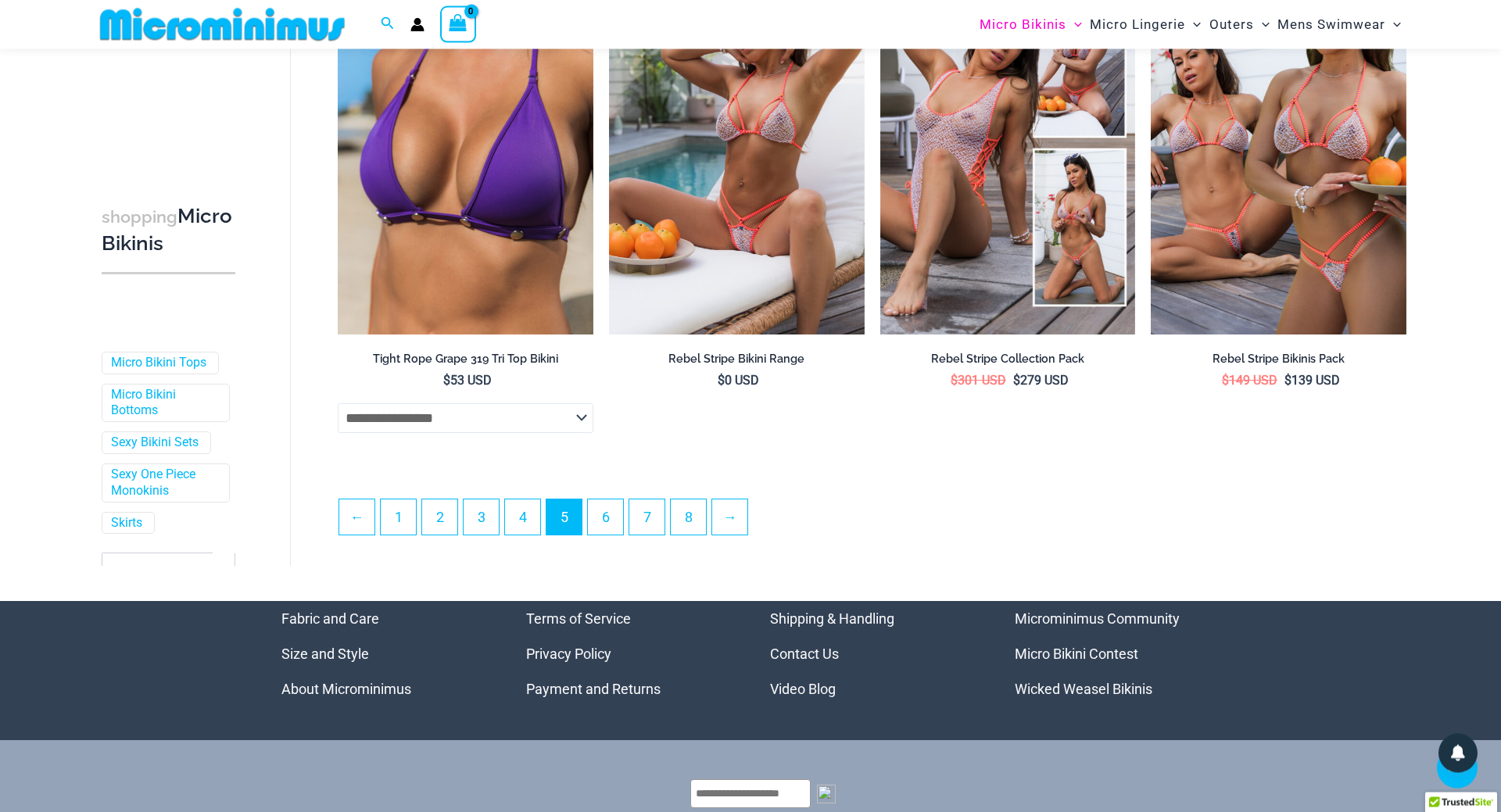
scroll to position [4108, 0]
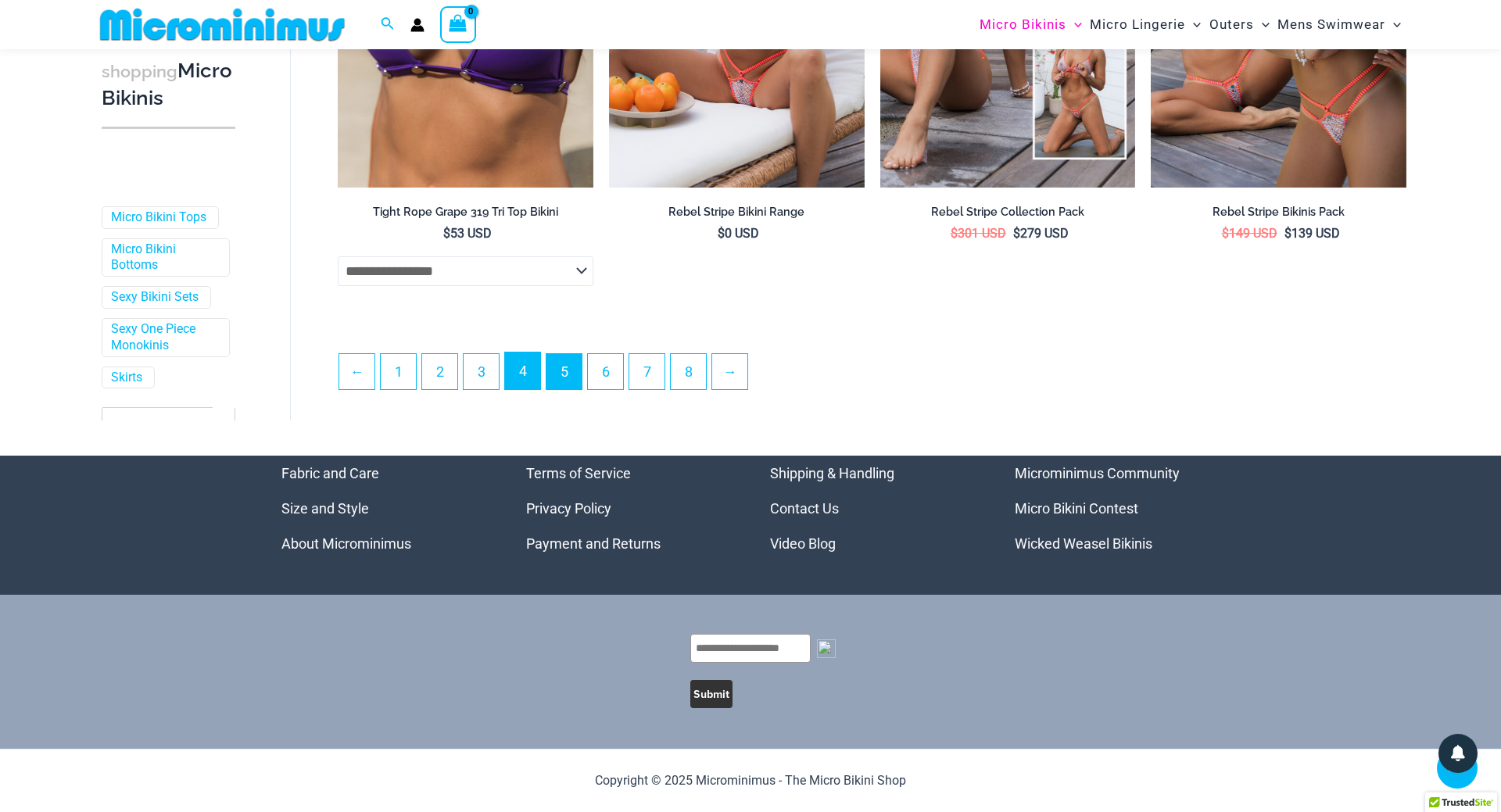
click at [524, 374] on link "4" at bounding box center [522, 370] width 35 height 37
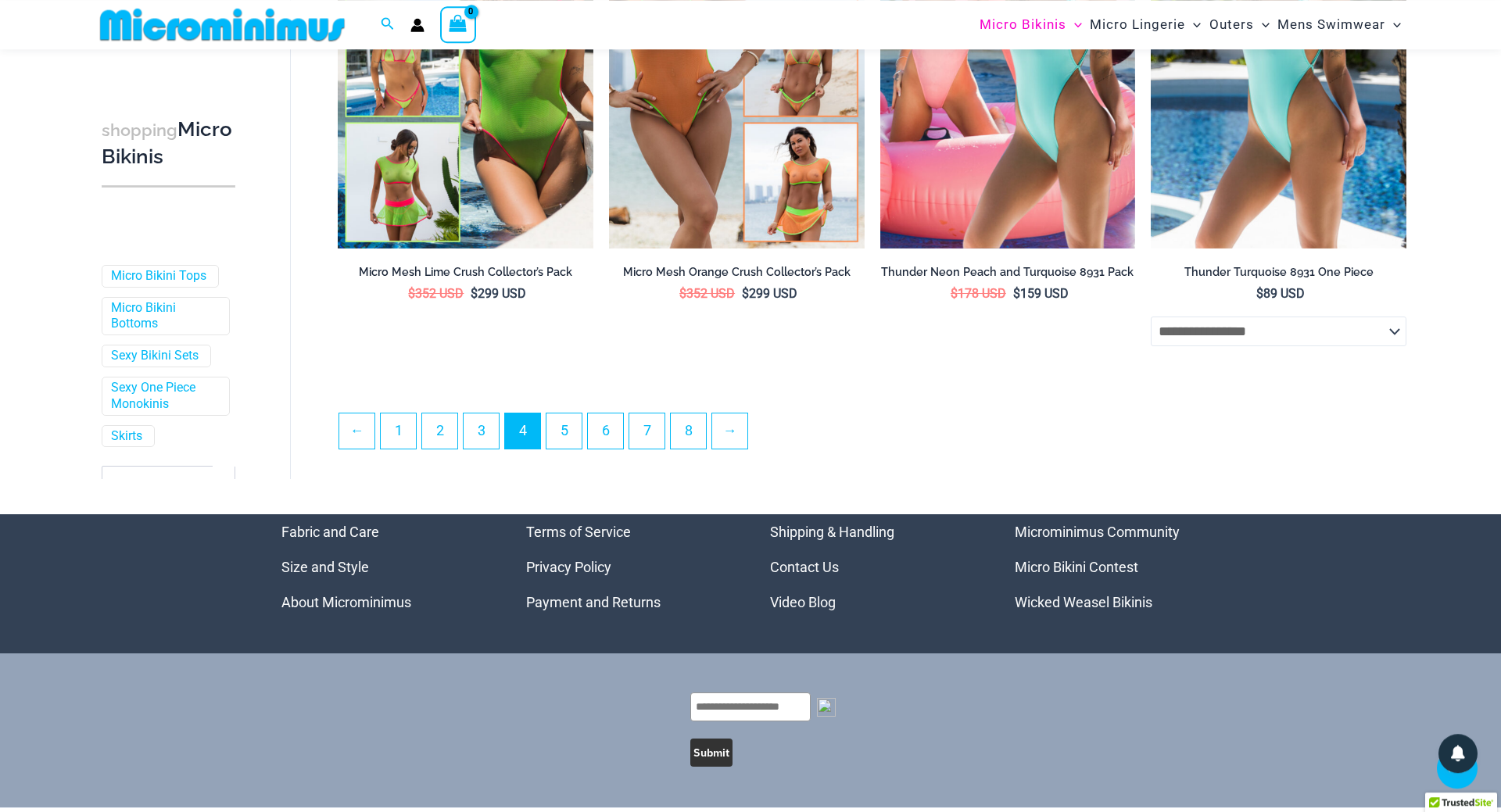
scroll to position [4069, 0]
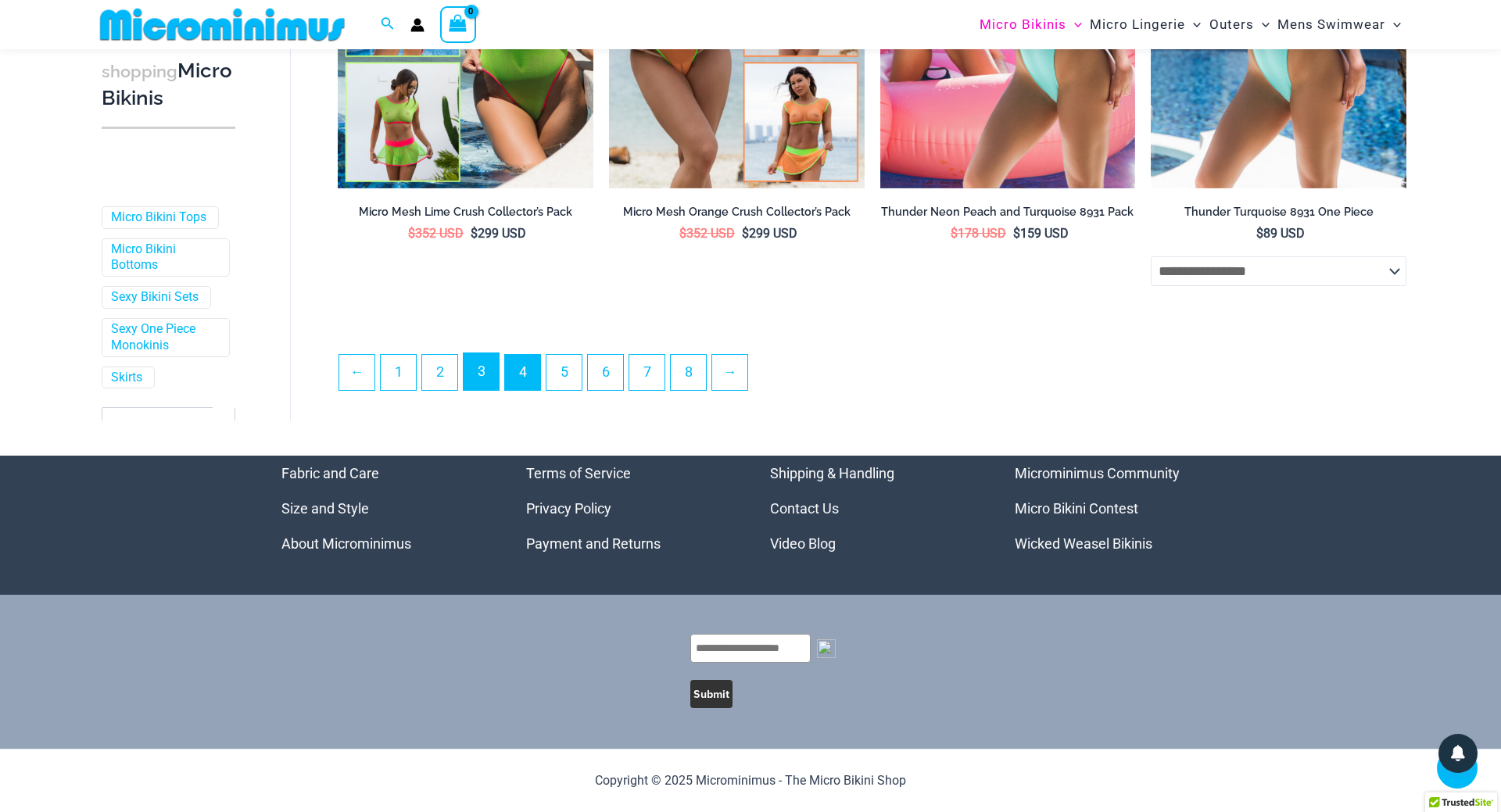
click at [479, 374] on link "3" at bounding box center [480, 371] width 35 height 37
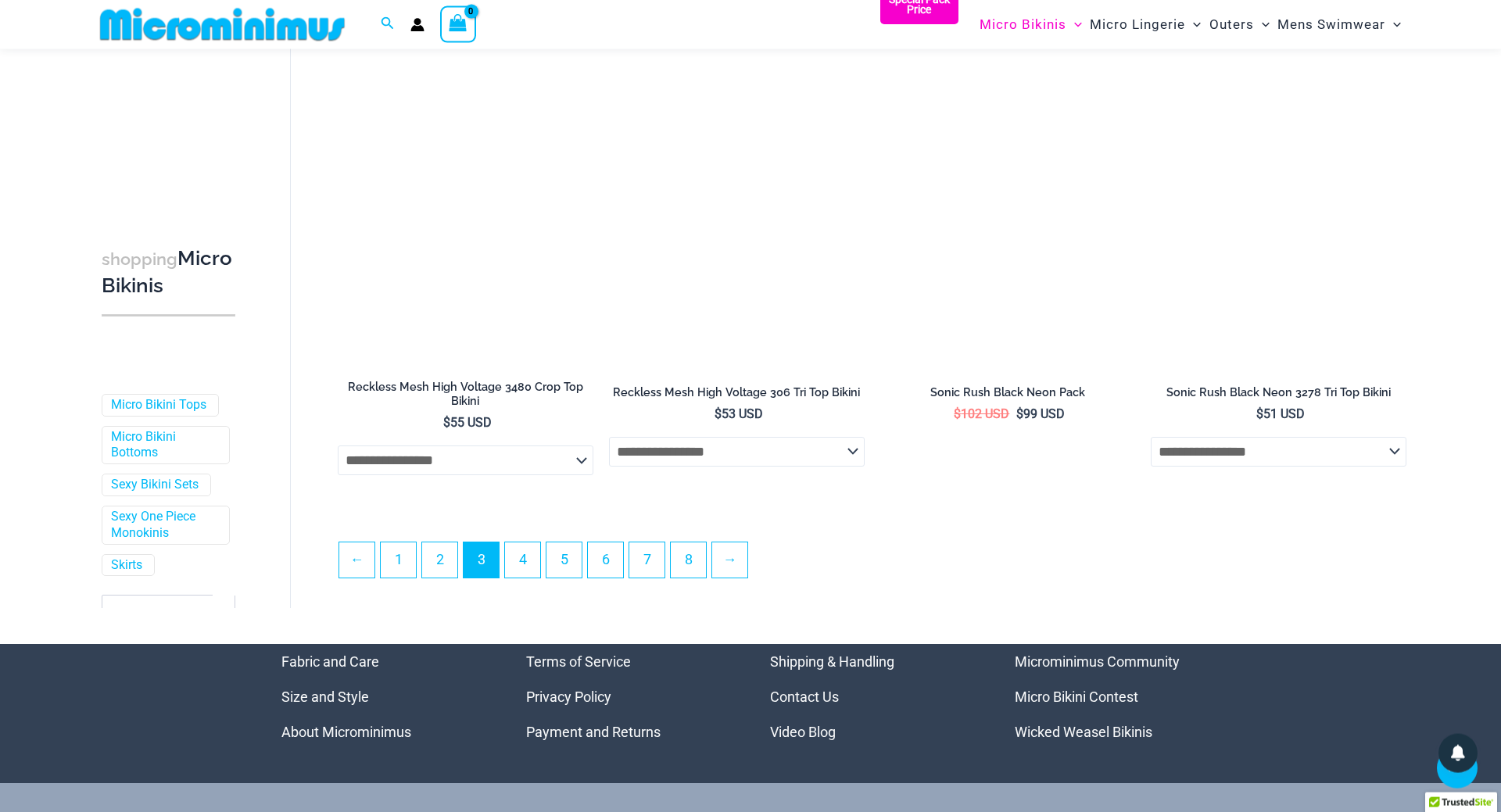
scroll to position [3973, 0]
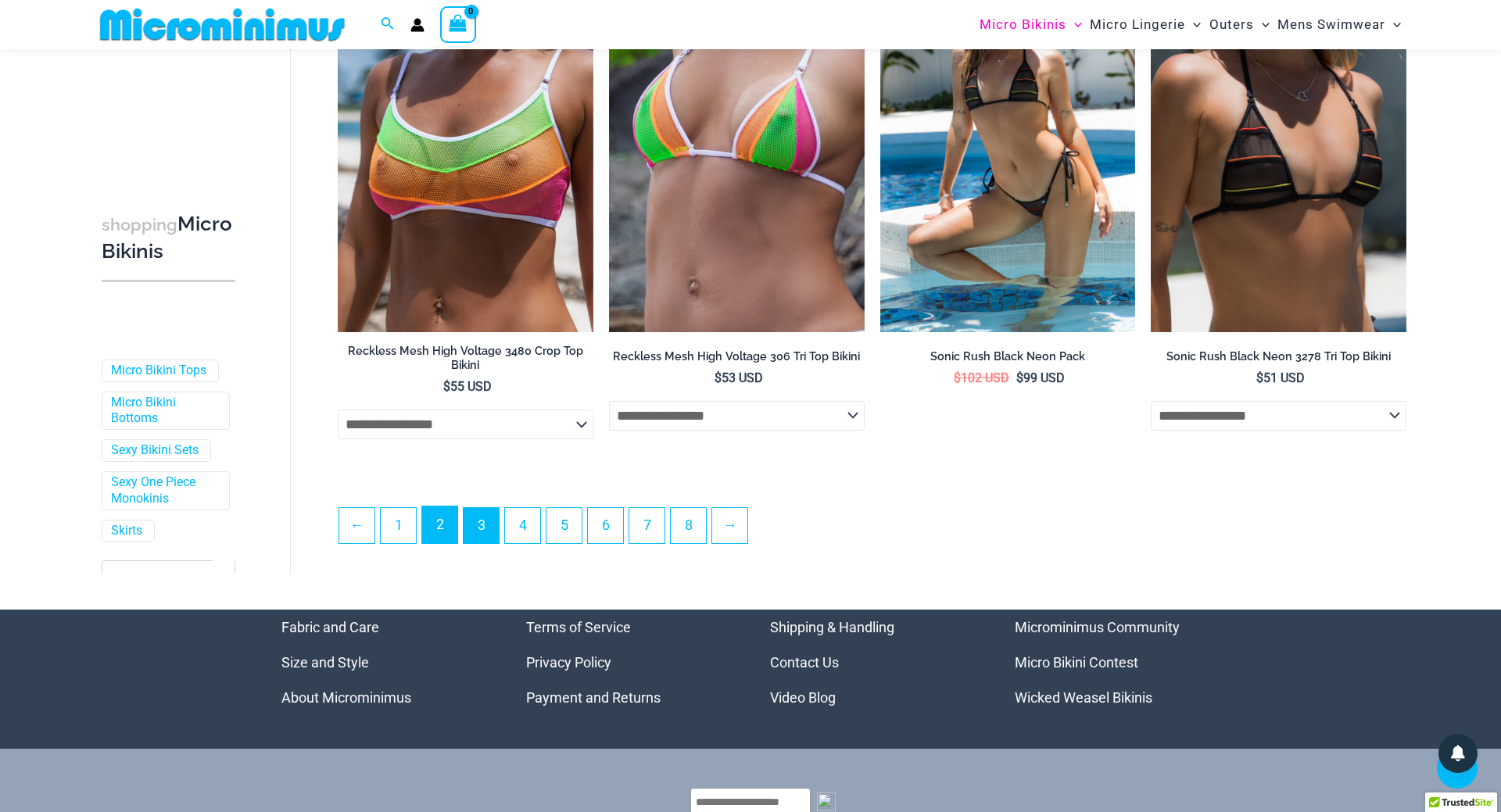
click at [446, 524] on link "2" at bounding box center [439, 524] width 35 height 37
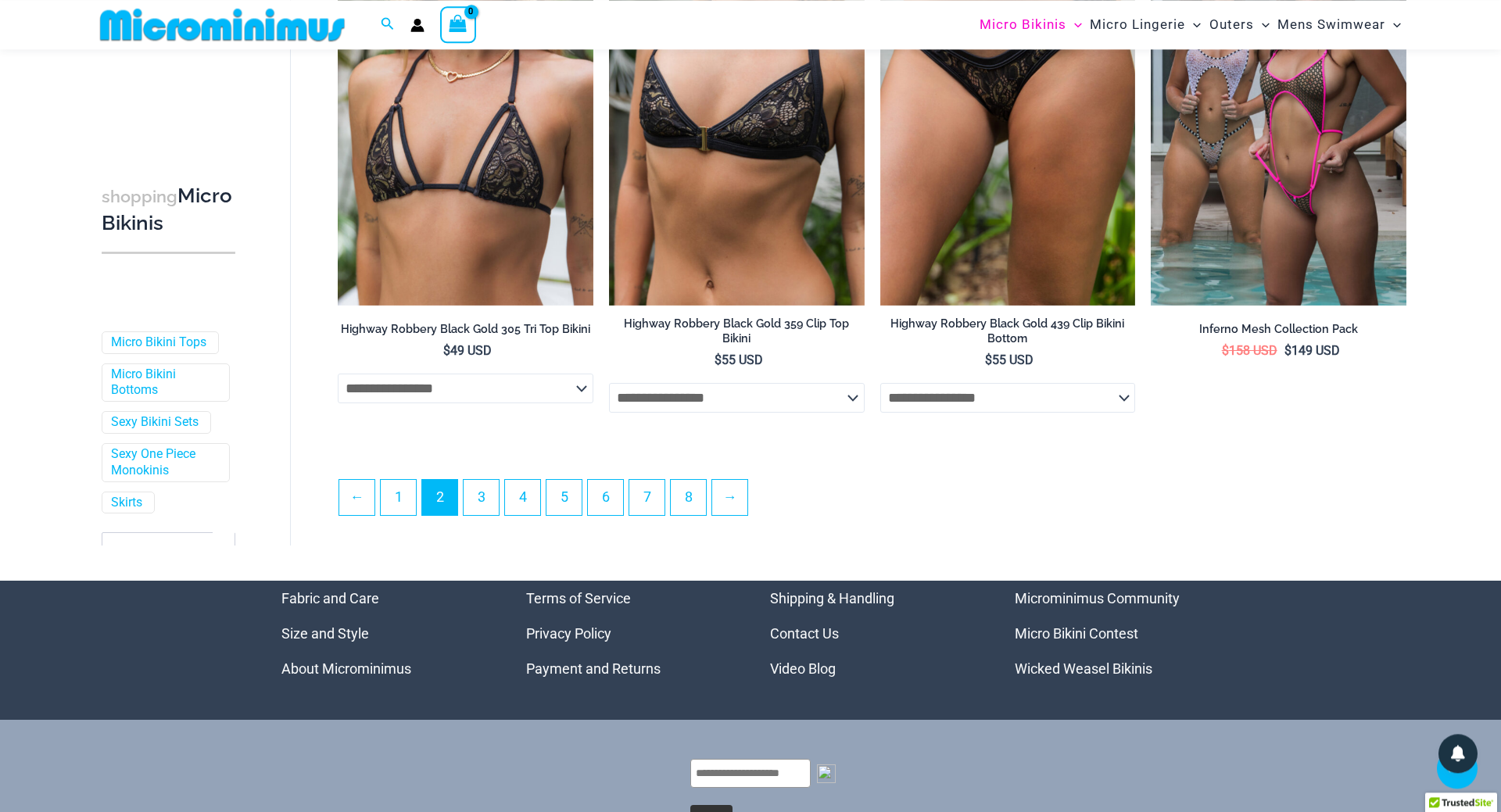
scroll to position [4095, 0]
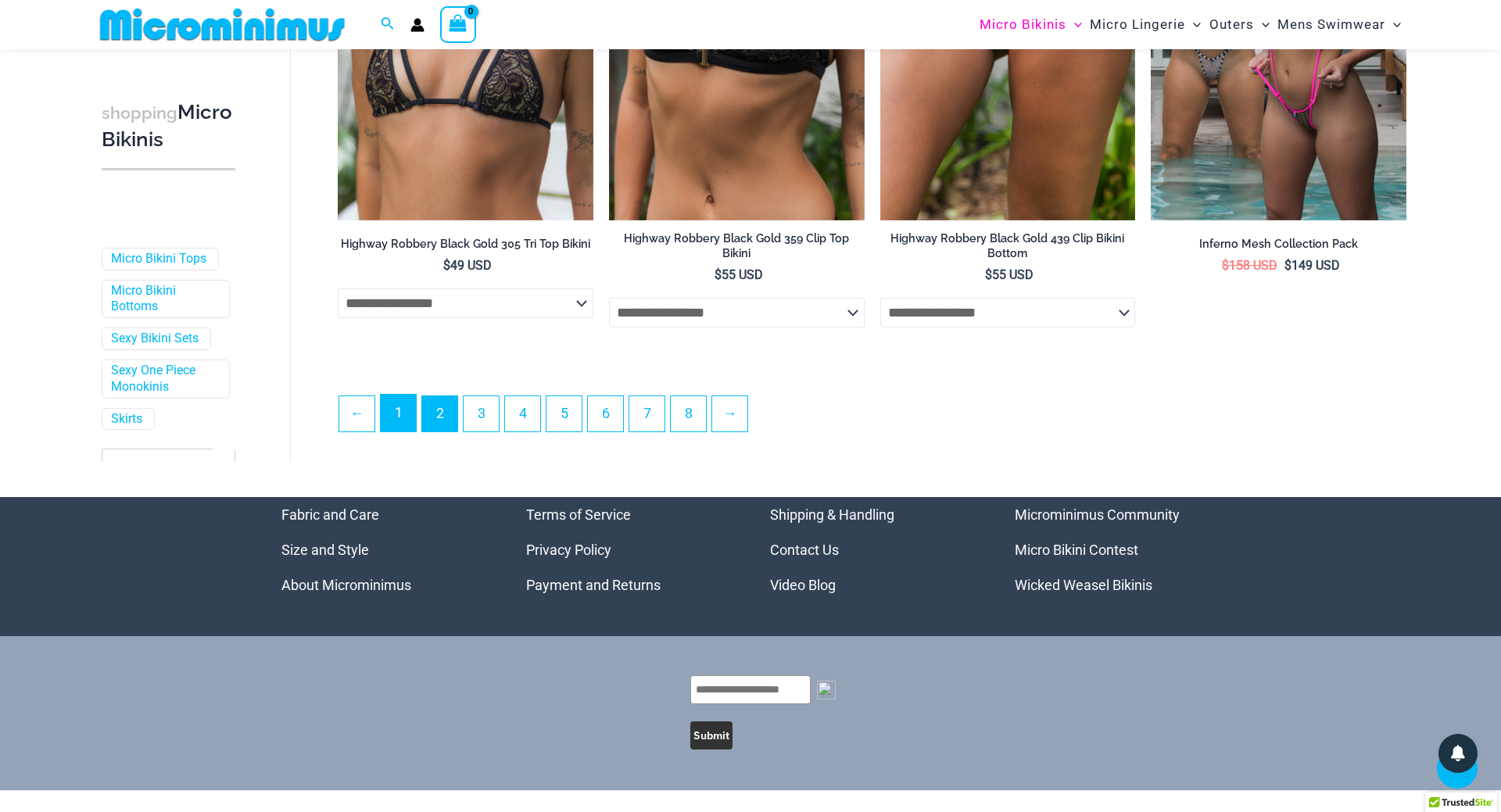
click at [395, 427] on link "1" at bounding box center [398, 412] width 35 height 37
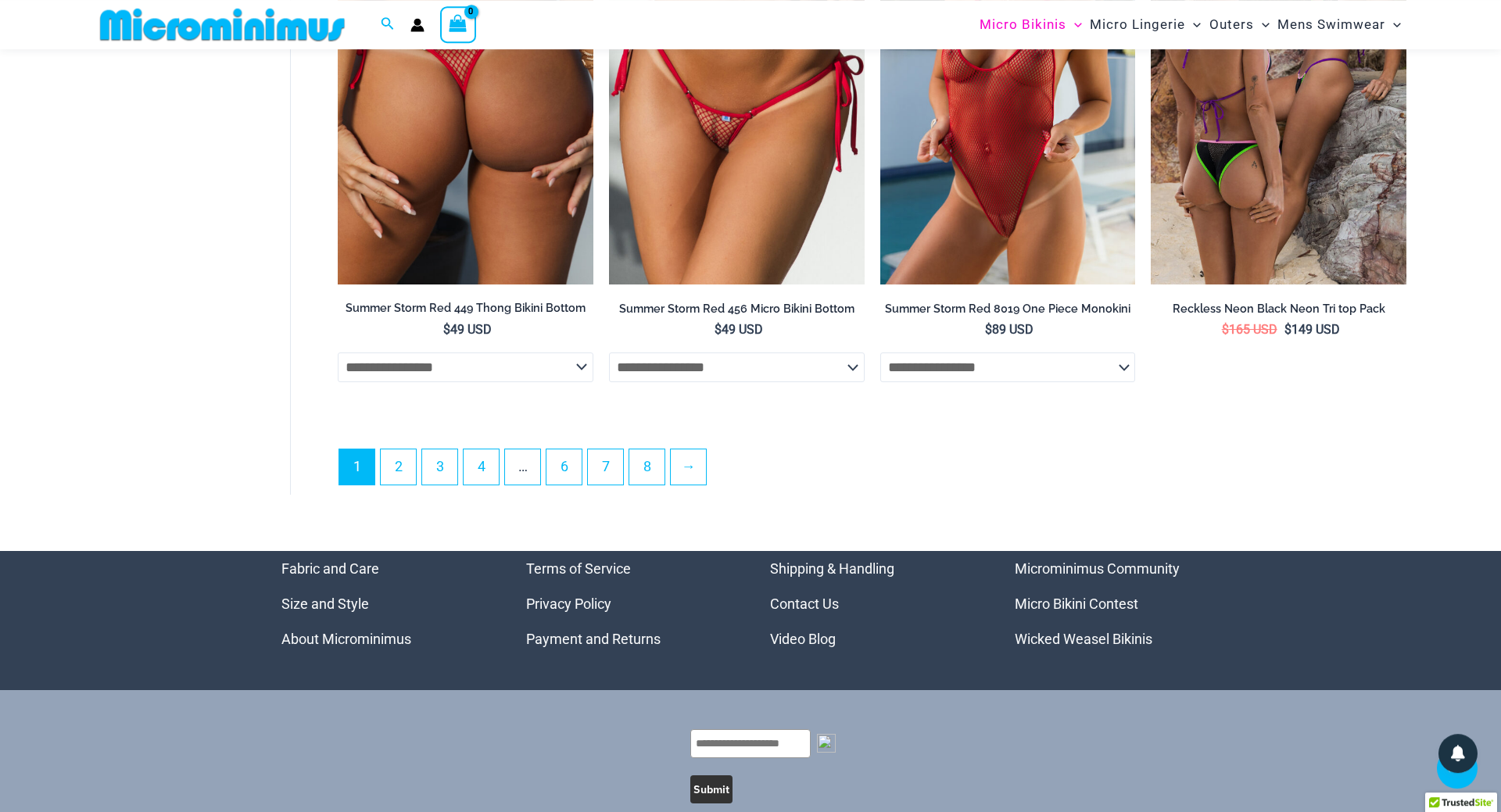
scroll to position [4373, 0]
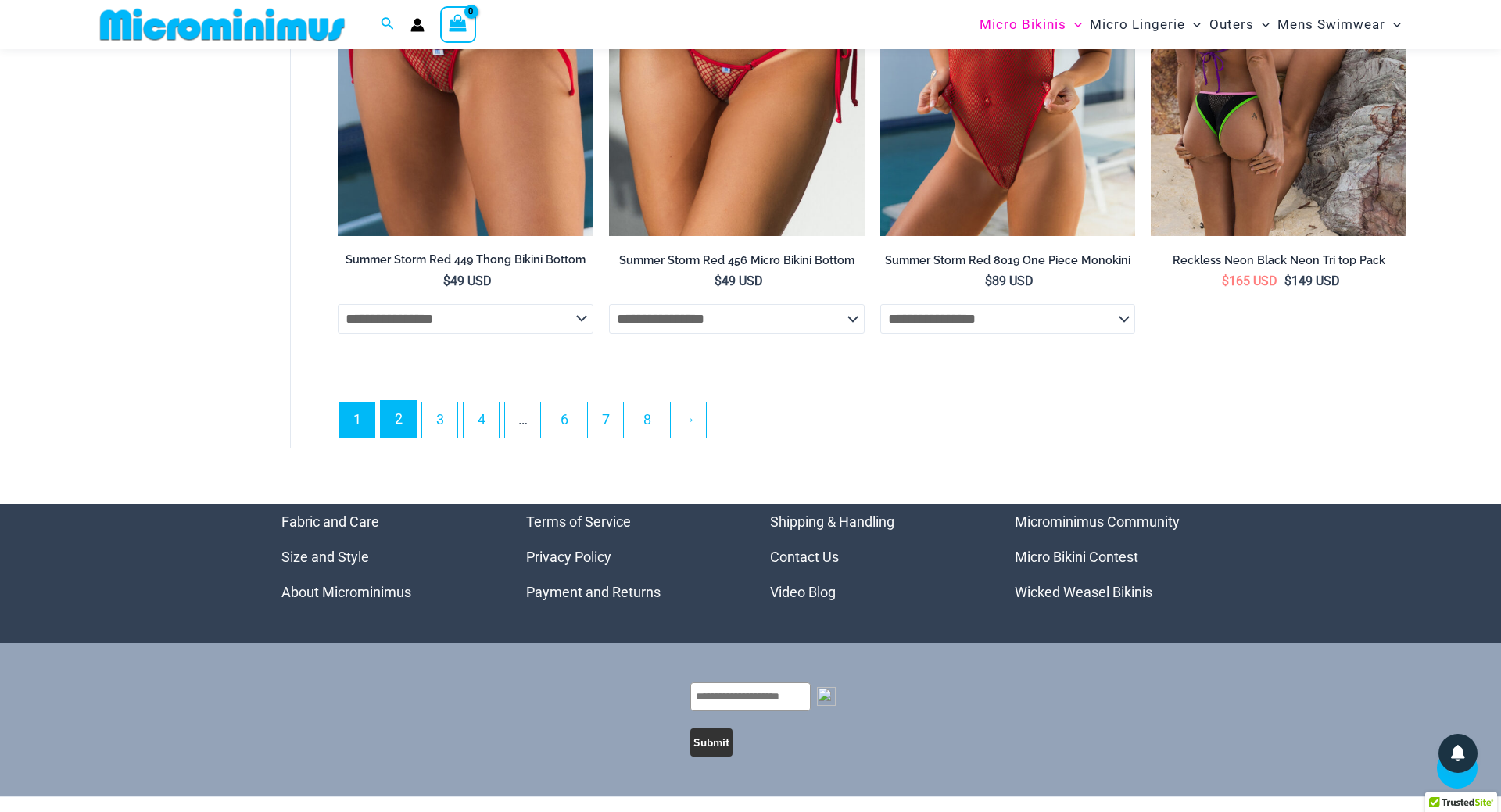
click at [399, 428] on link "2" at bounding box center [398, 419] width 35 height 37
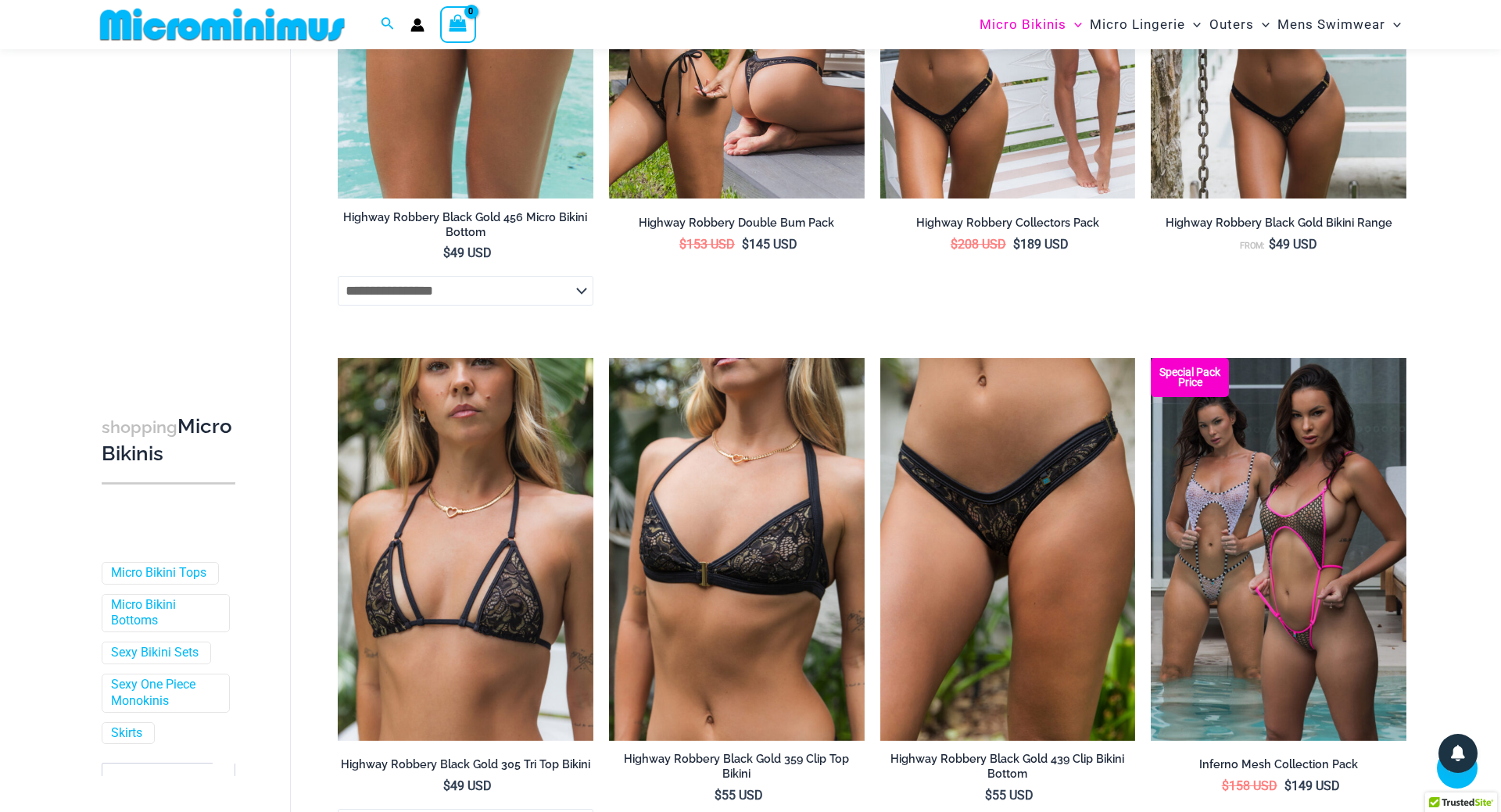
scroll to position [4053, 0]
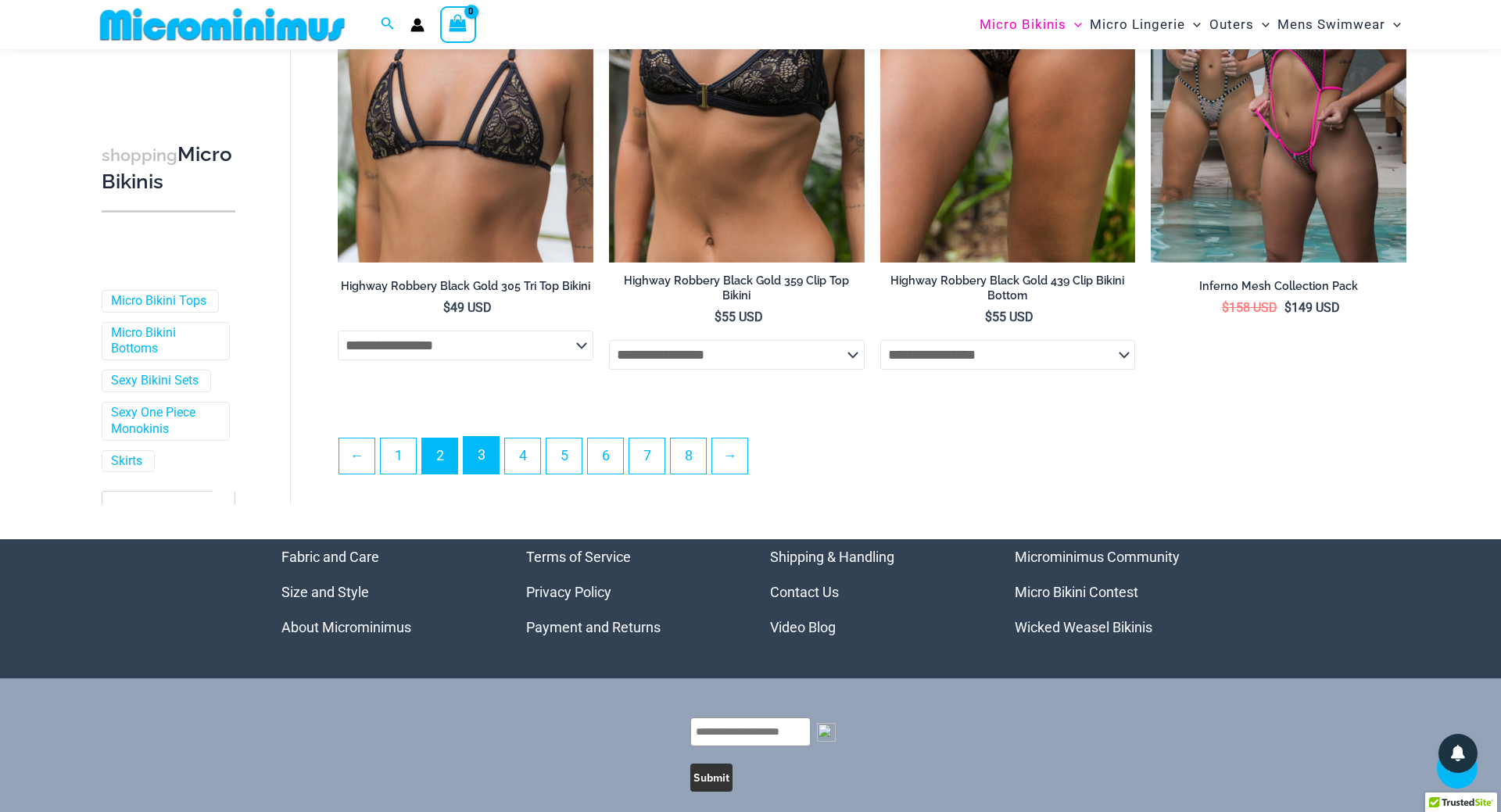
click at [483, 474] on link "3" at bounding box center [480, 455] width 35 height 37
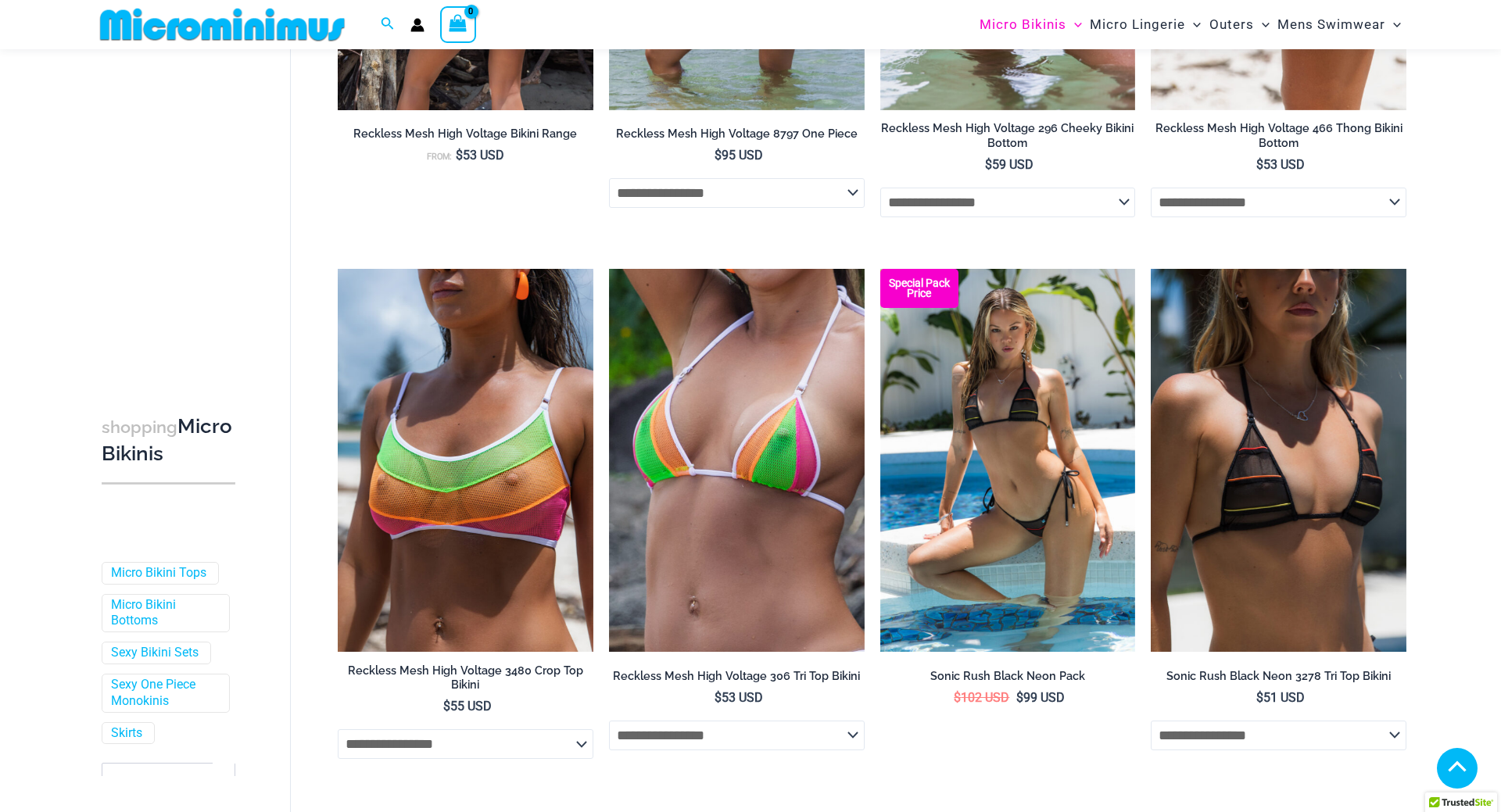
scroll to position [4128, 0]
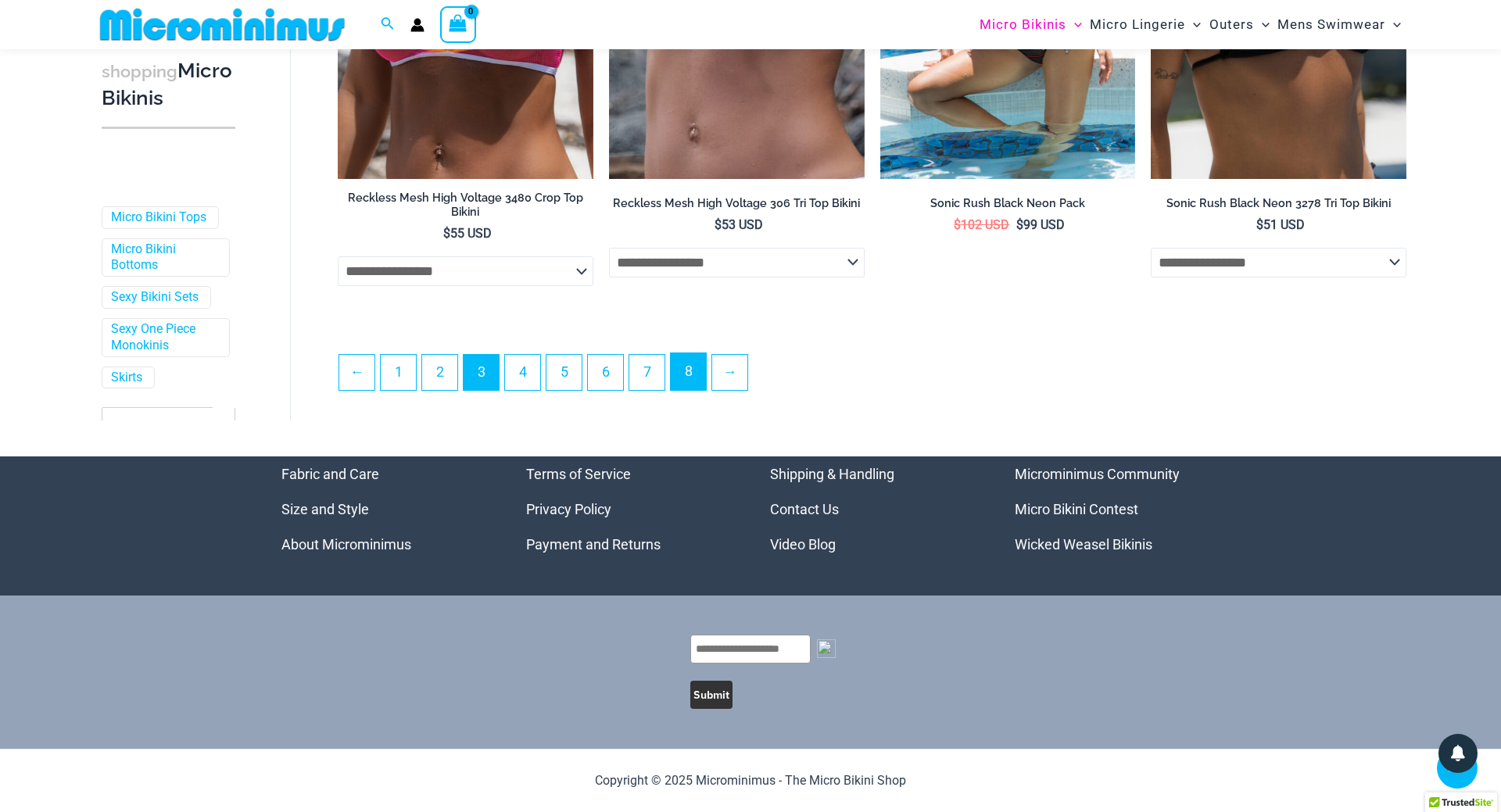
click at [691, 368] on link "8" at bounding box center [688, 371] width 35 height 37
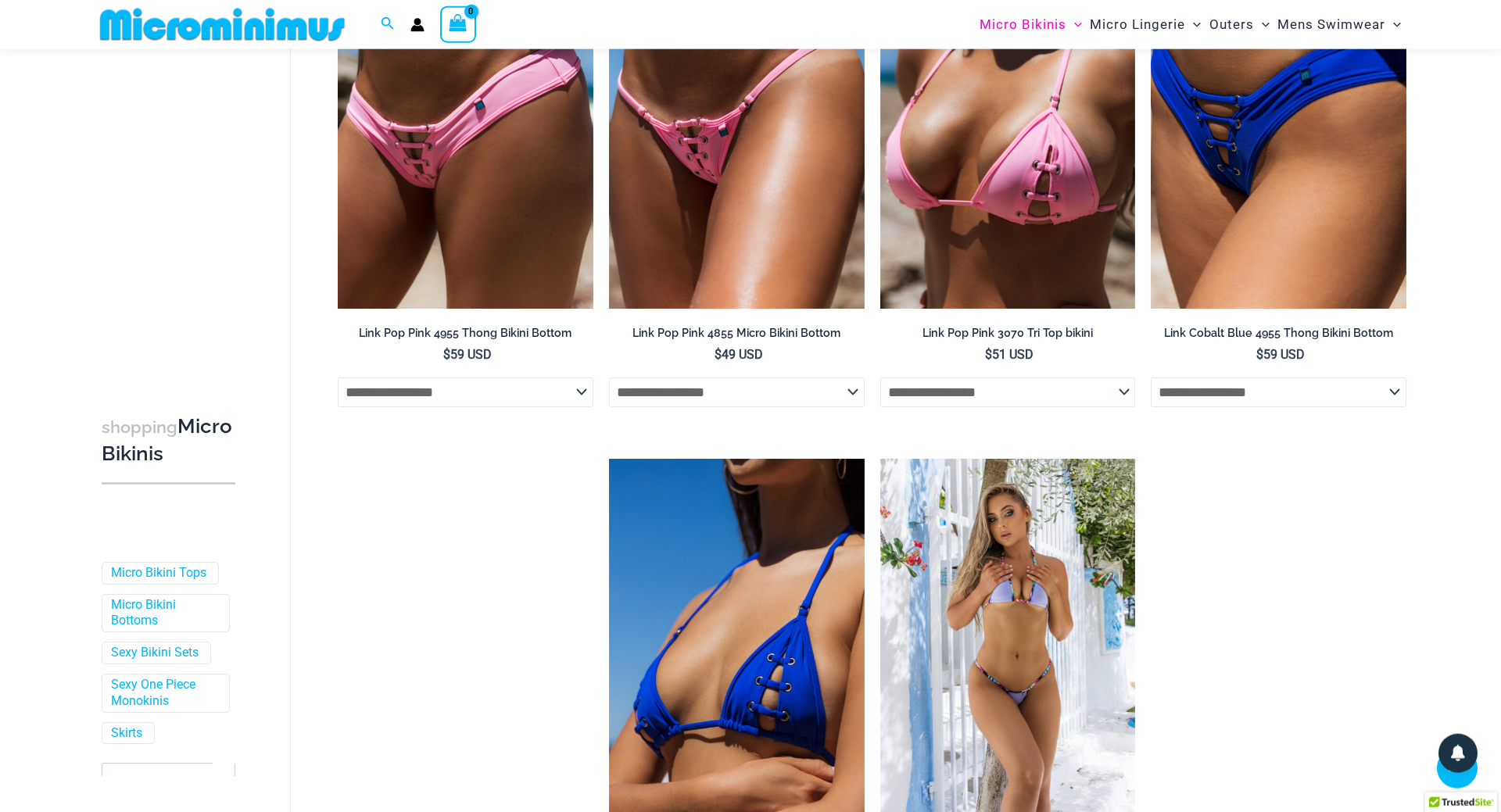
scroll to position [1262, 0]
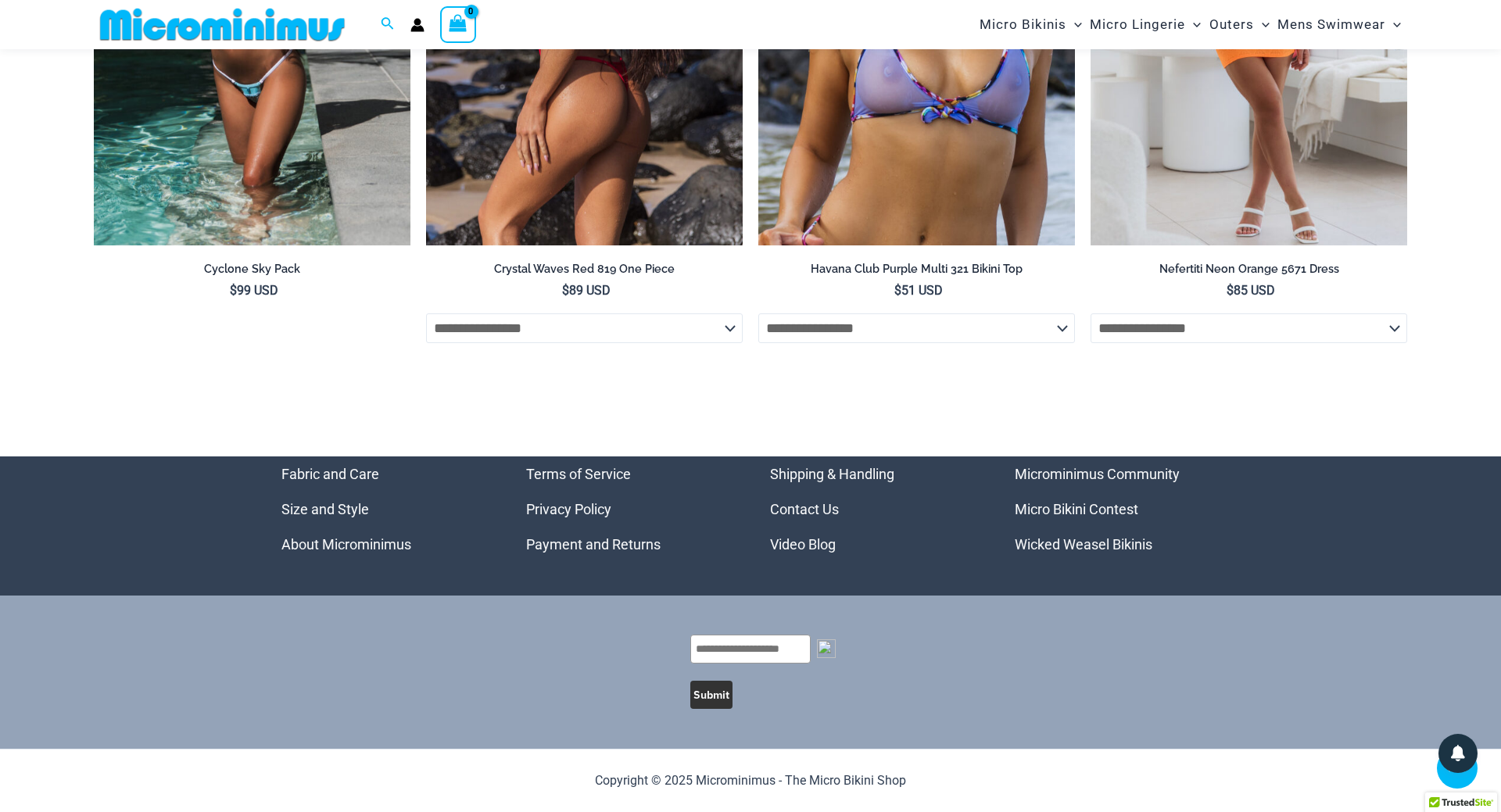
scroll to position [4773, 0]
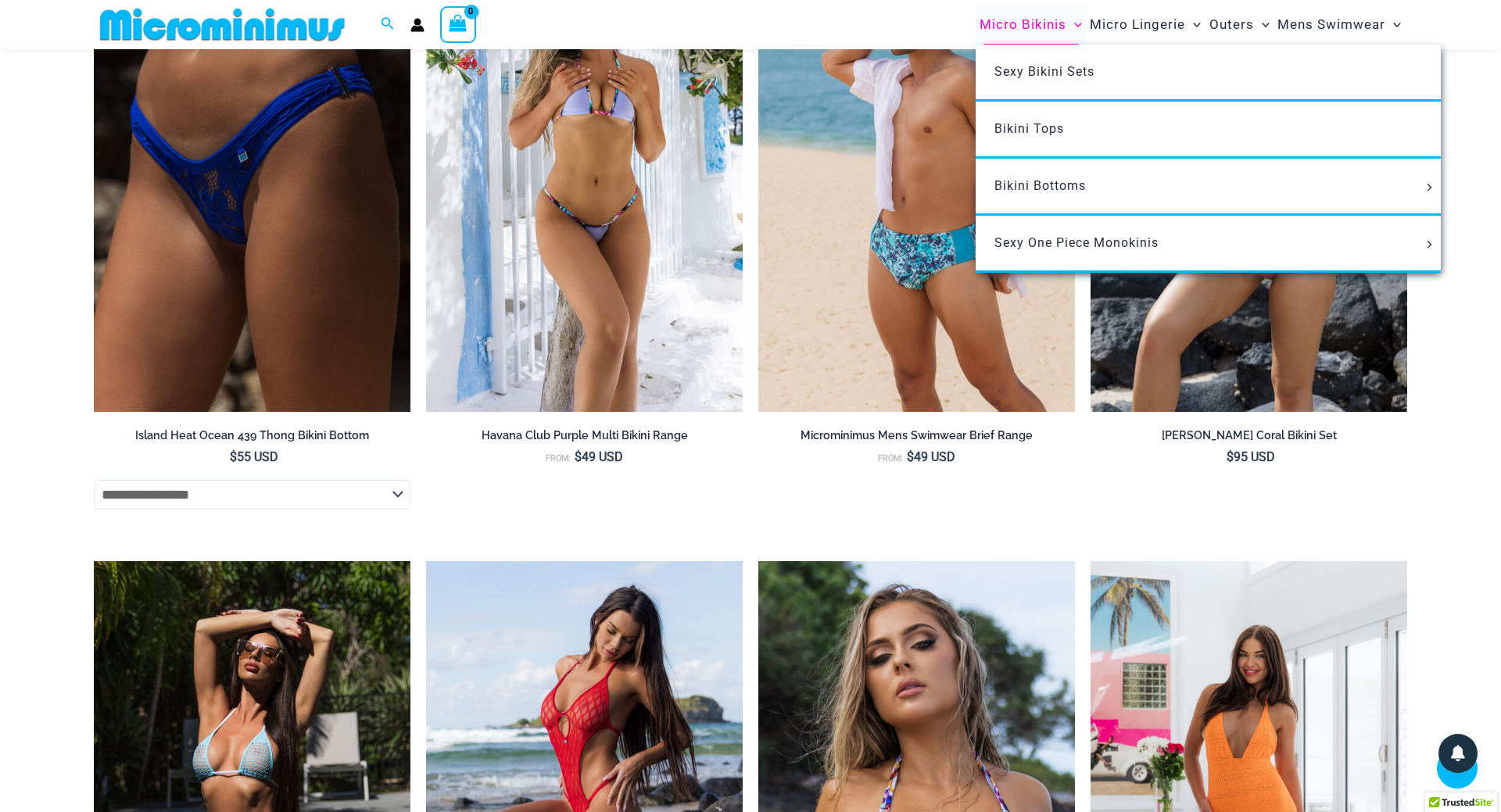
click at [1020, 21] on span "Micro Bikinis" at bounding box center [1022, 24] width 87 height 40
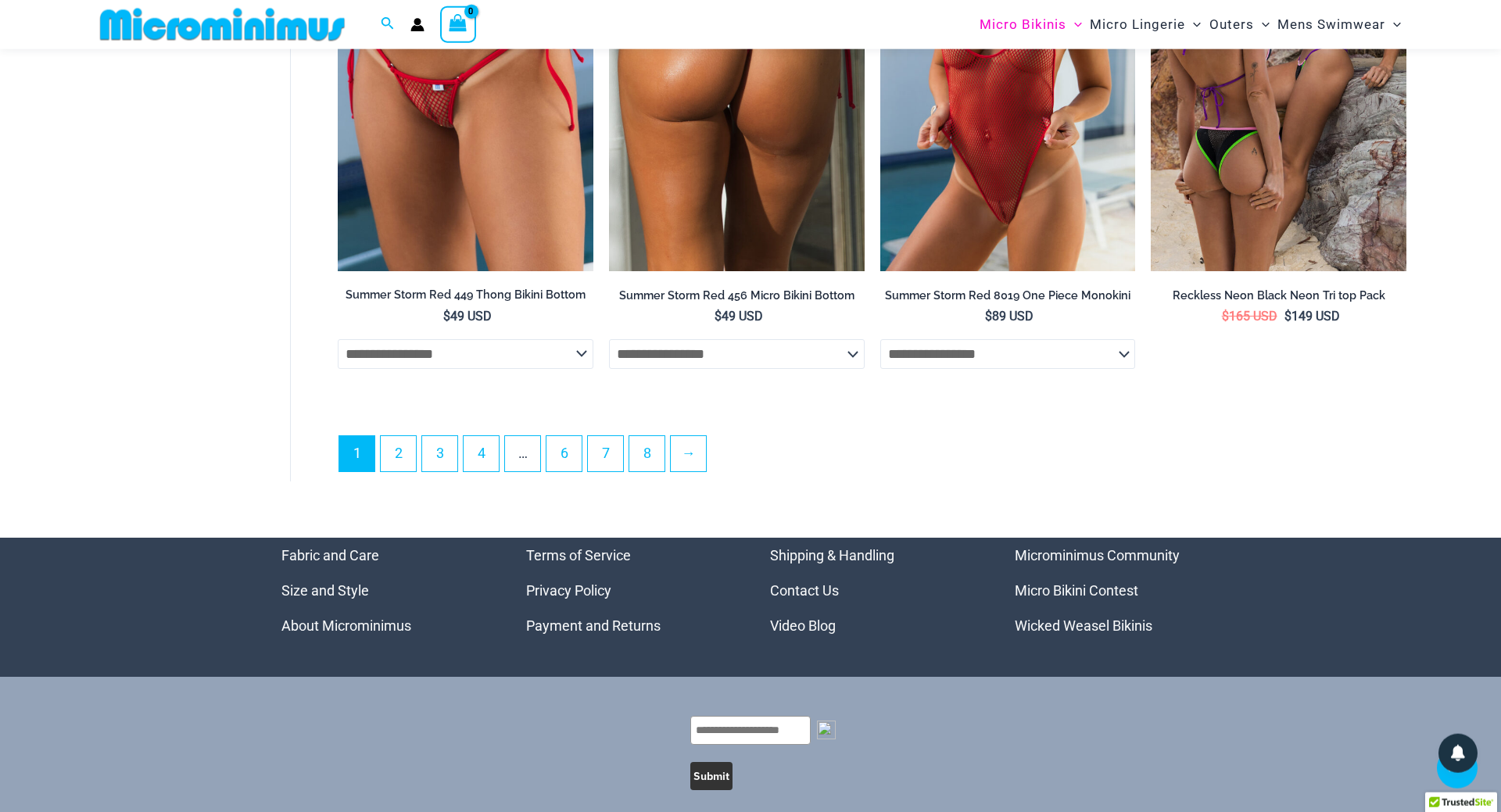
scroll to position [4429, 0]
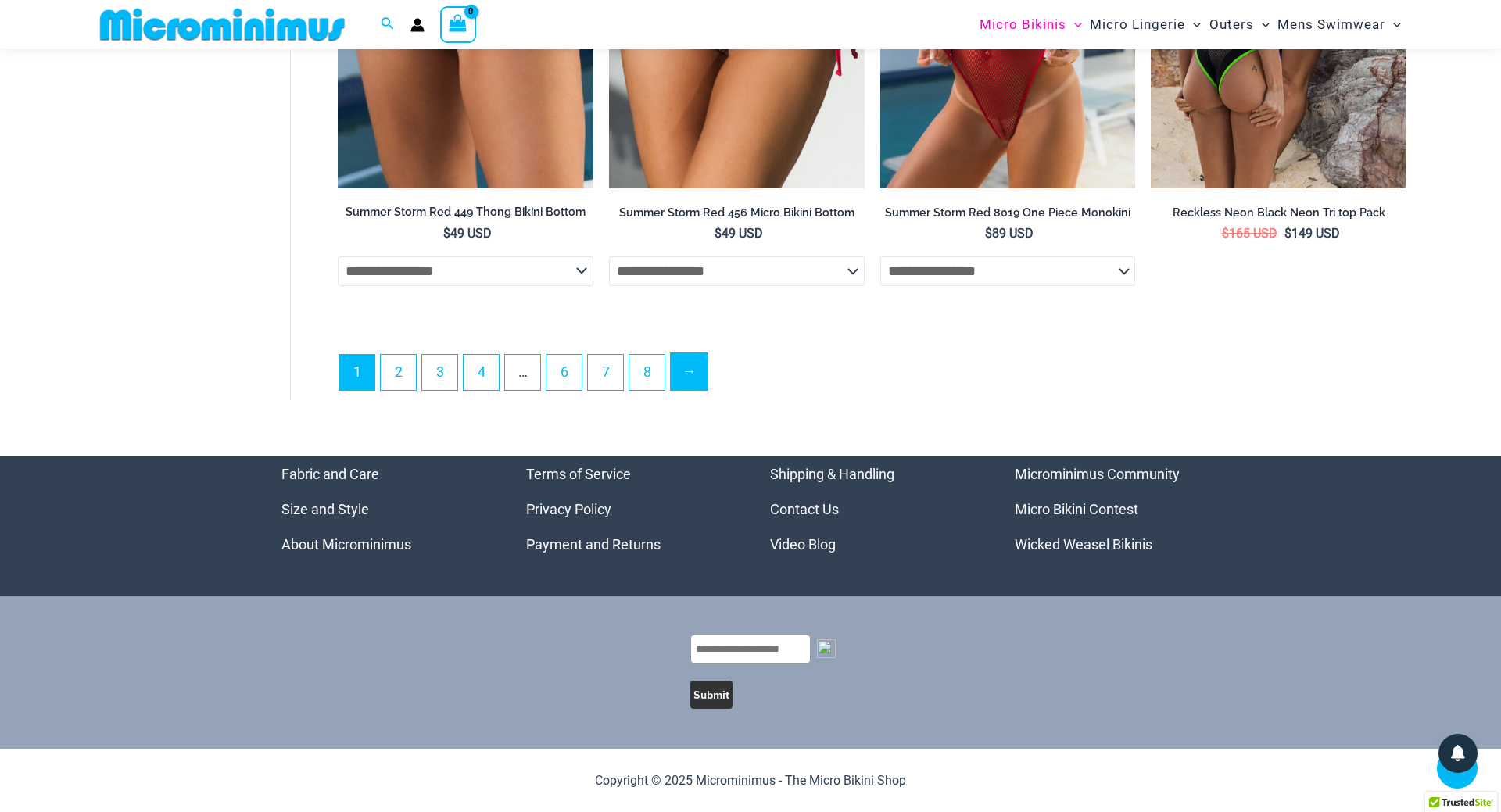
click at [691, 374] on link "→" at bounding box center [689, 371] width 37 height 37
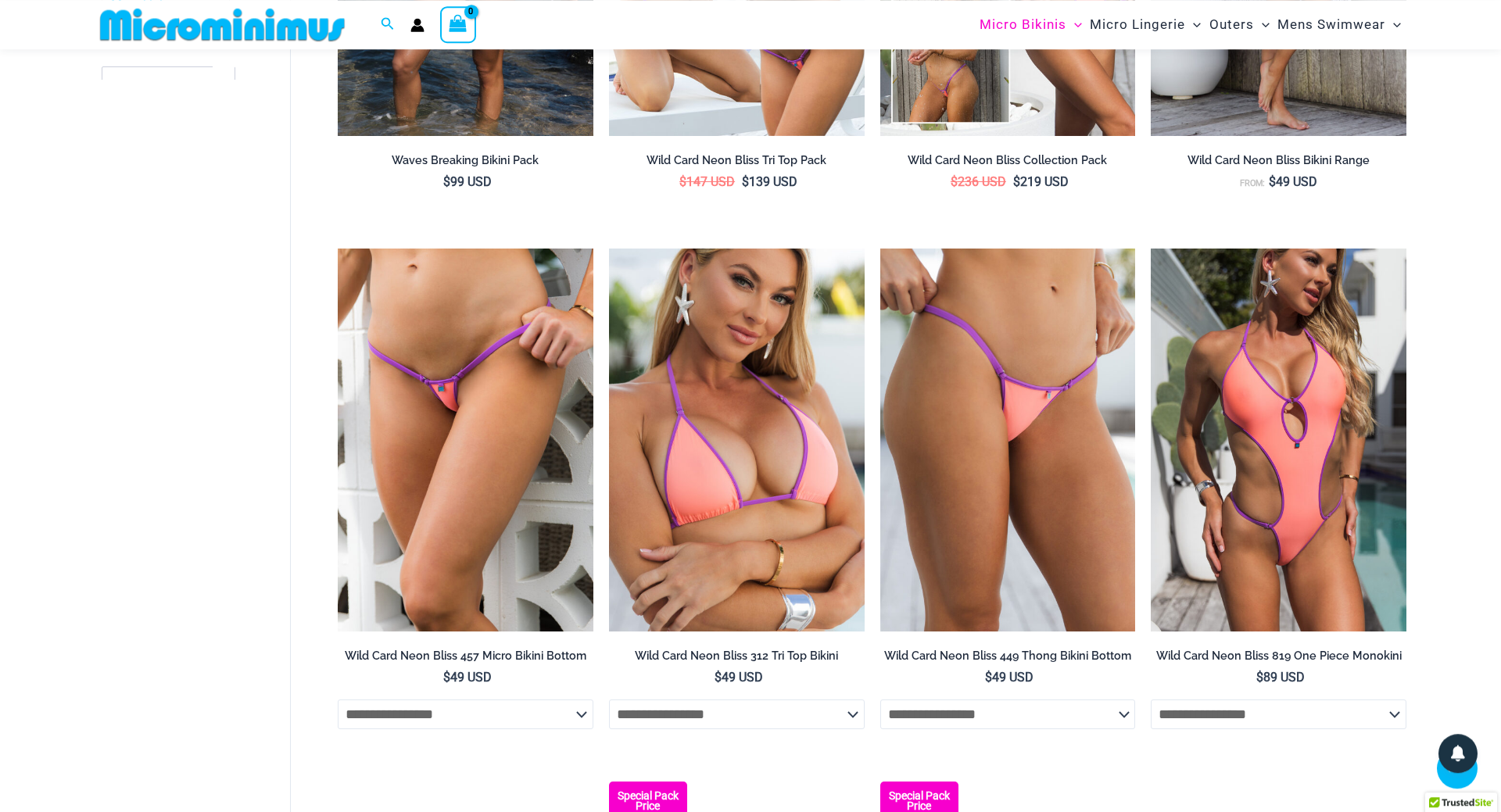
scroll to position [921, 0]
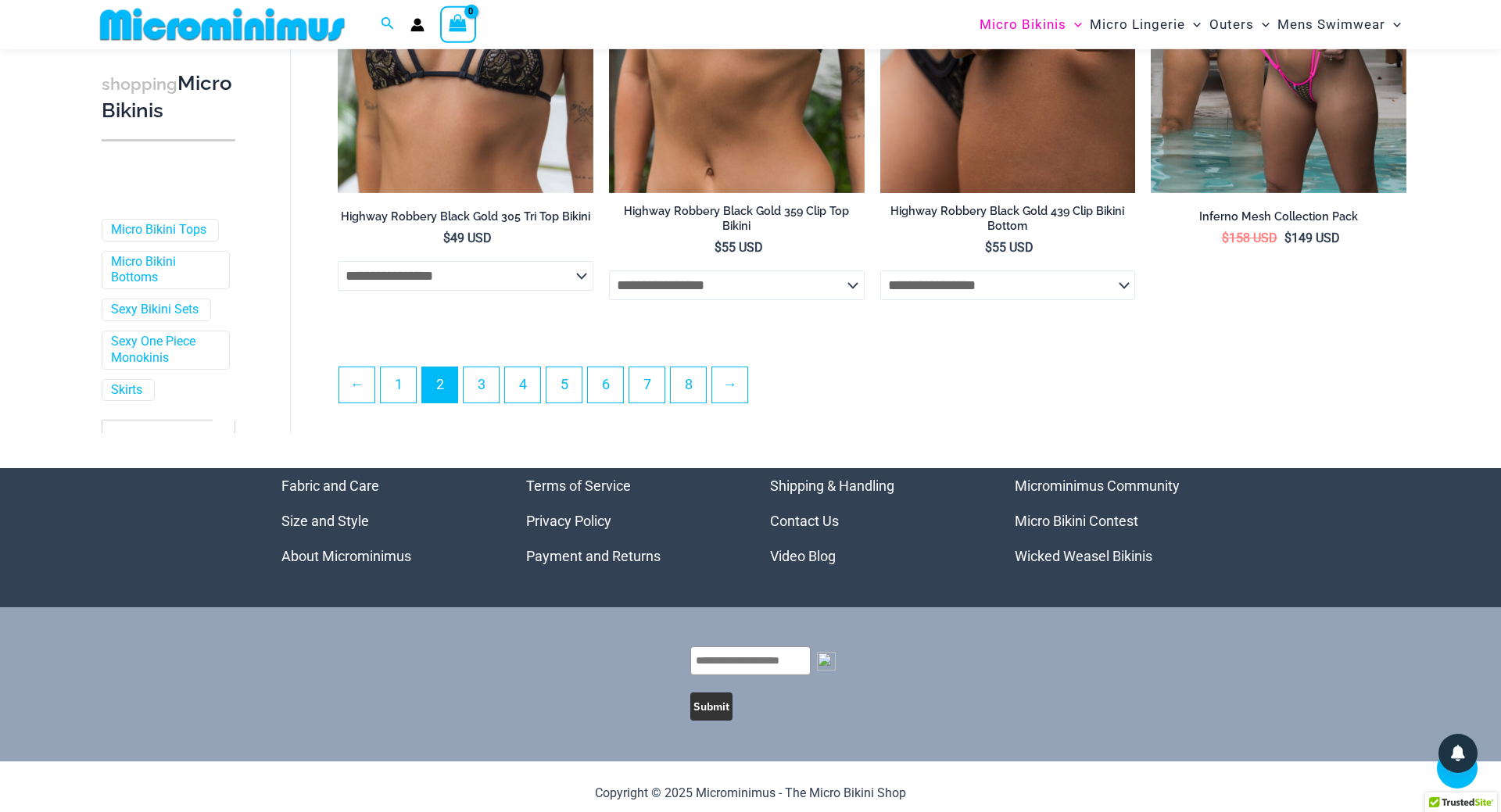
scroll to position [4148, 0]
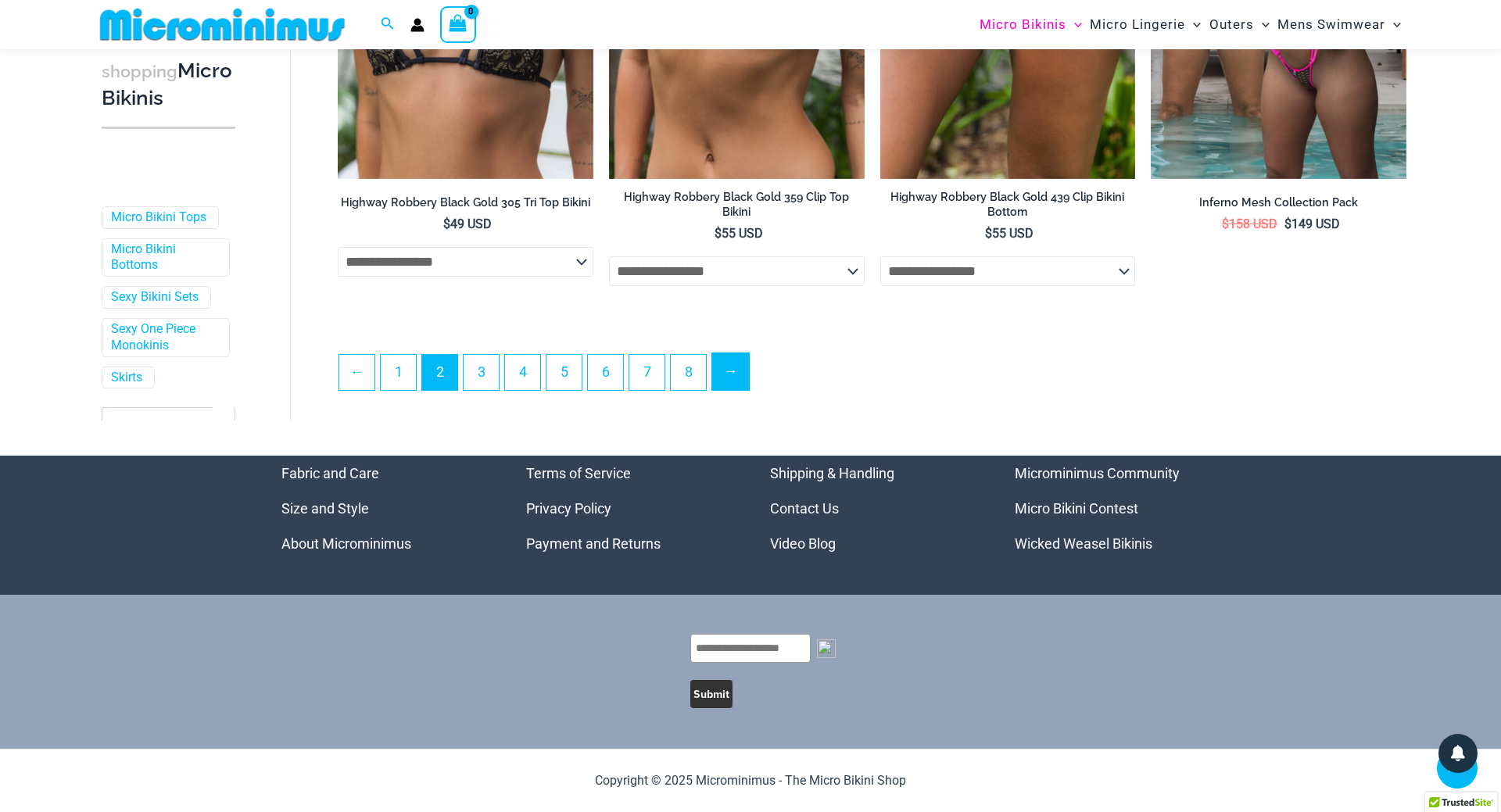
click at [734, 371] on link "→" at bounding box center [730, 371] width 37 height 37
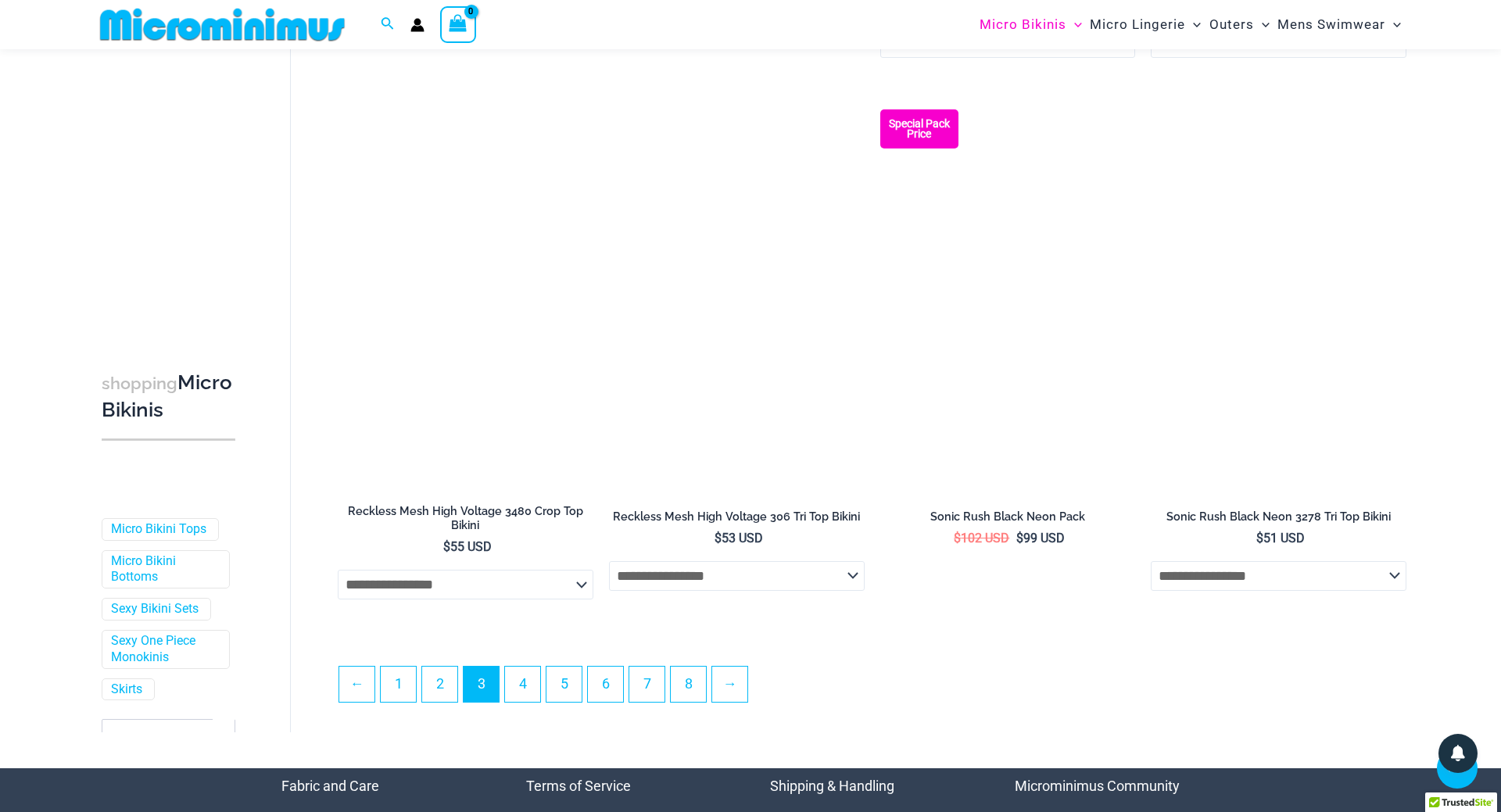
scroll to position [4128, 0]
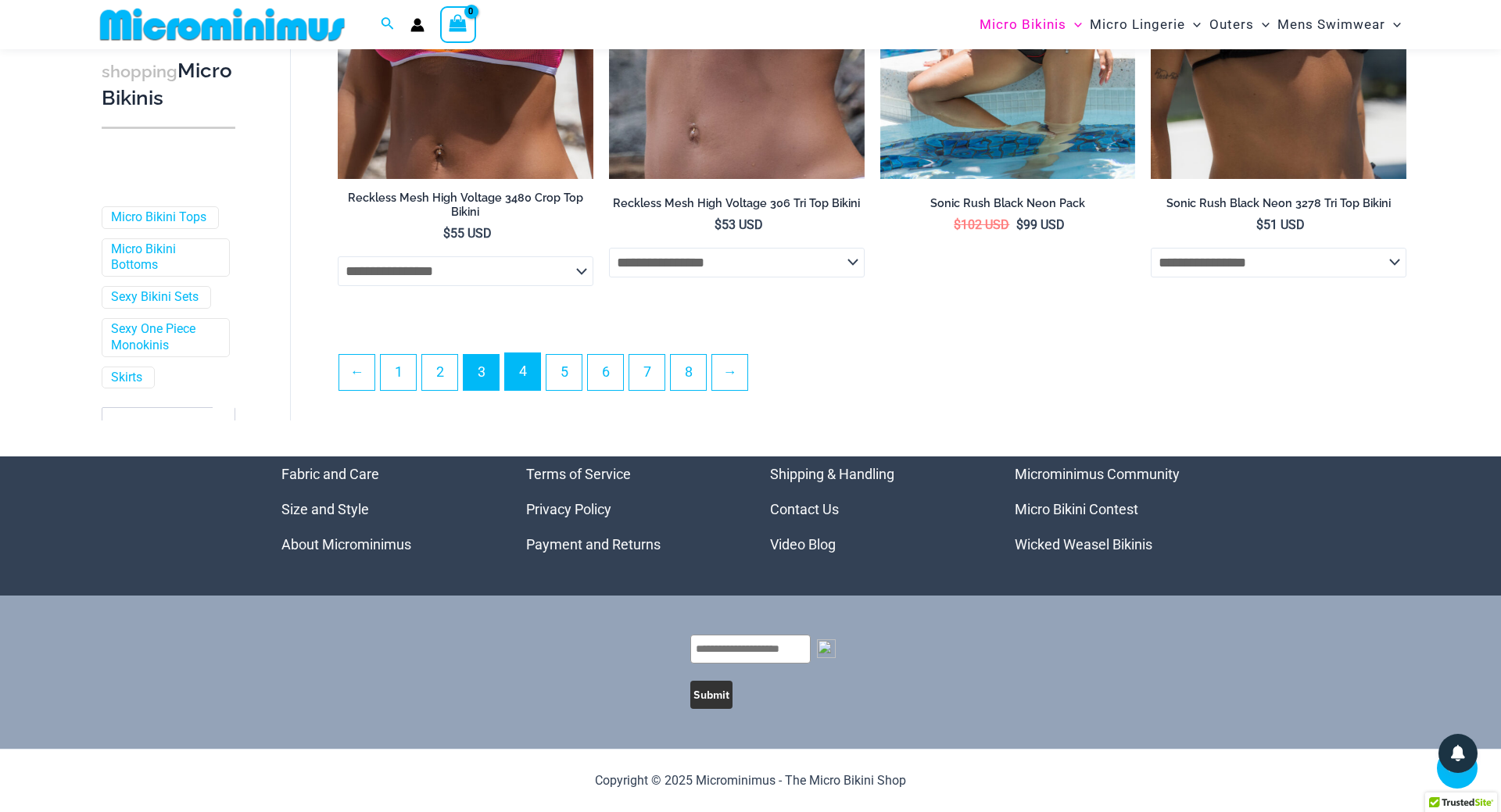
click at [526, 373] on link "4" at bounding box center [522, 371] width 35 height 37
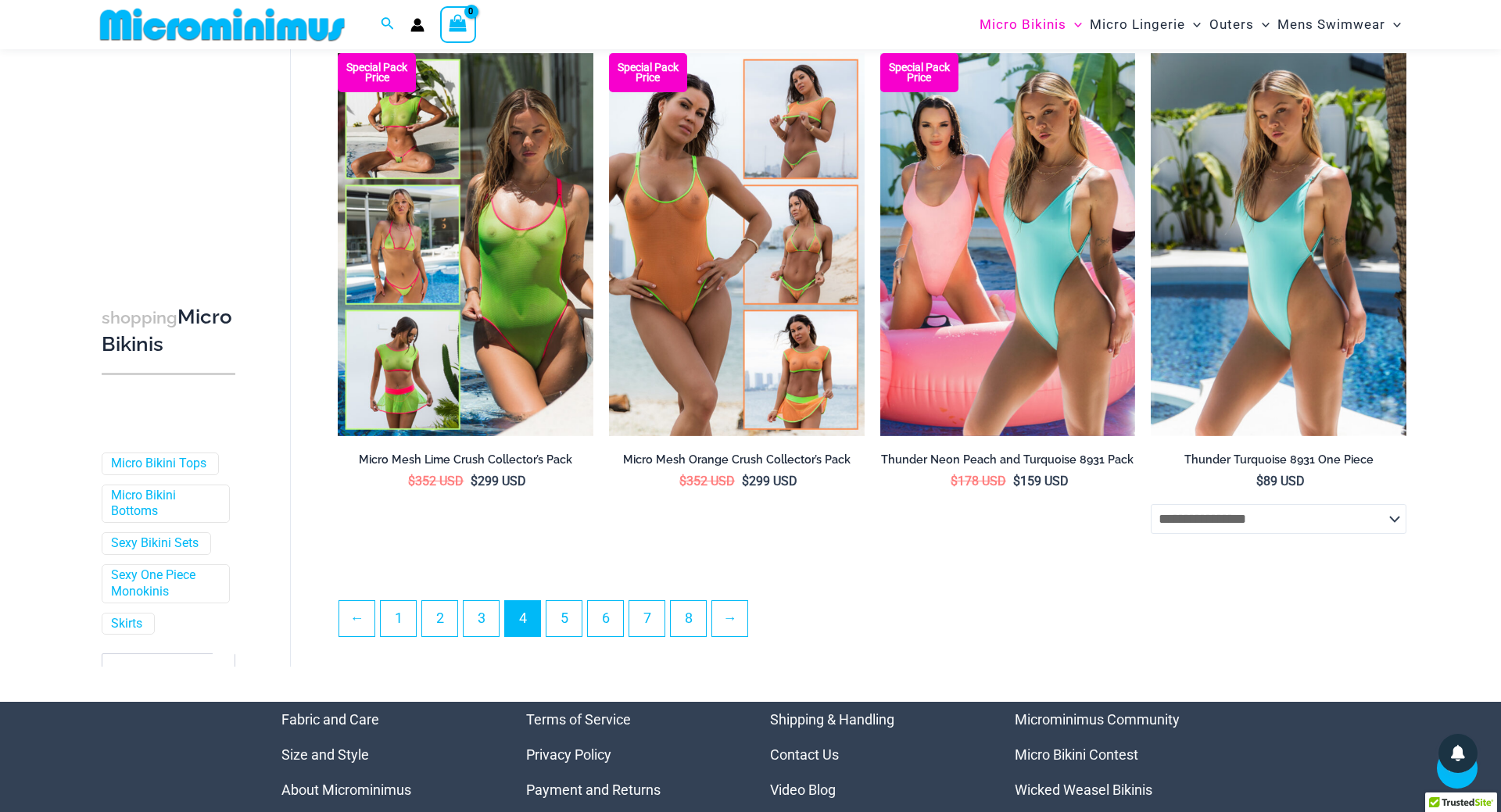
scroll to position [4069, 0]
